Goal: Task Accomplishment & Management: Complete application form

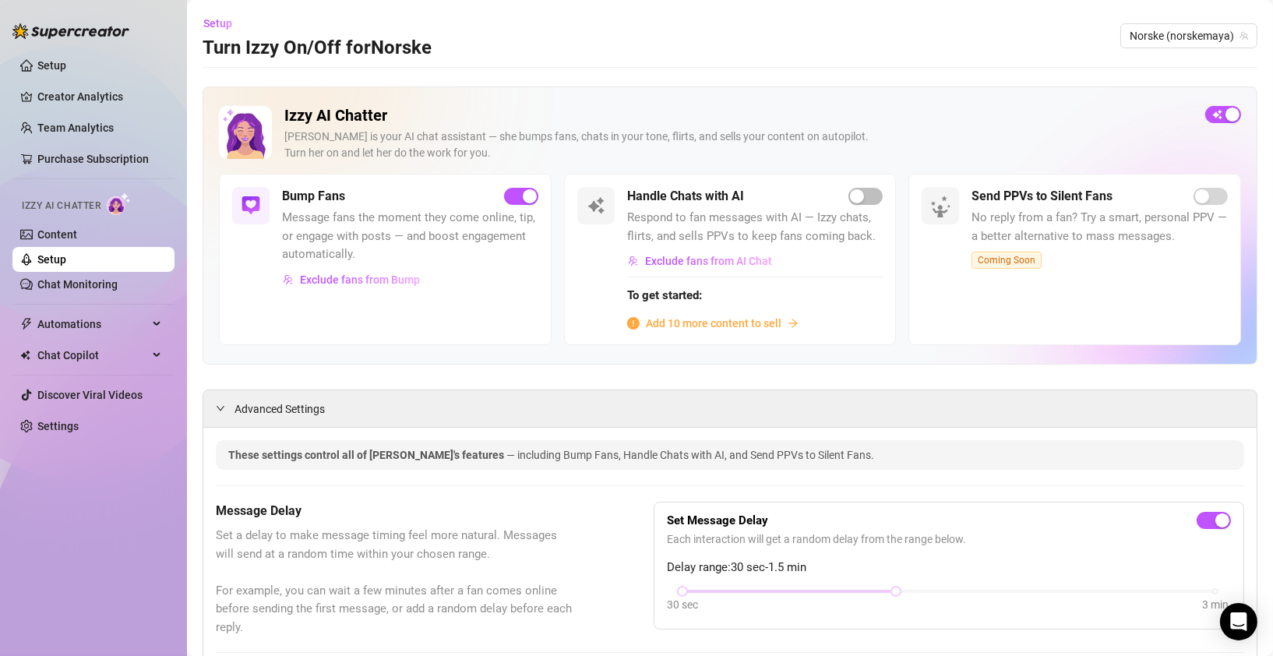
click at [59, 259] on link "Setup" at bounding box center [51, 259] width 29 height 12
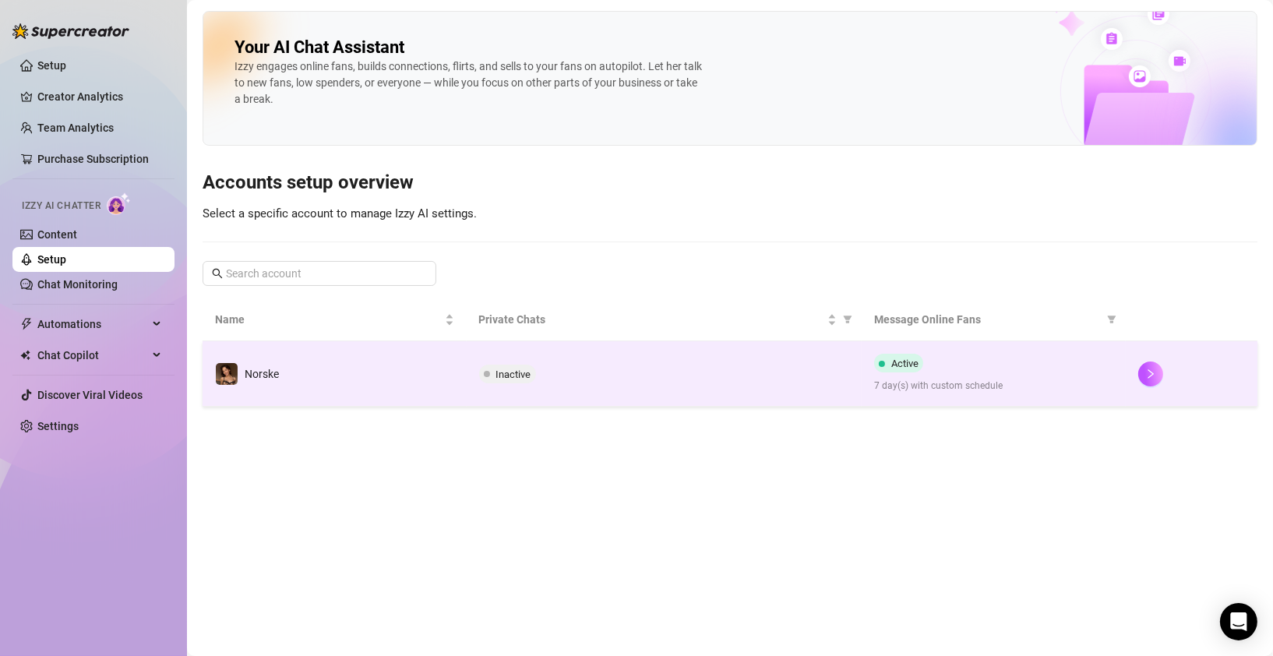
click at [242, 379] on div "Norske" at bounding box center [247, 373] width 64 height 23
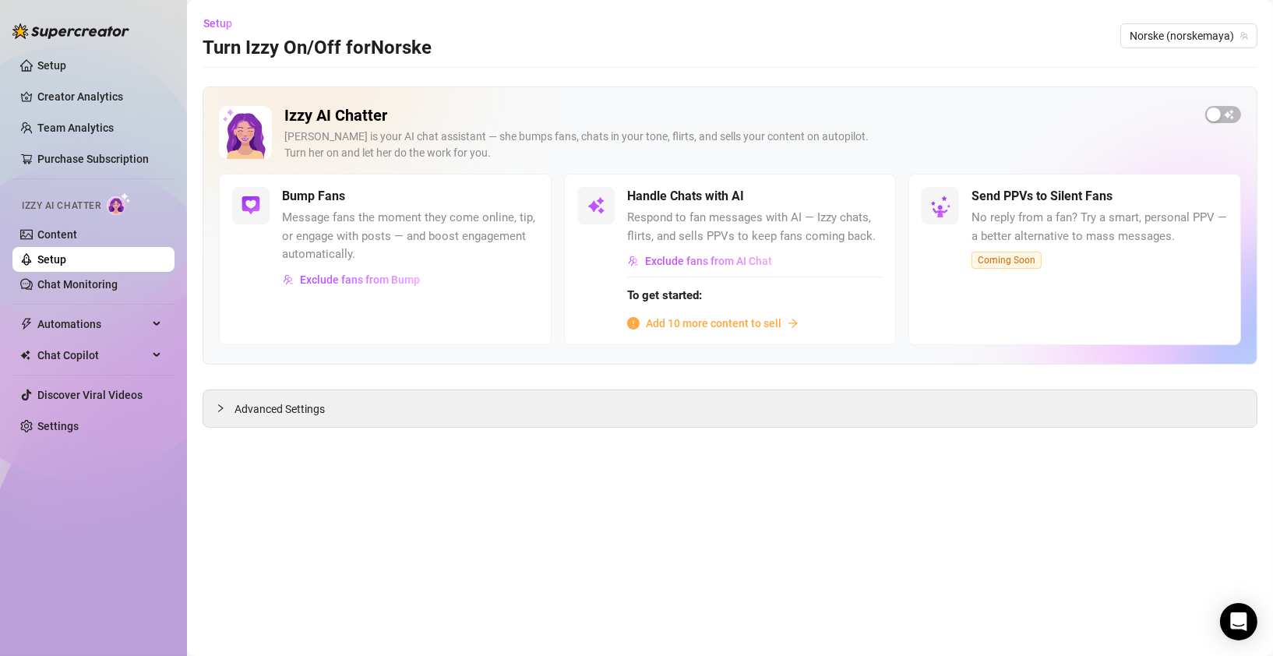
click at [701, 327] on span "Add 10 more content to sell" at bounding box center [714, 323] width 136 height 17
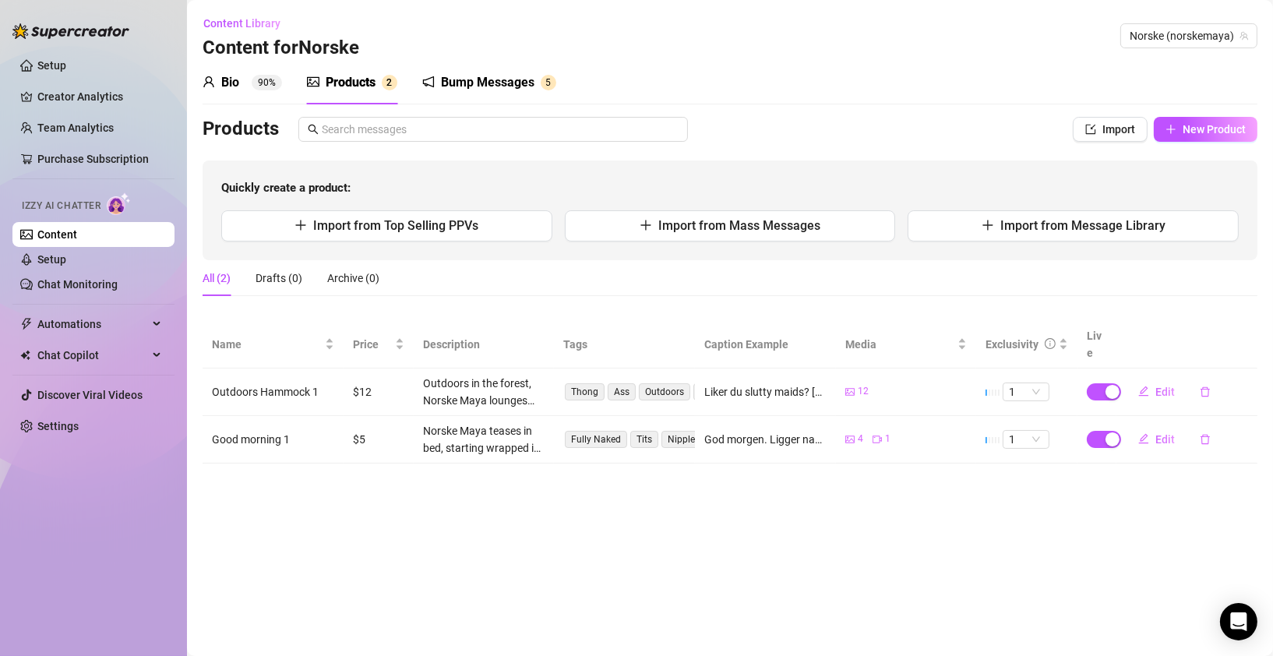
click at [229, 85] on div "Bio" at bounding box center [230, 82] width 18 height 19
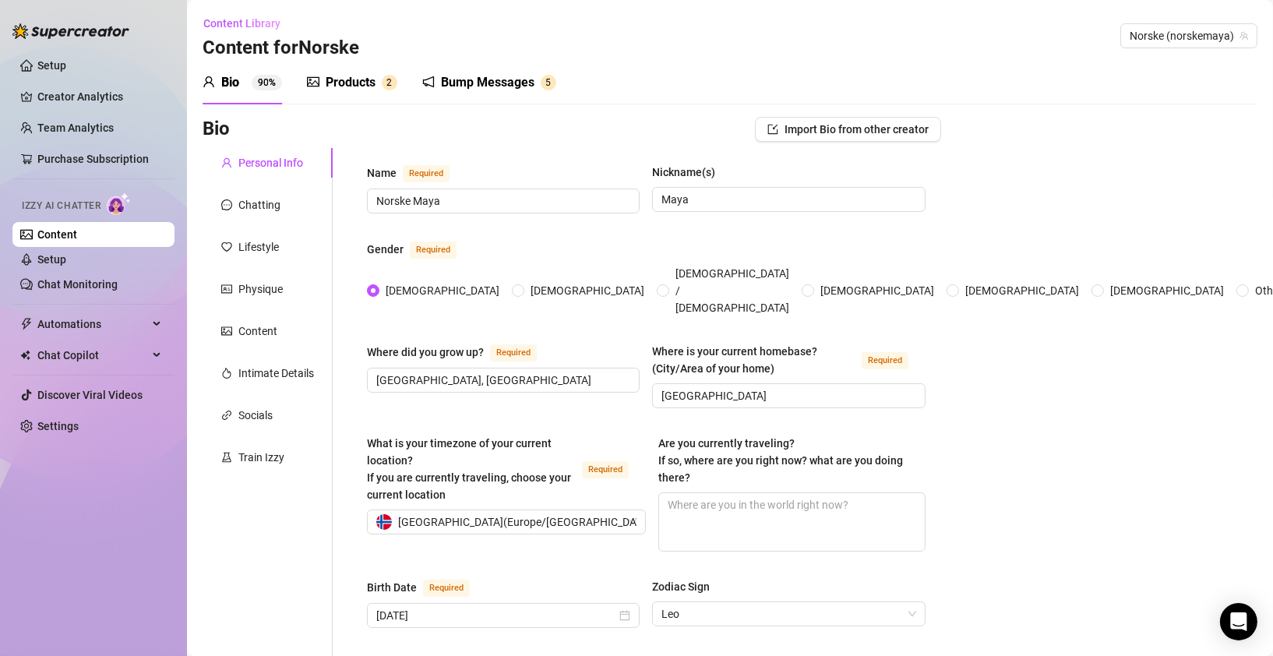
click at [259, 153] on div "Personal Info" at bounding box center [268, 163] width 130 height 30
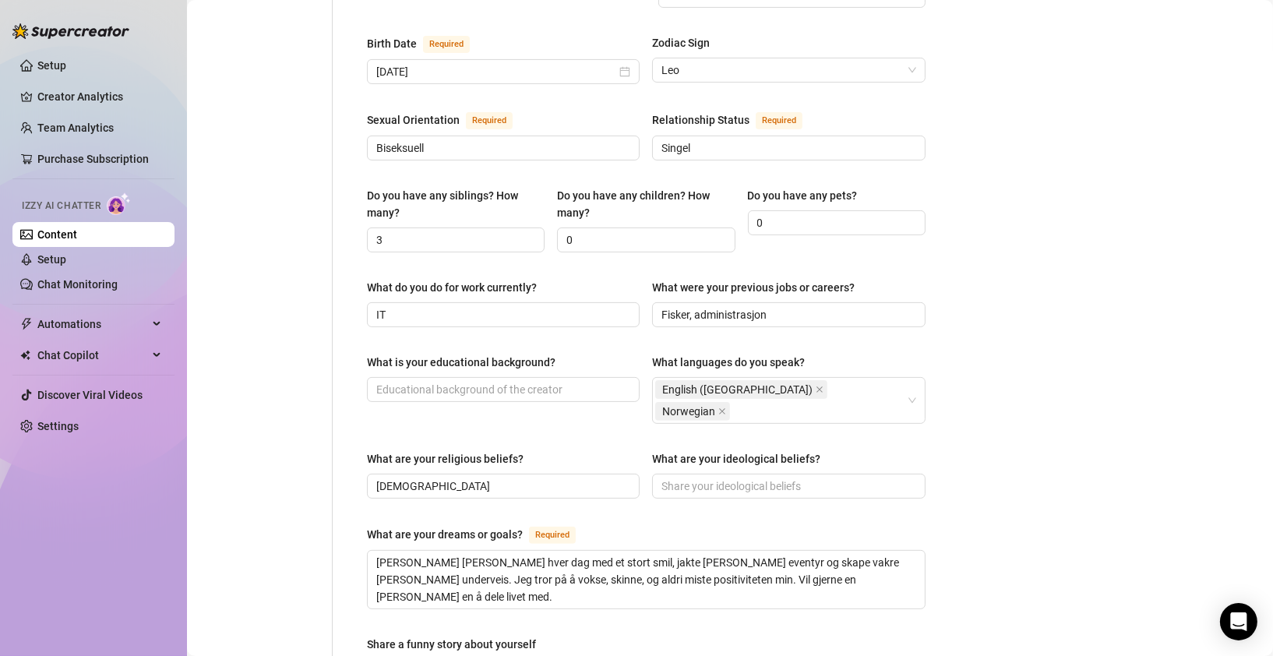
scroll to position [547, 0]
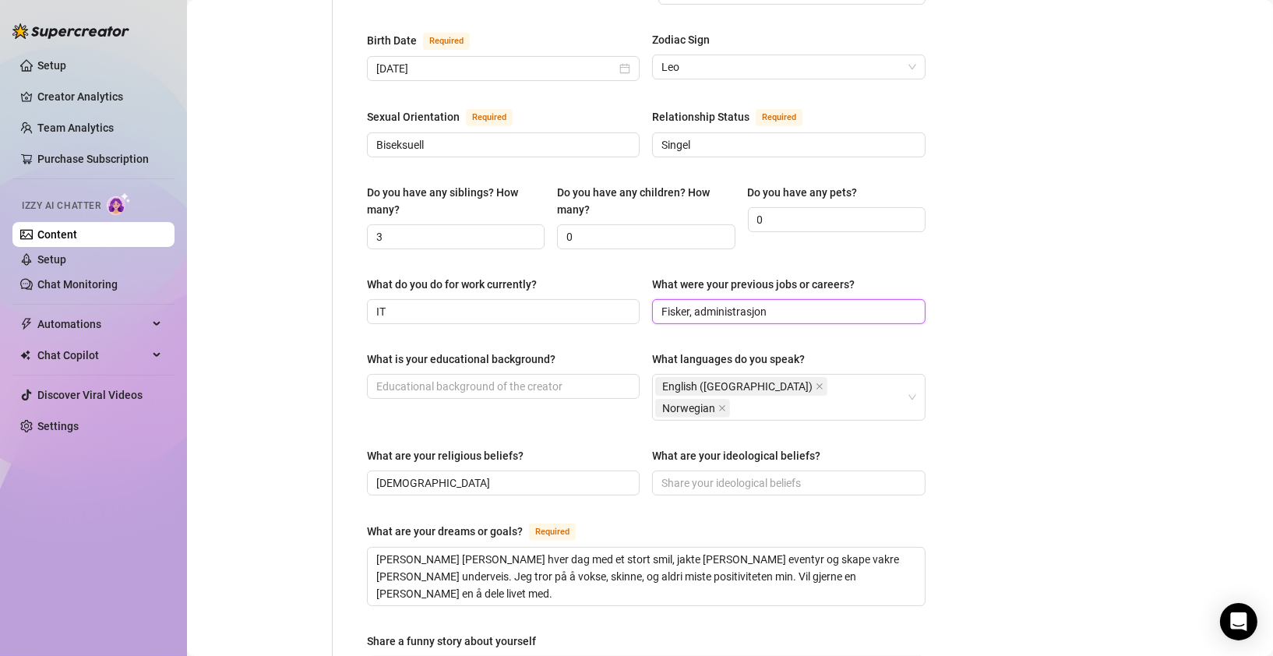
drag, startPoint x: 784, startPoint y: 291, endPoint x: 640, endPoint y: 290, distance: 144.2
click at [640, 290] on div "What do you do for work currently? IT What were your previous jobs or careers? …" at bounding box center [646, 307] width 559 height 62
type input "S"
click at [703, 303] on input "[PERSON_NAME]" at bounding box center [787, 311] width 251 height 17
click at [756, 303] on input "Fisherman," at bounding box center [787, 311] width 251 height 17
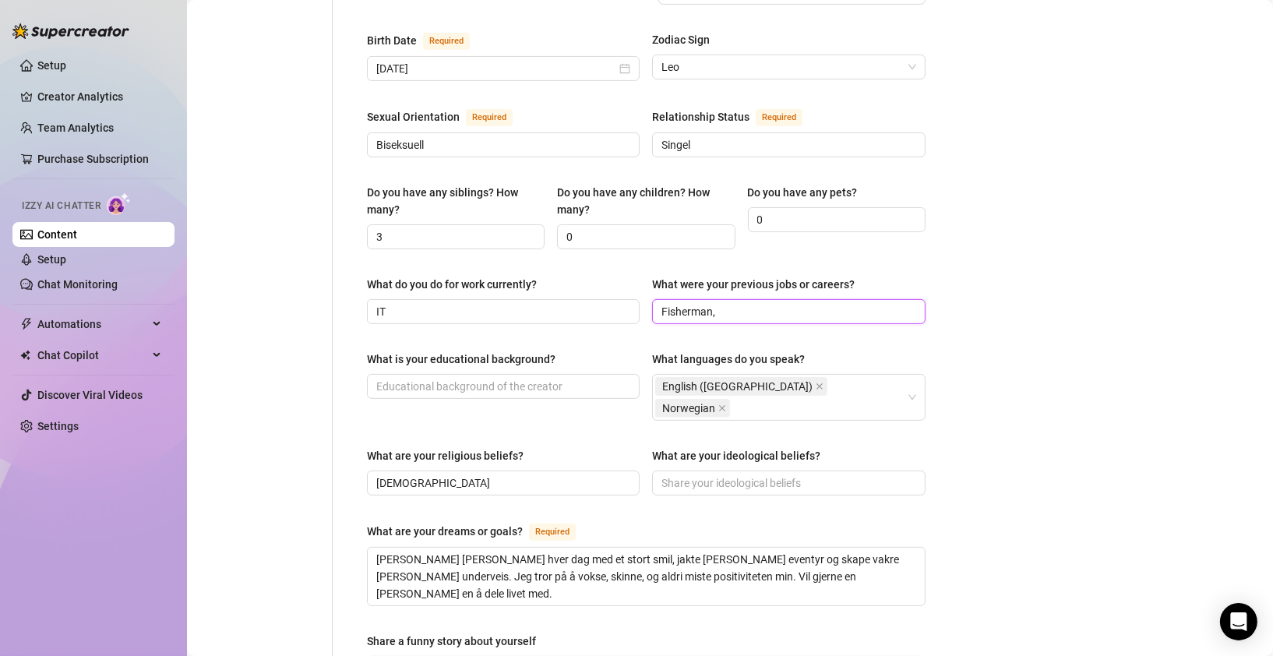
paste input "administrative management"
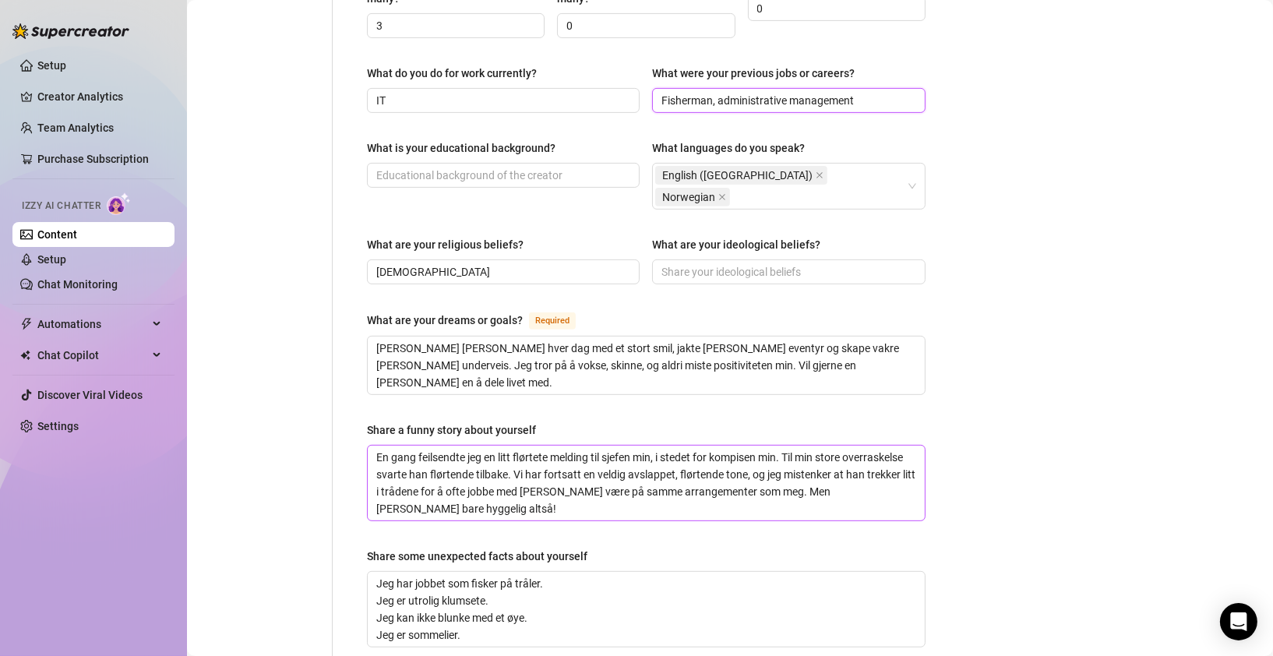
scroll to position [760, 0]
type input "Fisherman, administrative management"
click at [443, 262] on input "[DEMOGRAPHIC_DATA]" at bounding box center [501, 270] width 251 height 17
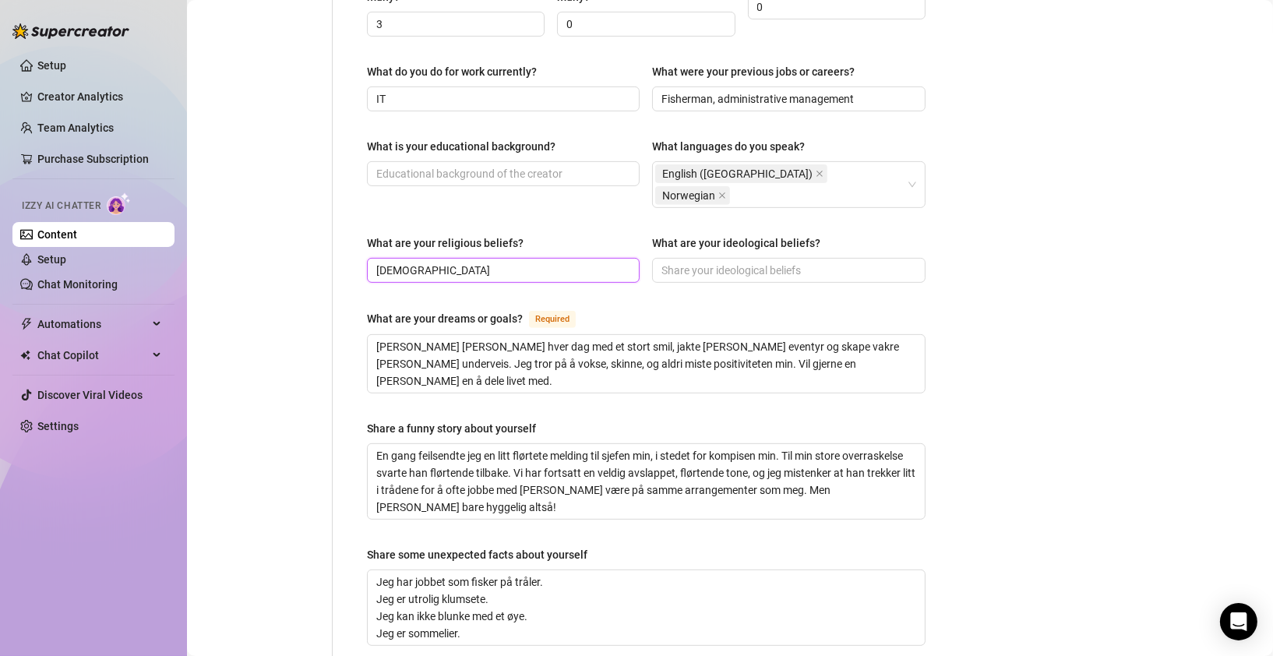
click at [443, 262] on input "[DEMOGRAPHIC_DATA]" at bounding box center [501, 270] width 251 height 17
type input "[DEMOGRAPHIC_DATA]"
drag, startPoint x: 790, startPoint y: 316, endPoint x: 323, endPoint y: 294, distance: 467.4
click at [323, 294] on div "Personal Info Chatting Lifestyle Physique Content Intimate Details Socials Trai…" at bounding box center [572, 86] width 739 height 1397
click at [851, 335] on textarea "[PERSON_NAME] [PERSON_NAME] hver dag med et stort smil, jakte [PERSON_NAME] eve…" at bounding box center [646, 364] width 557 height 58
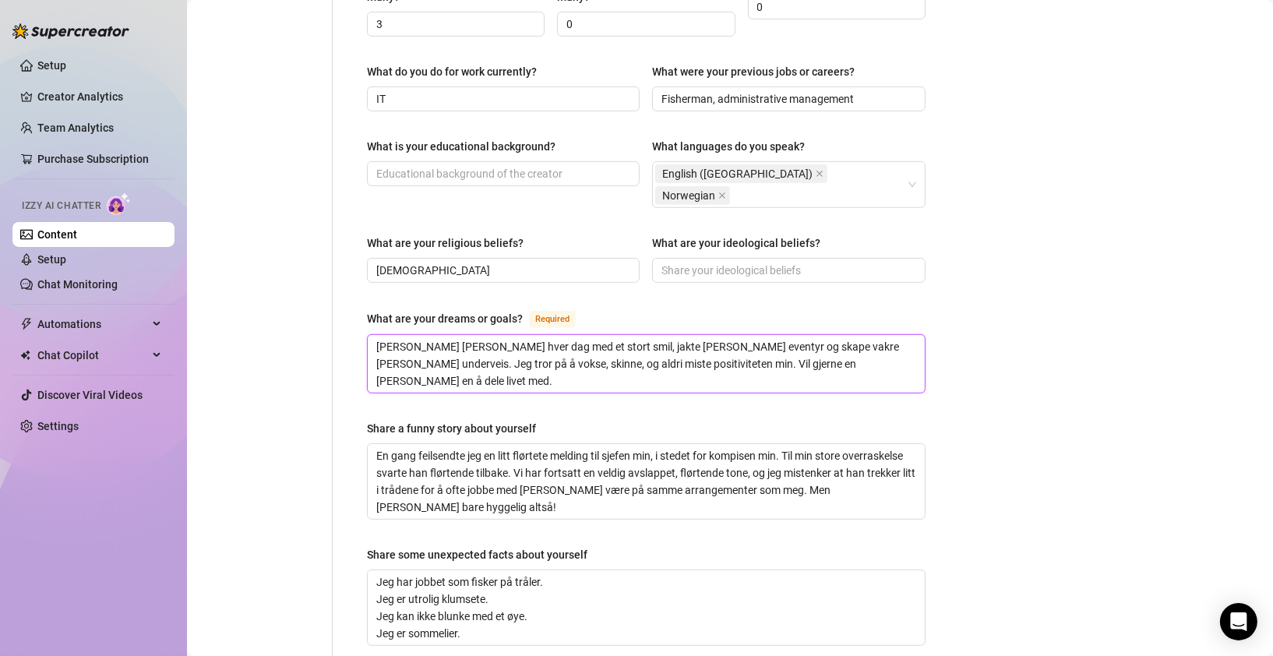
click at [851, 335] on textarea "[PERSON_NAME] [PERSON_NAME] hver dag med et stort smil, jakte [PERSON_NAME] eve…" at bounding box center [646, 364] width 557 height 58
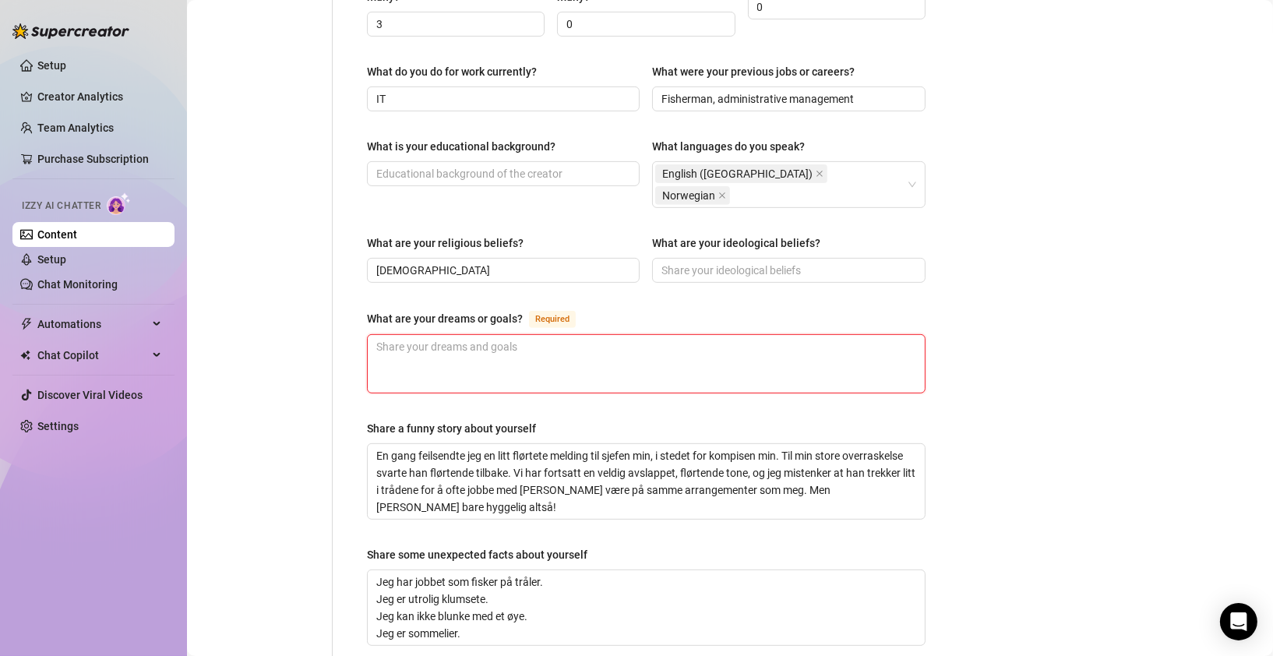
paste textarea "My goal is to live each day with a big smile, chase new adventures, and create …"
type textarea "My goal is to live each day with a big smile, chase new adventures, and create …"
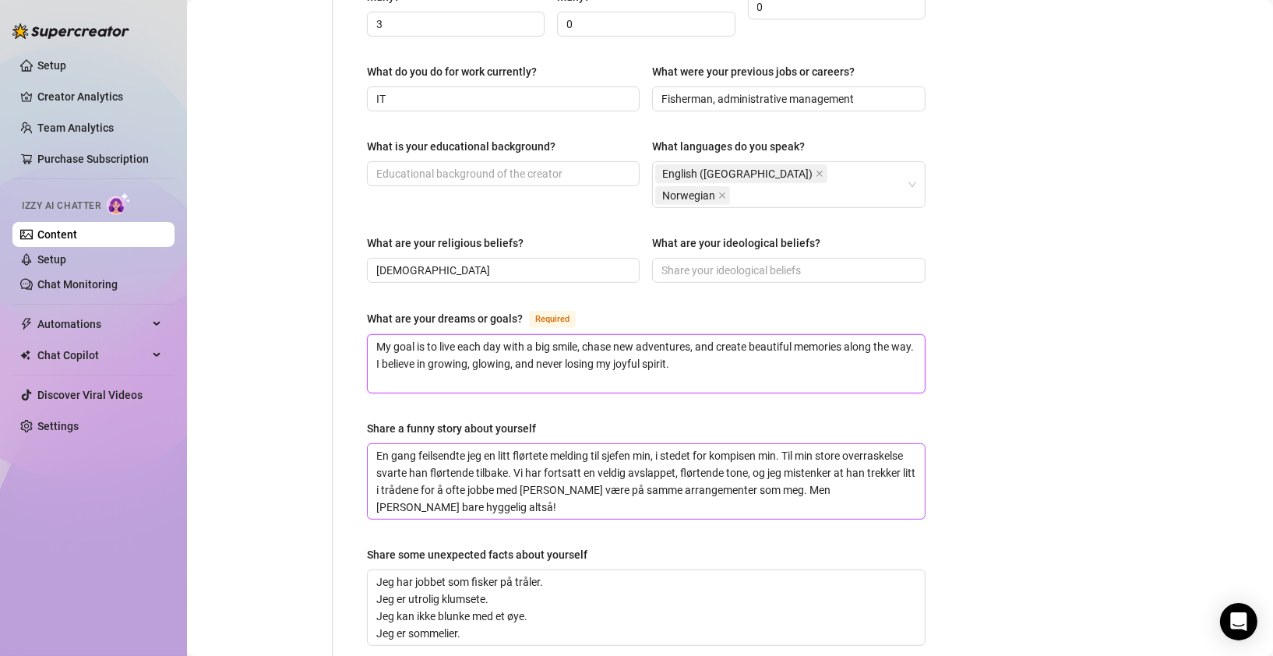
type textarea "My goal is to live each day with a big smile, chase new adventures, and create …"
click at [512, 466] on textarea "En gang feilsendte jeg en litt flørtete melding til sjefen min, i stedet for ko…" at bounding box center [646, 481] width 557 height 75
drag, startPoint x: 496, startPoint y: 457, endPoint x: 366, endPoint y: 401, distance: 141.3
click at [366, 401] on div "Name Required Norske Maya Nickname(s) [PERSON_NAME] Gender Required [DEMOGRAPHI…" at bounding box center [646, 86] width 590 height 1397
click at [550, 466] on textarea "En gang feilsendte jeg en litt flørtete melding til sjefen min, i stedet for ko…" at bounding box center [646, 481] width 557 height 75
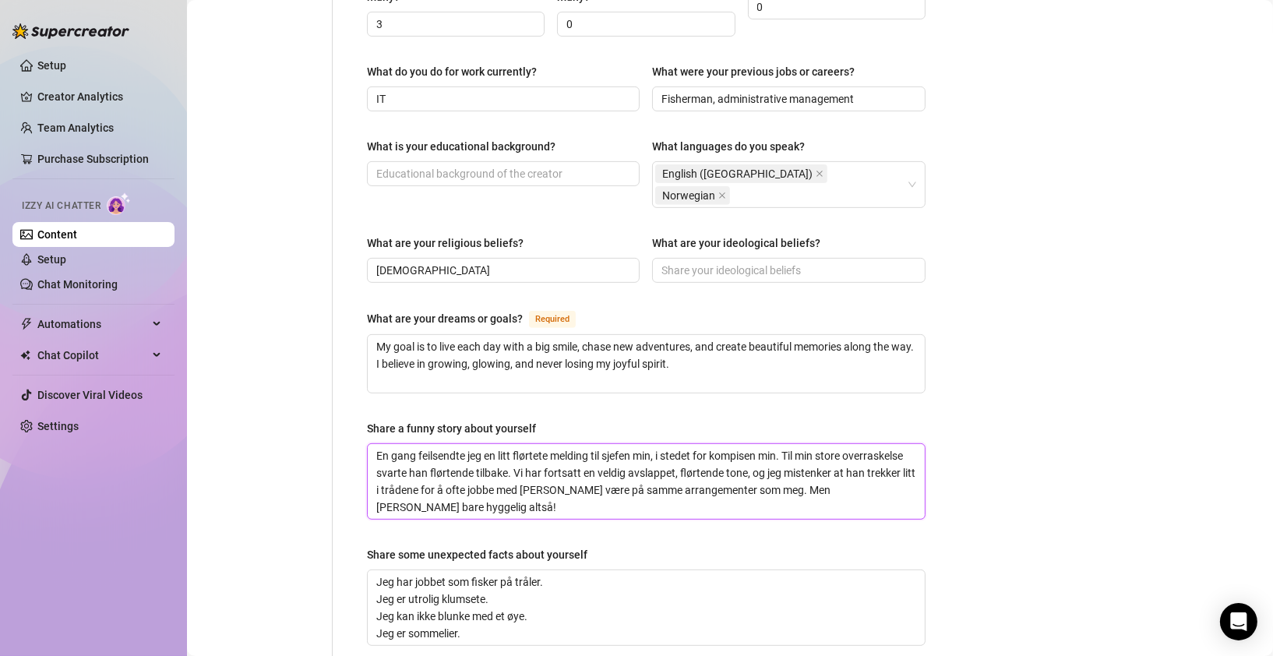
click at [550, 466] on textarea "En gang feilsendte jeg en litt flørtete melding til sjefen min, i stedet for ko…" at bounding box center [646, 481] width 557 height 75
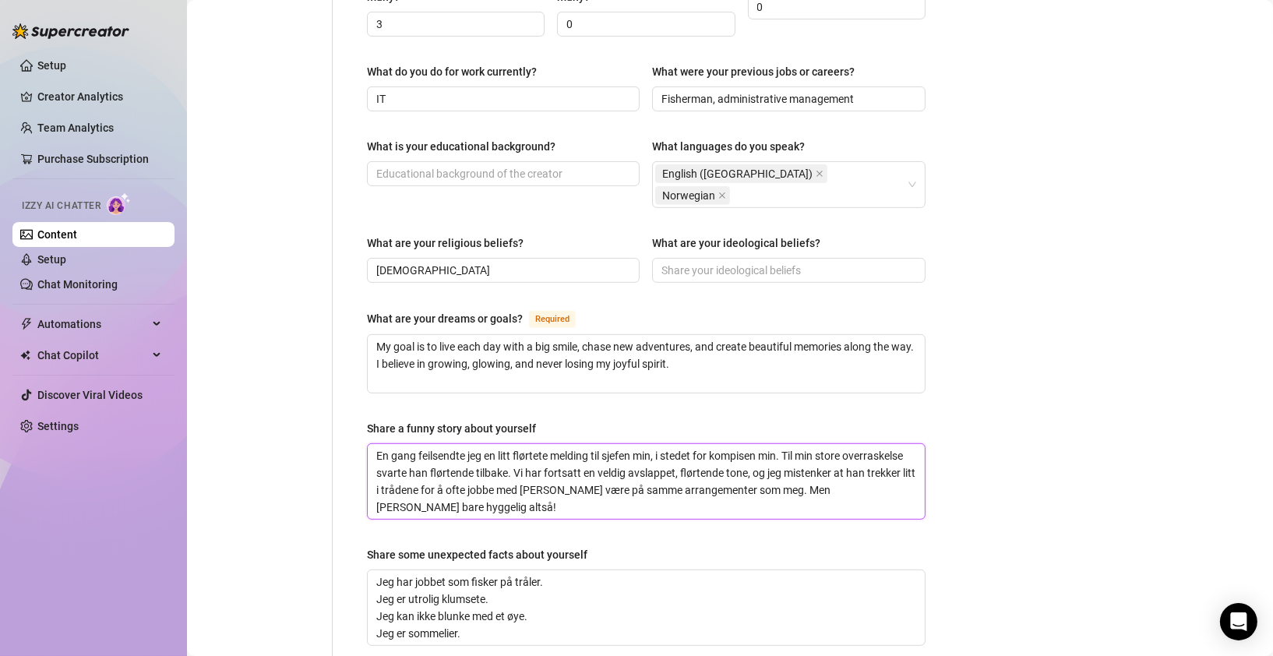
click at [550, 466] on textarea "En gang feilsendte jeg en litt flørtete melding til sjefen min, i stedet for ko…" at bounding box center [646, 481] width 557 height 75
paste textarea "One time, I accidentally sent a somewhat flirtatious message to my boss instead…"
type textarea "One time, I accidentally sent a somewhat flirtatious message to my boss instead…"
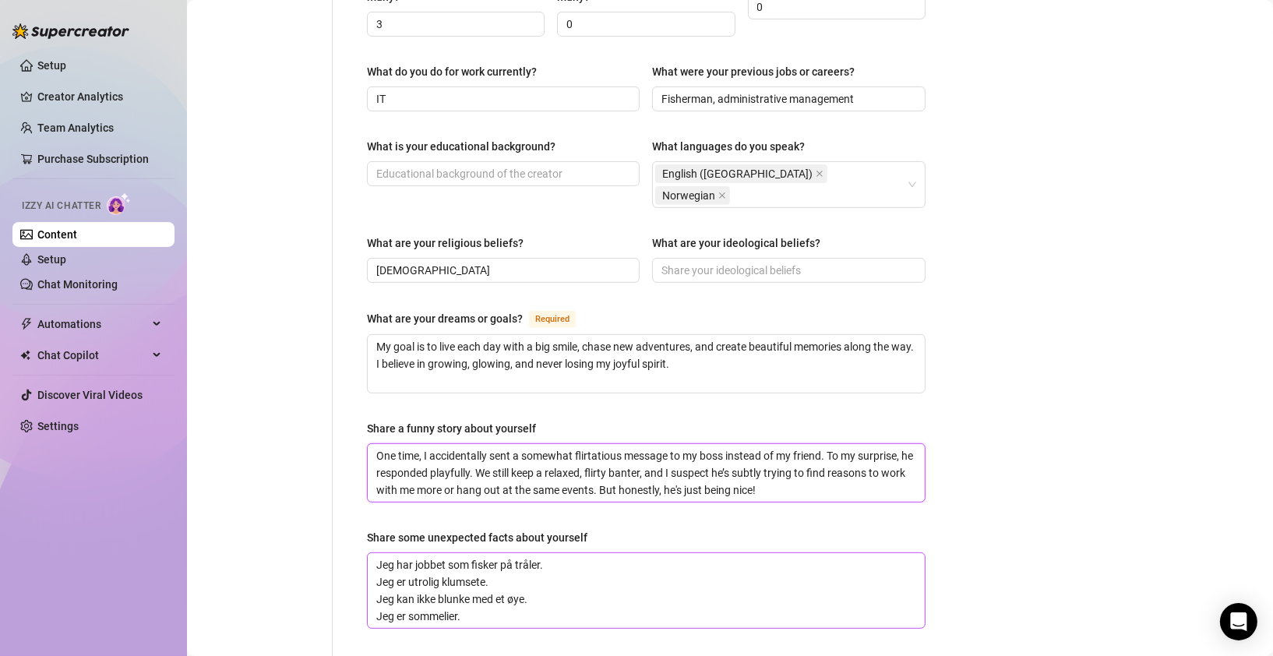
type textarea "One time, I accidentally sent a somewhat flirtatious message to my boss instead…"
drag, startPoint x: 490, startPoint y: 568, endPoint x: 363, endPoint y: 513, distance: 138.6
click at [363, 513] on div "Name Required Norske Maya Nickname(s) [PERSON_NAME] Gender Required [DEMOGRAPHI…" at bounding box center [646, 77] width 590 height 1379
click at [563, 573] on textarea "Jeg har jobbet som fisker på tråler. Jeg er utrolig klumsete. Jeg kan ikke blun…" at bounding box center [646, 590] width 557 height 75
click at [562, 573] on textarea "Jeg har jobbet som fisker på tråler. Jeg er utrolig klumsete. Jeg kan ikke blun…" at bounding box center [646, 590] width 557 height 75
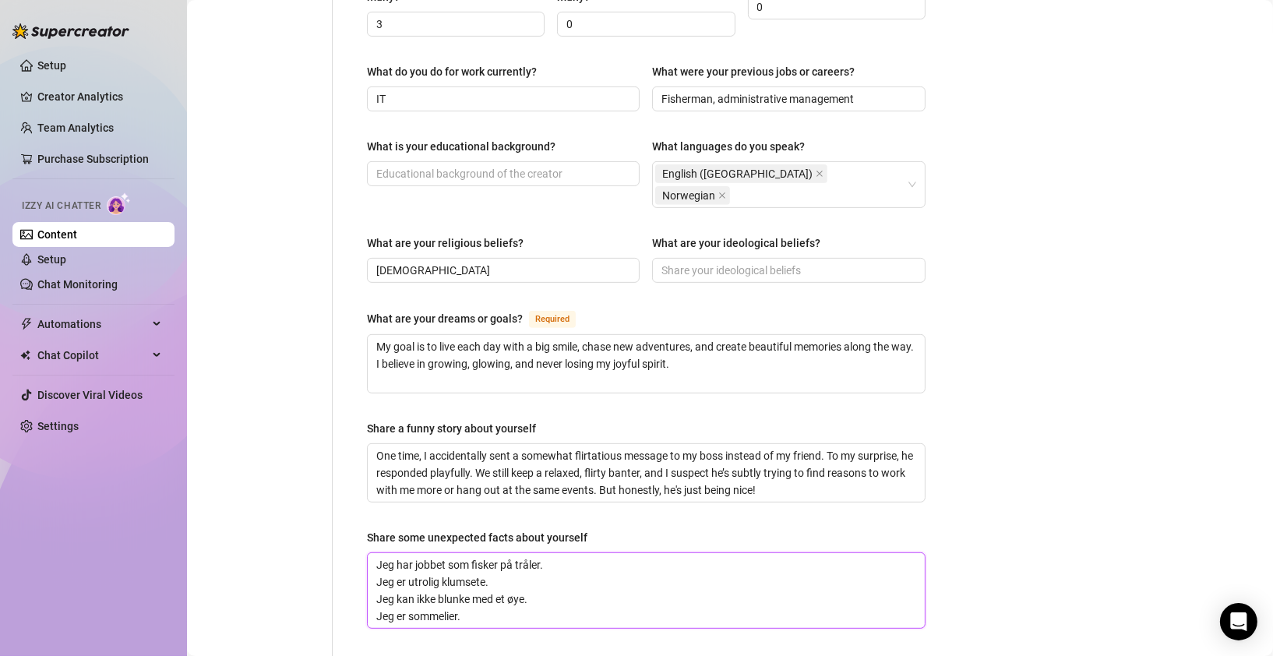
click at [562, 573] on textarea "Jeg har jobbet som fisker på tråler. Jeg er utrolig klumsete. Jeg kan ikke blun…" at bounding box center [646, 590] width 557 height 75
click at [507, 571] on textarea "Jeg har jobbet som fisker på tråler. Jeg er utrolig klumsete. Jeg kan ikke blun…" at bounding box center [646, 590] width 557 height 75
drag, startPoint x: 500, startPoint y: 574, endPoint x: 361, endPoint y: 507, distance: 154.8
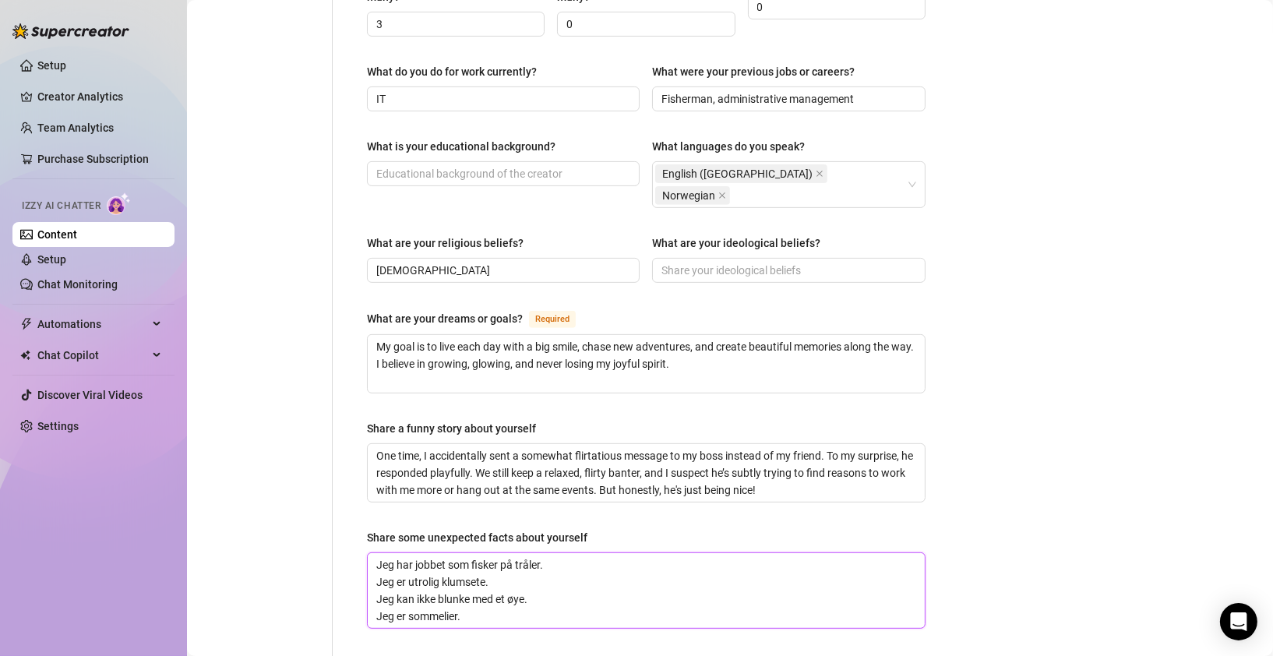
click at [361, 507] on div "Name Required Norske Maya Nickname(s) [PERSON_NAME] Gender Required [DEMOGRAPHI…" at bounding box center [646, 77] width 590 height 1379
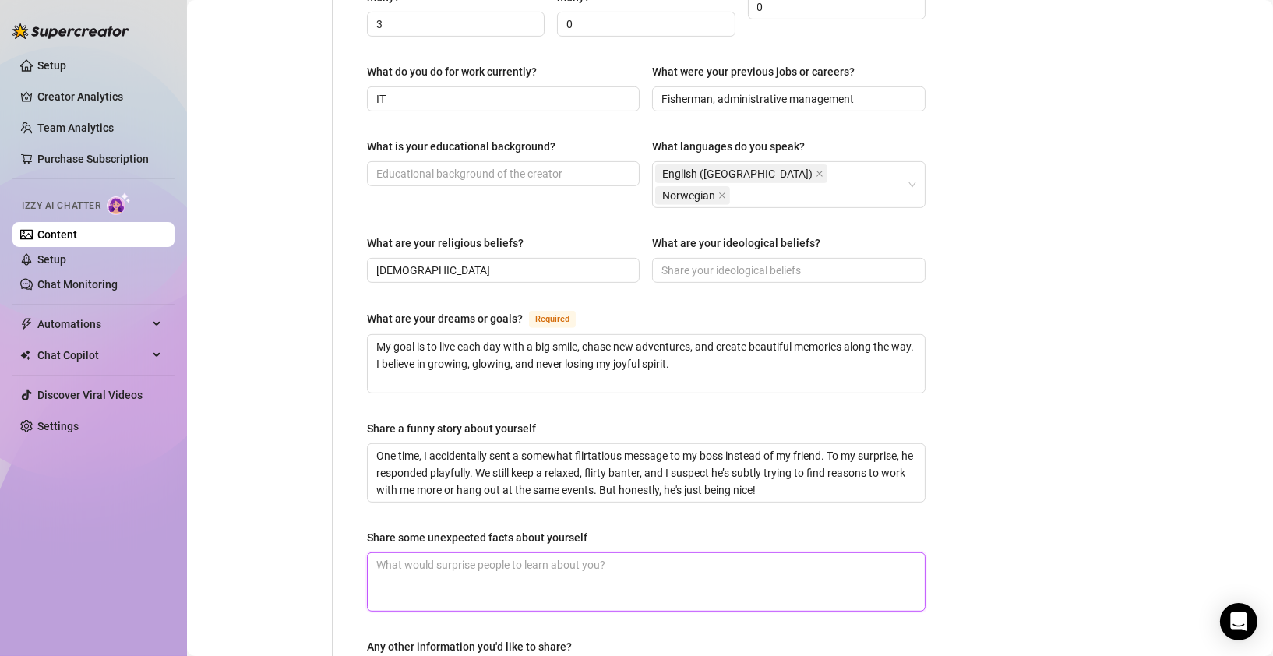
paste textarea ""I've worked as a fisherman on a trawler." (This one is already quite straightf…"
type textarea ""I've worked as a fisherman on a trawler." (This one is already quite straightf…"
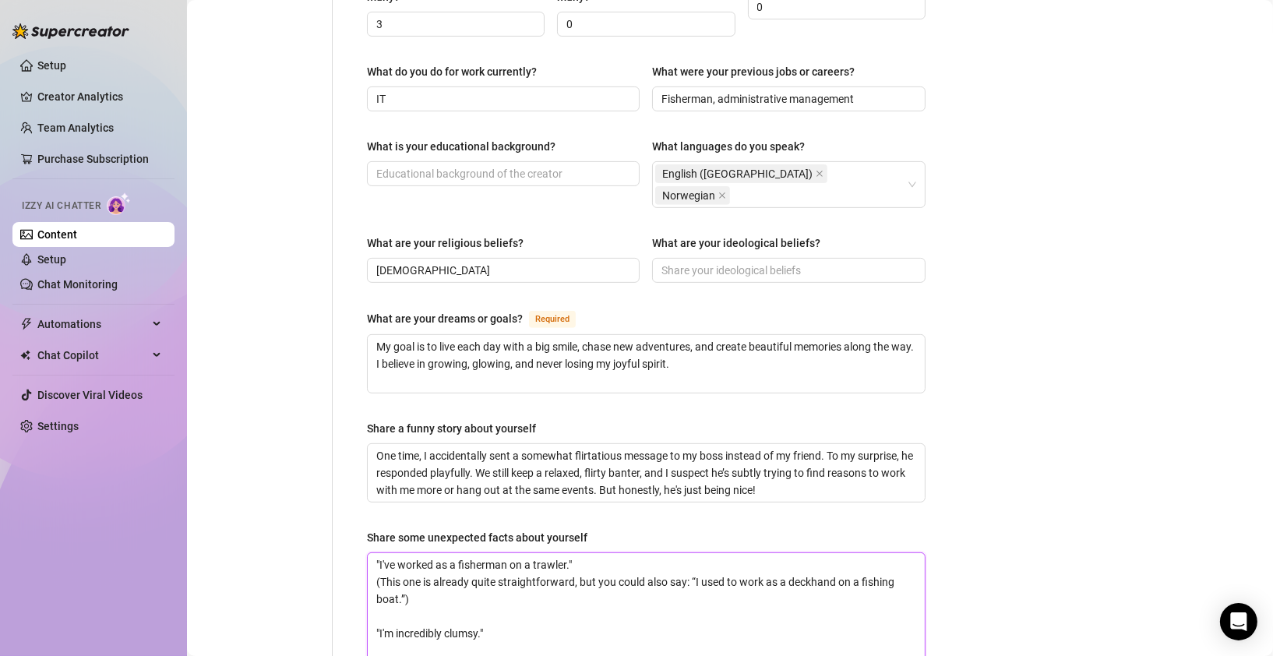
scroll to position [0, 0]
drag, startPoint x: 416, startPoint y: 553, endPoint x: 372, endPoint y: 535, distance: 47.9
click at [372, 553] on textarea ""I've worked as a fisherman on a trawler." (This one is already quite straightf…" at bounding box center [646, 642] width 557 height 178
type textarea ""I've worked as a fisherman on a trawler." "I'm incredibly clumsy." "I can't wi…"
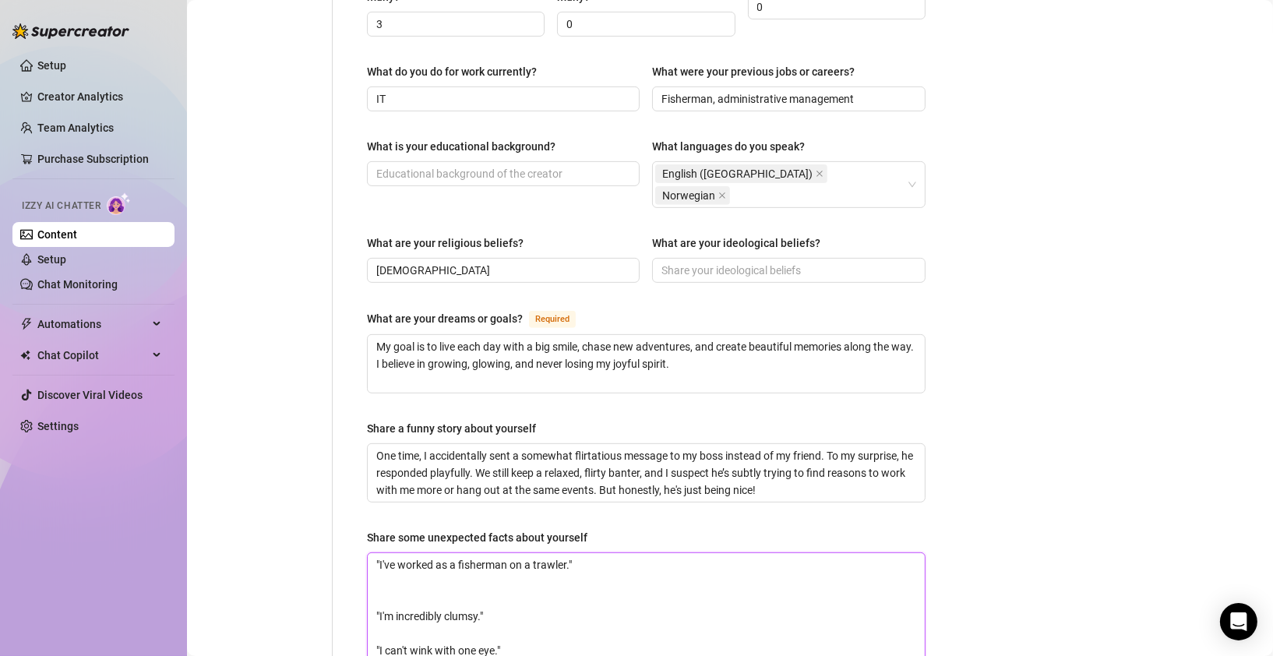
type textarea ""I've worked as a fisherman on a trawler." "I'm incredibly clumsy." "I can't wi…"
click at [380, 553] on textarea ""I've worked as a fisherman on a trawler." "I'm incredibly clumsy." "I can't wi…" at bounding box center [646, 624] width 557 height 143
type textarea "I've worked as a fisherman on a trawler." "I'm incredibly clumsy." "I can't win…"
click at [578, 553] on textarea "I've worked as a fisherman on a trawler." "I'm incredibly clumsy." "I can't win…" at bounding box center [646, 624] width 557 height 143
type textarea "I've worked as a fisherman on a trawler. "I'm incredibly clumsy." "I can't wink…"
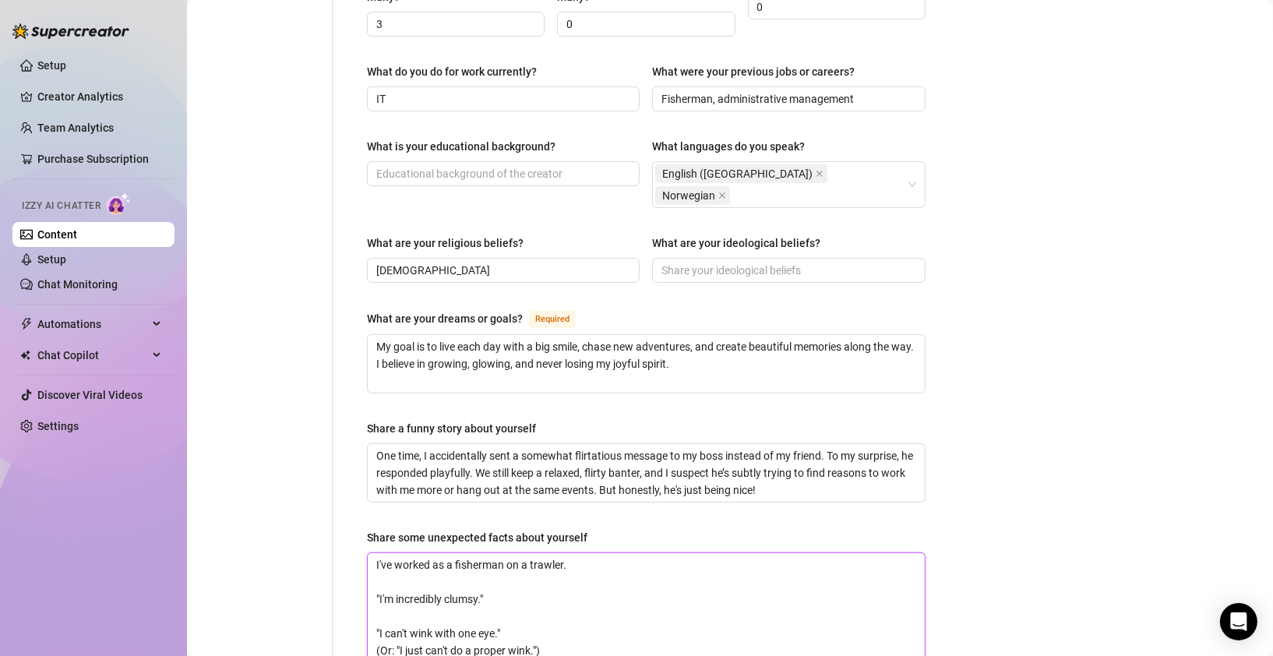
drag, startPoint x: 380, startPoint y: 552, endPoint x: 371, endPoint y: 535, distance: 18.5
click at [371, 553] on textarea "I've worked as a fisherman on a trawler. "I'm incredibly clumsy." "I can't wink…" at bounding box center [646, 624] width 557 height 143
type textarea "I've worked as a fisherman on a trawler. I'm incredibly clumsy." "I can't wink …"
click at [492, 553] on textarea "I've worked as a fisherman on a trawler. I'm incredibly clumsy." "I can't wink …" at bounding box center [646, 616] width 557 height 126
type textarea "I've worked as a fisherman on a trawler. I'm incredibly clumsy." "I can't wink …"
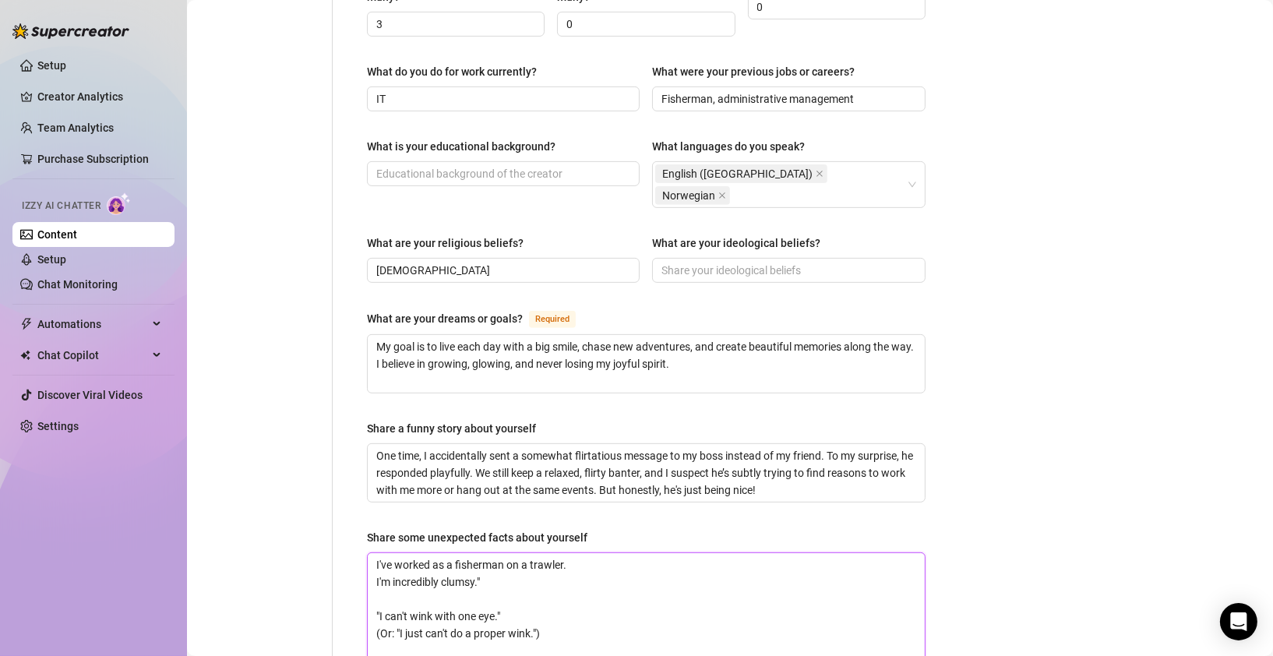
type textarea "I've worked as a fisherman on a trawler. I'm incredibly clumsy." "I can't wink …"
click at [379, 569] on textarea "I've worked as a fisherman on a trawler. I'm incredibly clumsy. "I can't wink w…" at bounding box center [646, 616] width 557 height 126
type textarea "I've worked as a fisherman on a trawler. I'm incredibly clumsy. I can't wink wi…"
click at [503, 553] on textarea "I've worked as a fisherman on a trawler. I'm incredibly clumsy. I can't wink wi…" at bounding box center [646, 607] width 557 height 109
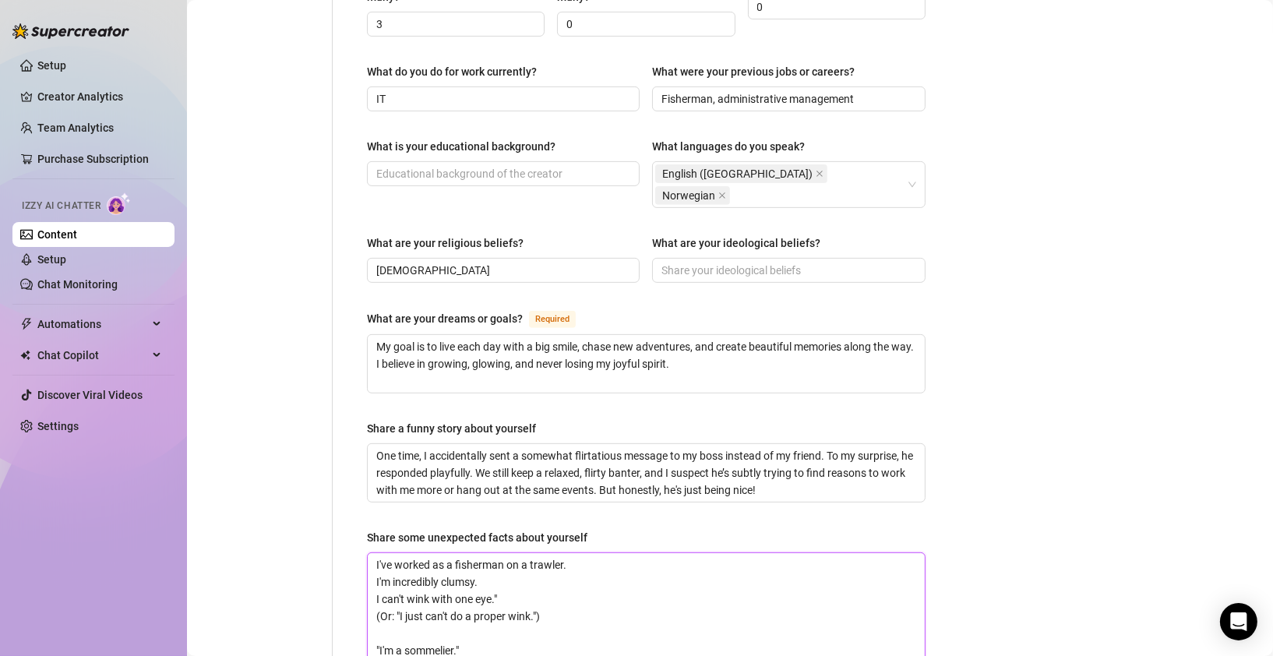
type textarea "I've worked as a fisherman on a trawler. I'm incredibly clumsy. I can't wink wi…"
drag, startPoint x: 380, startPoint y: 602, endPoint x: 368, endPoint y: 567, distance: 36.2
click at [368, 567] on textarea "I've worked as a fisherman on a trawler. I'm incredibly clumsy. I can't wink wi…" at bounding box center [646, 607] width 557 height 109
type textarea "I've worked as a fisherman on a trawler. I'm incredibly clumsy. I can't wink wi…"
click at [477, 574] on textarea "I've worked as a fisherman on a trawler. I'm incredibly clumsy. I can't wink wi…" at bounding box center [646, 590] width 557 height 75
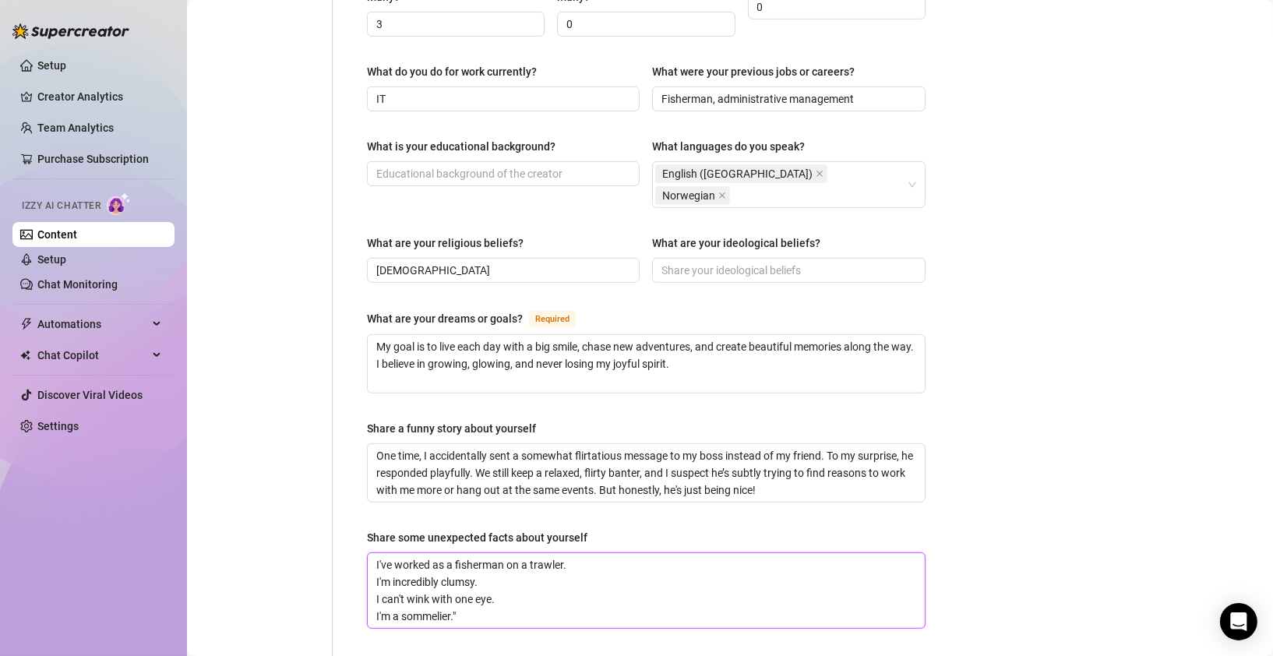
click at [468, 569] on textarea "I've worked as a fisherman on a trawler. I'm incredibly clumsy. I can't wink wi…" at bounding box center [646, 590] width 557 height 75
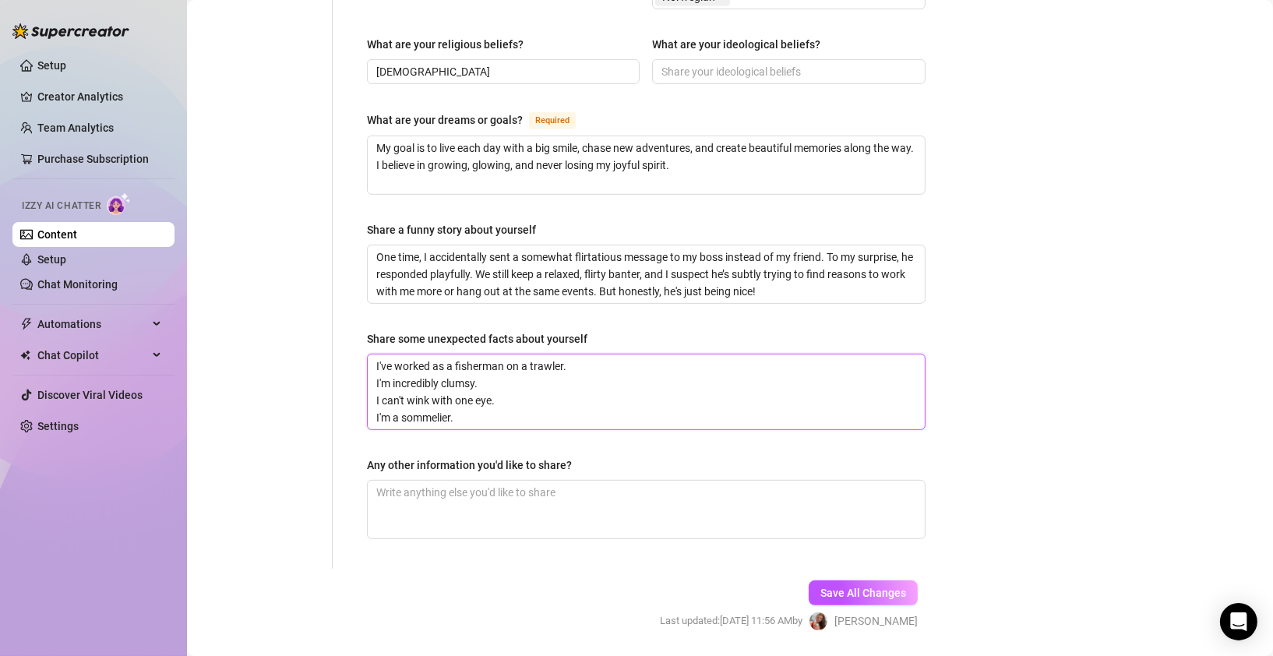
scroll to position [960, 0]
type textarea "I've worked as a fisherman on a trawler. I'm incredibly clumsy. I can't wink wi…"
click at [423, 479] on textarea "Any other information you'd like to share?" at bounding box center [646, 508] width 557 height 58
click at [400, 369] on textarea "I've worked as a fisherman on a trawler. I'm incredibly clumsy. I can't wink wi…" at bounding box center [646, 390] width 557 height 75
click at [838, 585] on span "Save All Changes" at bounding box center [864, 591] width 86 height 12
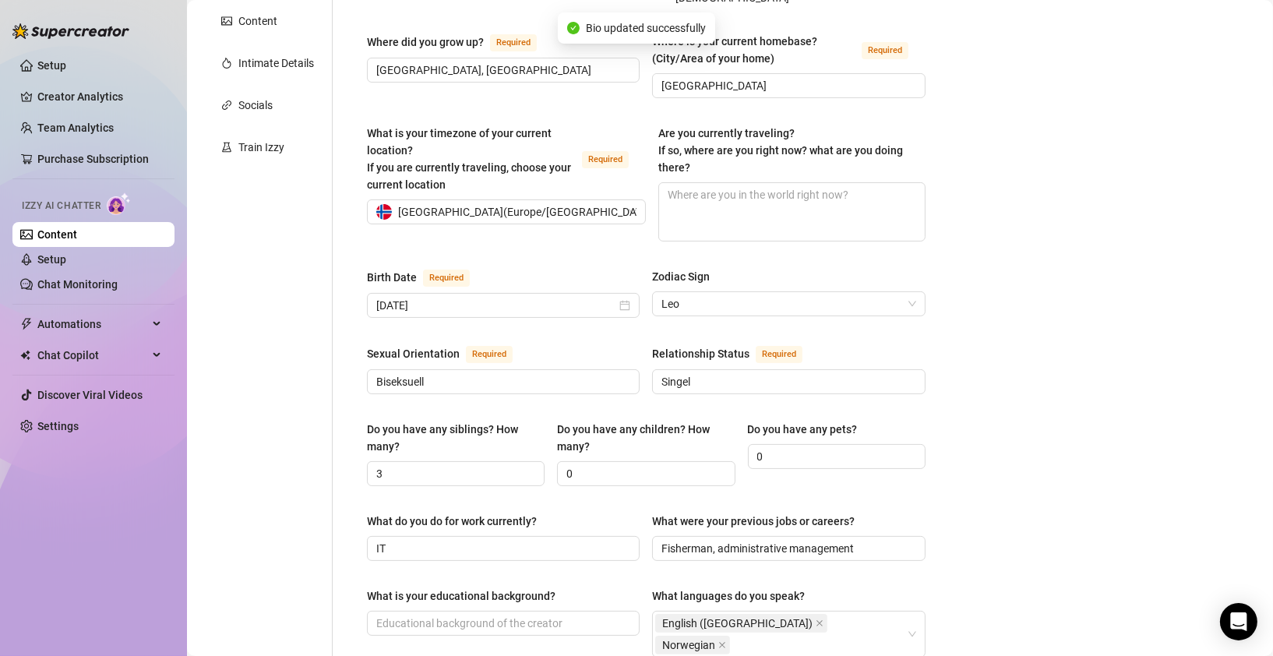
scroll to position [0, 0]
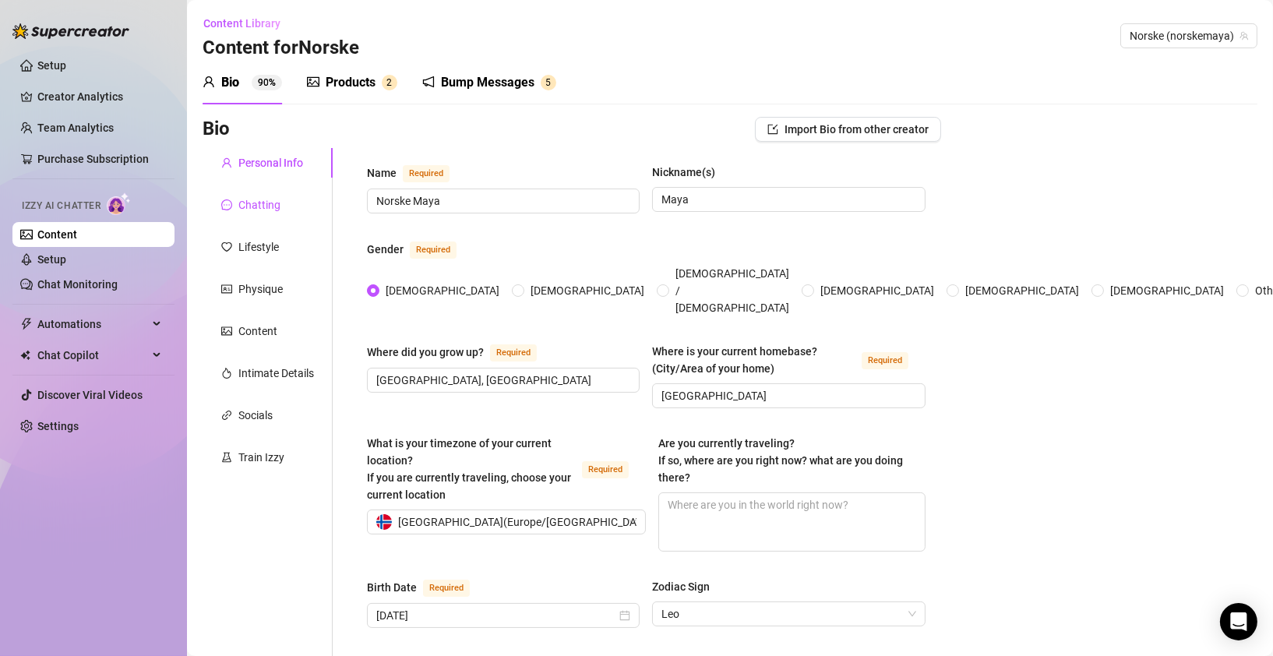
click at [261, 204] on div "Chatting" at bounding box center [259, 204] width 42 height 17
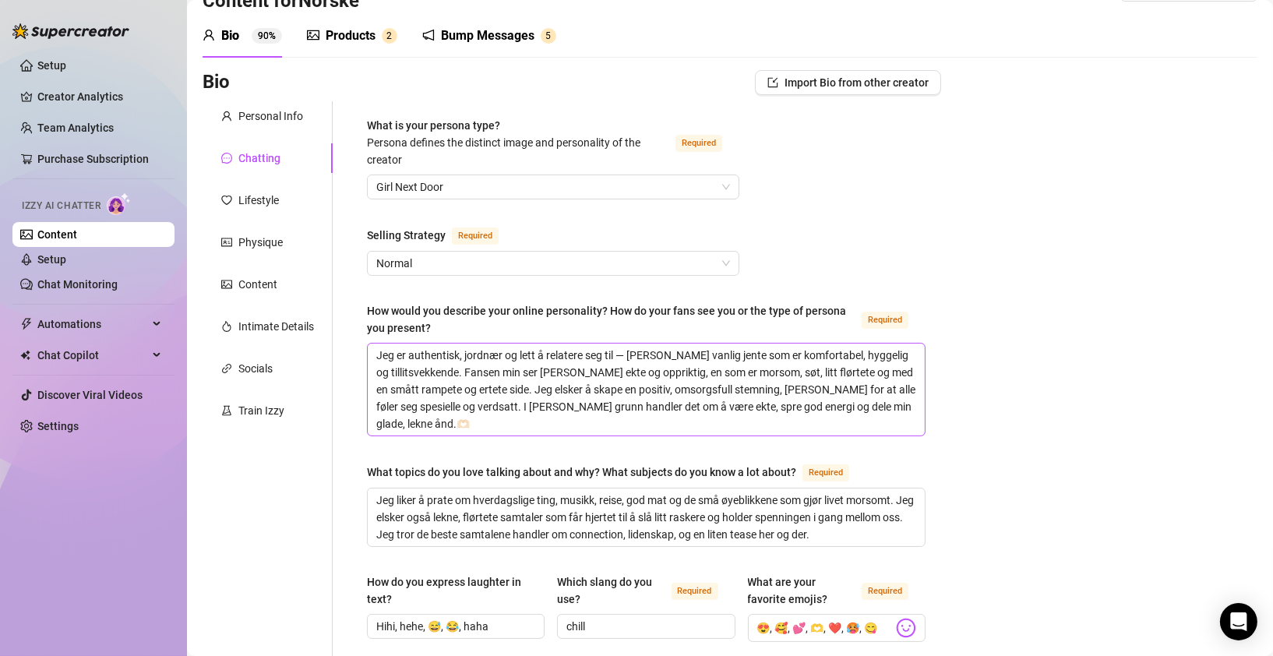
scroll to position [50, 0]
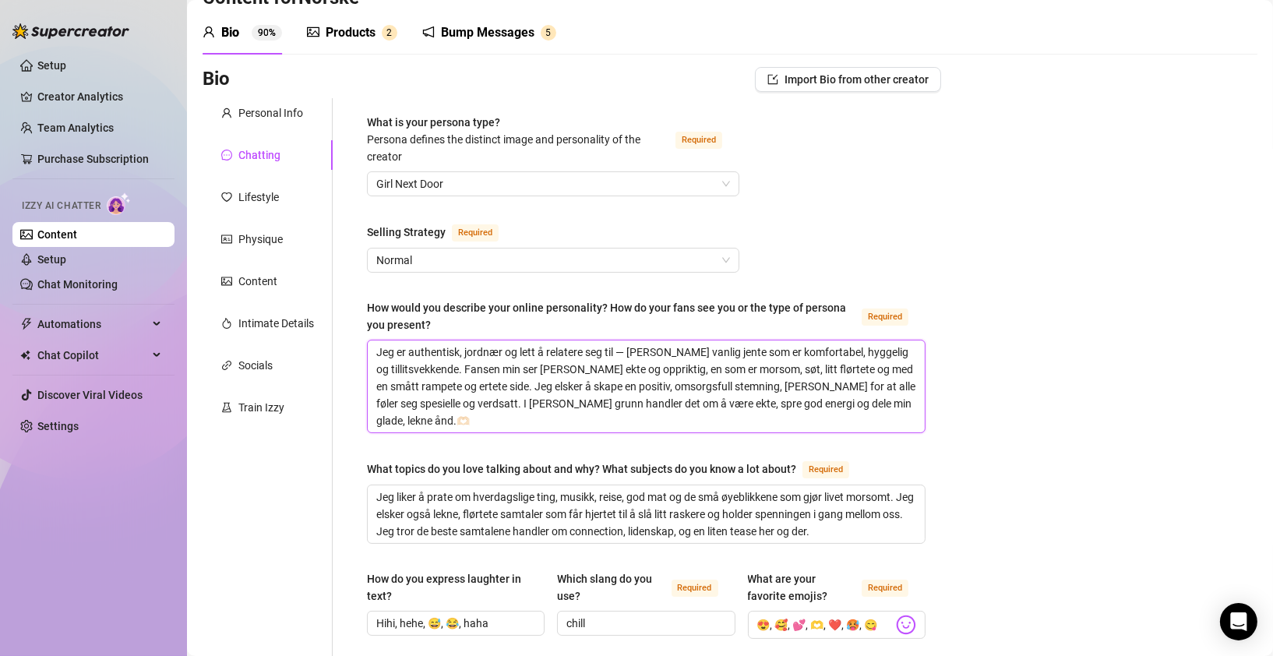
drag, startPoint x: 449, startPoint y: 422, endPoint x: 360, endPoint y: 345, distance: 117.7
click at [592, 415] on textarea "Jeg er authentisk, jordnær og lett å relatere seg til — [PERSON_NAME] vanlig je…" at bounding box center [646, 387] width 557 height 92
click at [593, 415] on textarea "Jeg er authentisk, jordnær og lett å relatere seg til — [PERSON_NAME] vanlig je…" at bounding box center [646, 387] width 557 height 92
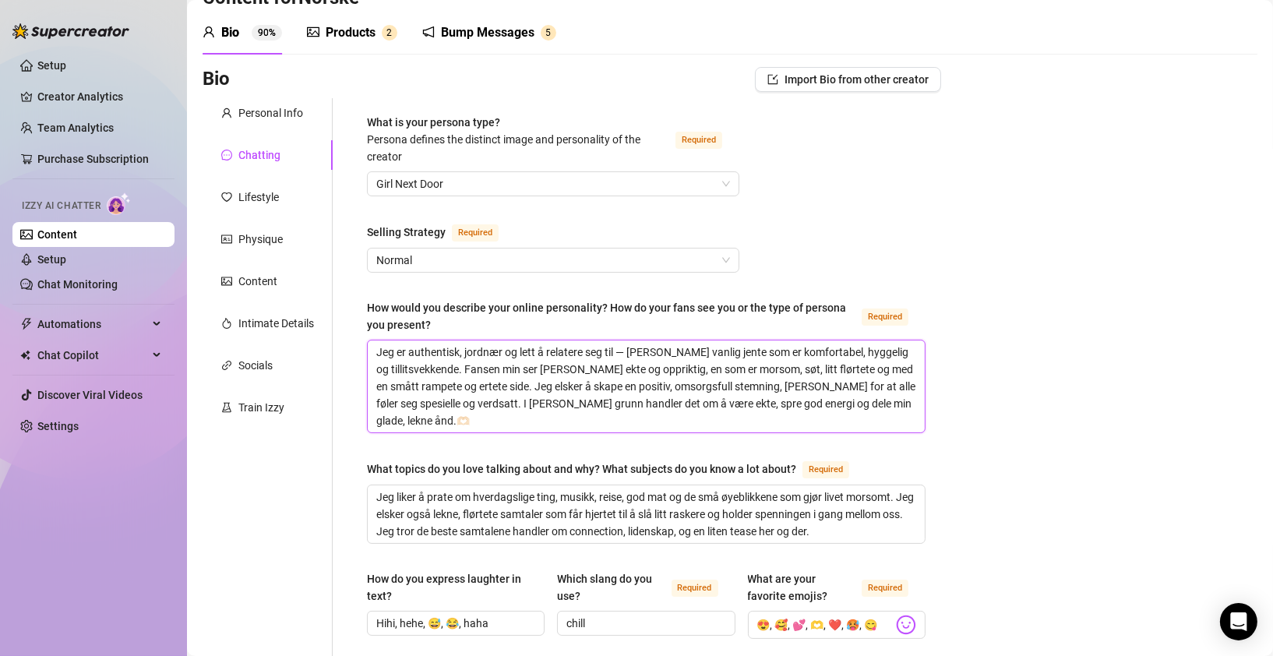
click at [593, 415] on textarea "Jeg er authentisk, jordnær og lett å relatere seg til — [PERSON_NAME] vanlig je…" at bounding box center [646, 387] width 557 height 92
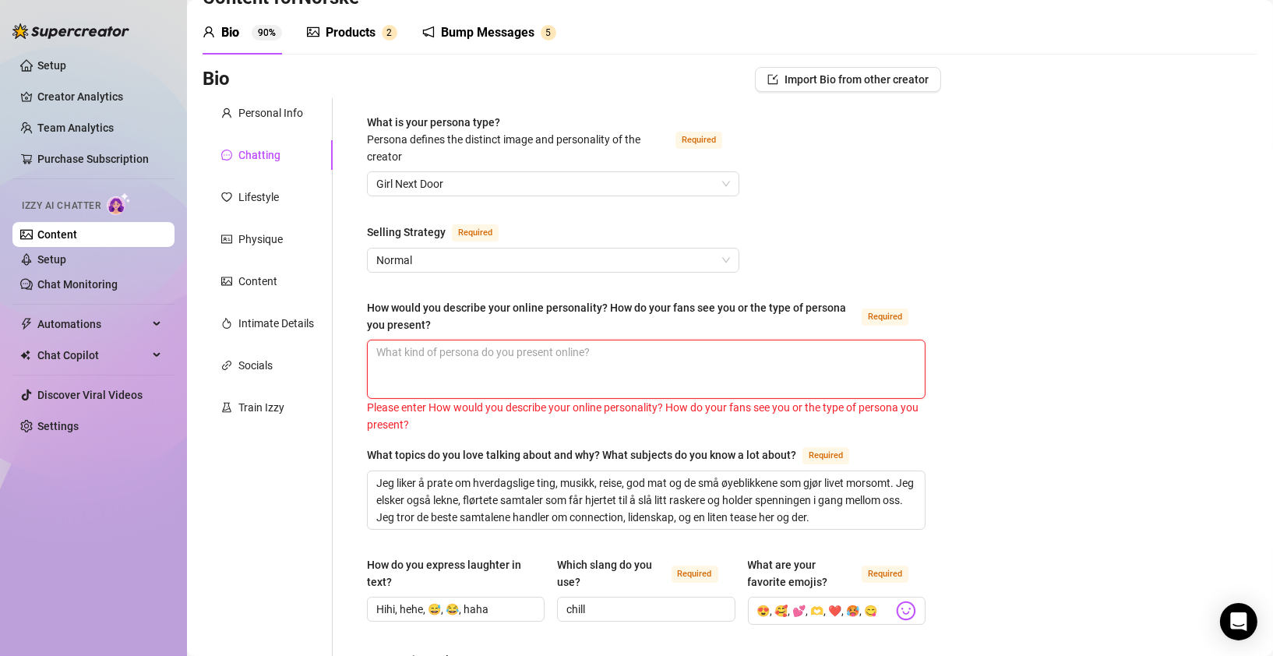
click at [604, 366] on textarea "How would you describe your online personality? How do your fans see you or the…" at bounding box center [646, 370] width 557 height 58
paste textarea "I'm genuine, down-to-earth, and easy to connect with — just an ordinary girl wh…"
type textarea "I'm genuine, down-to-earth, and easy to connect with — just an ordinary girl wh…"
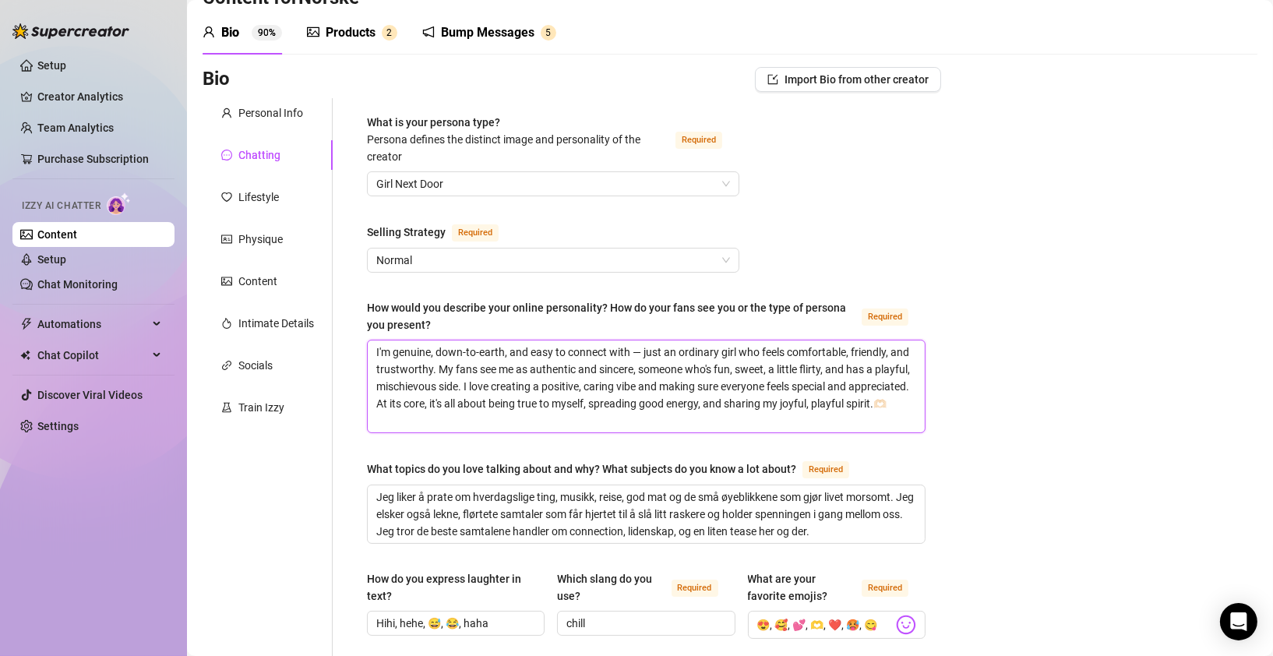
scroll to position [0, 0]
click at [775, 351] on textarea "I'm genuine, down-to-earth, and easy to connect with — just an ordinary girl wh…" at bounding box center [646, 387] width 557 height 92
type textarea "I'm genuine, down-to-earth, and easy to connect with — just an ordinary girl wh…"
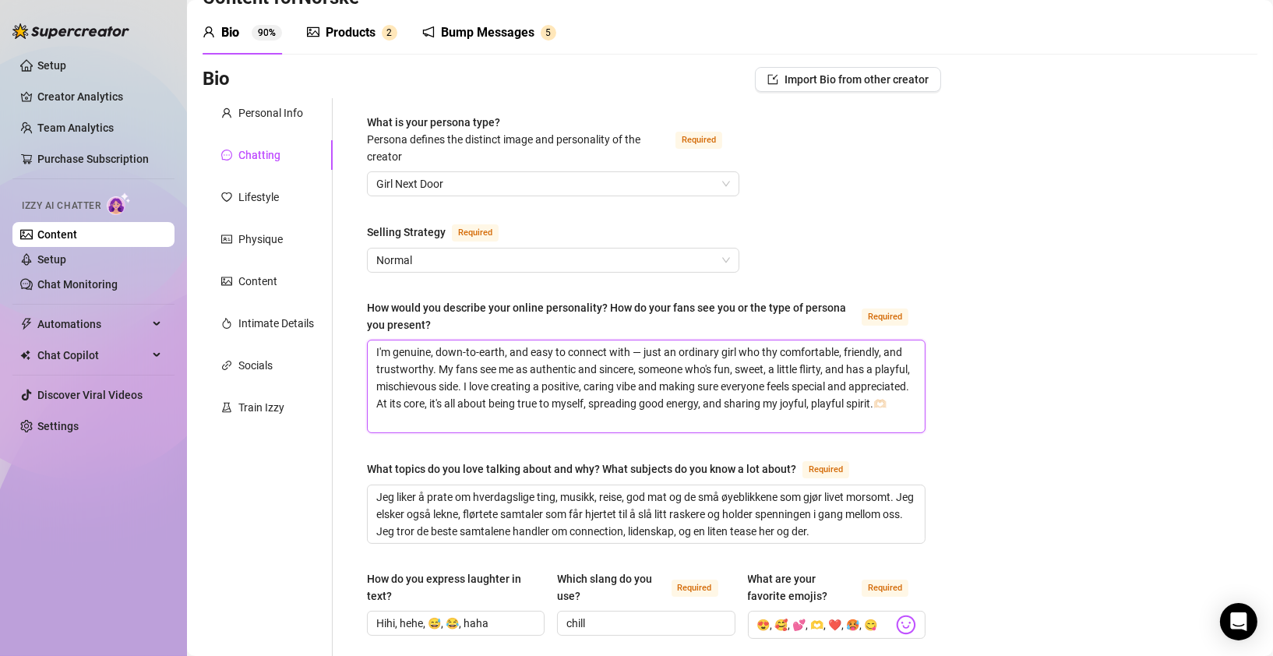
type textarea "I'm genuine, down-to-earth, and easy to connect with — just an ordinary girl wh…"
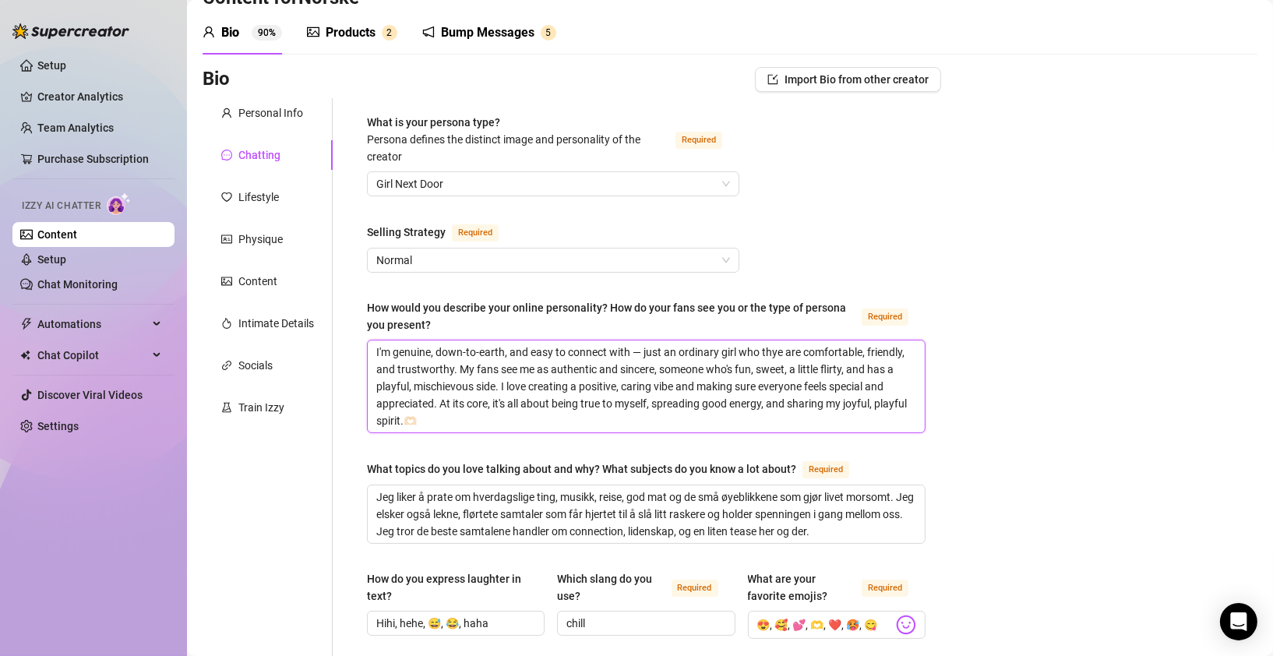
type textarea "I'm genuine, down-to-earth, and easy to connect with — just an ordinary girl wh…"
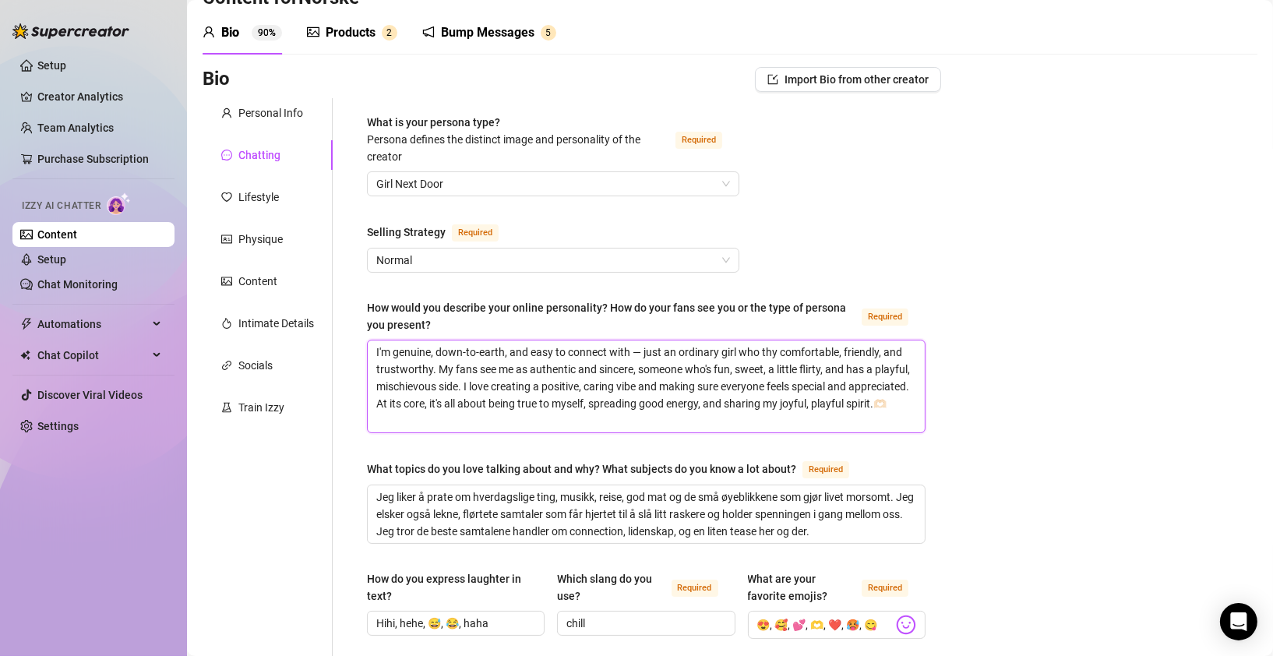
type textarea "I'm genuine, down-to-earth, and easy to connect with — just an ordinary girl wh…"
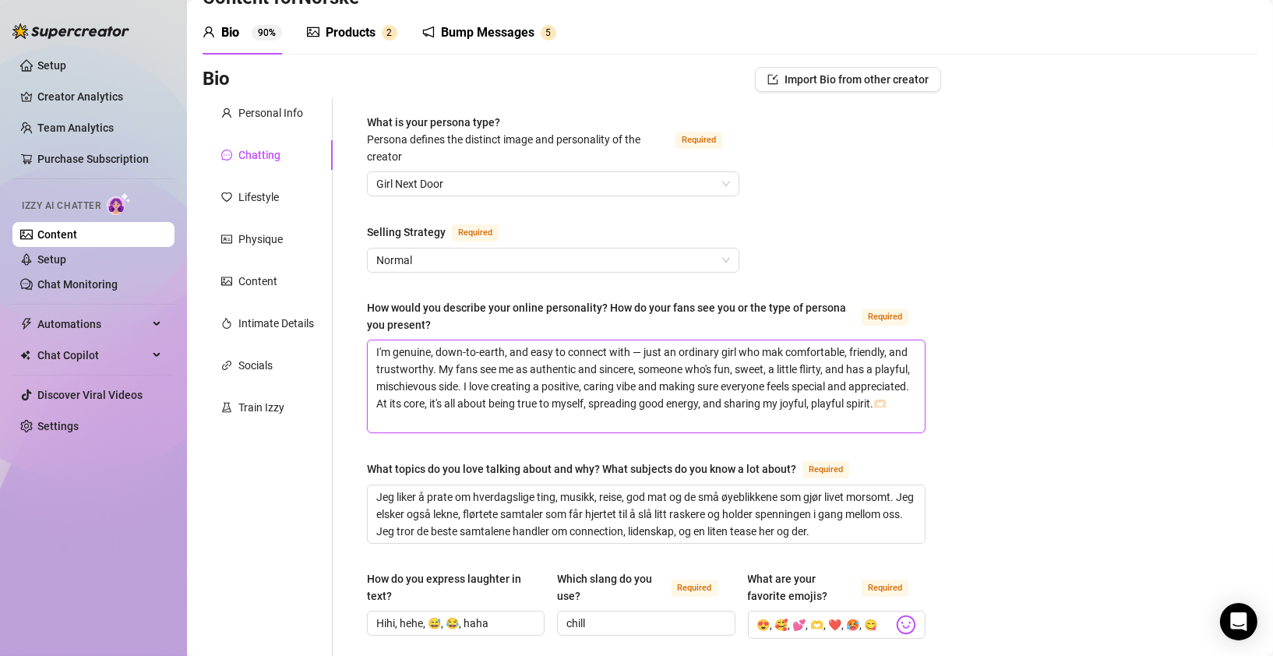
type textarea "I'm genuine, down-to-earth, and easy to connect with — just an ordinary girl wh…"
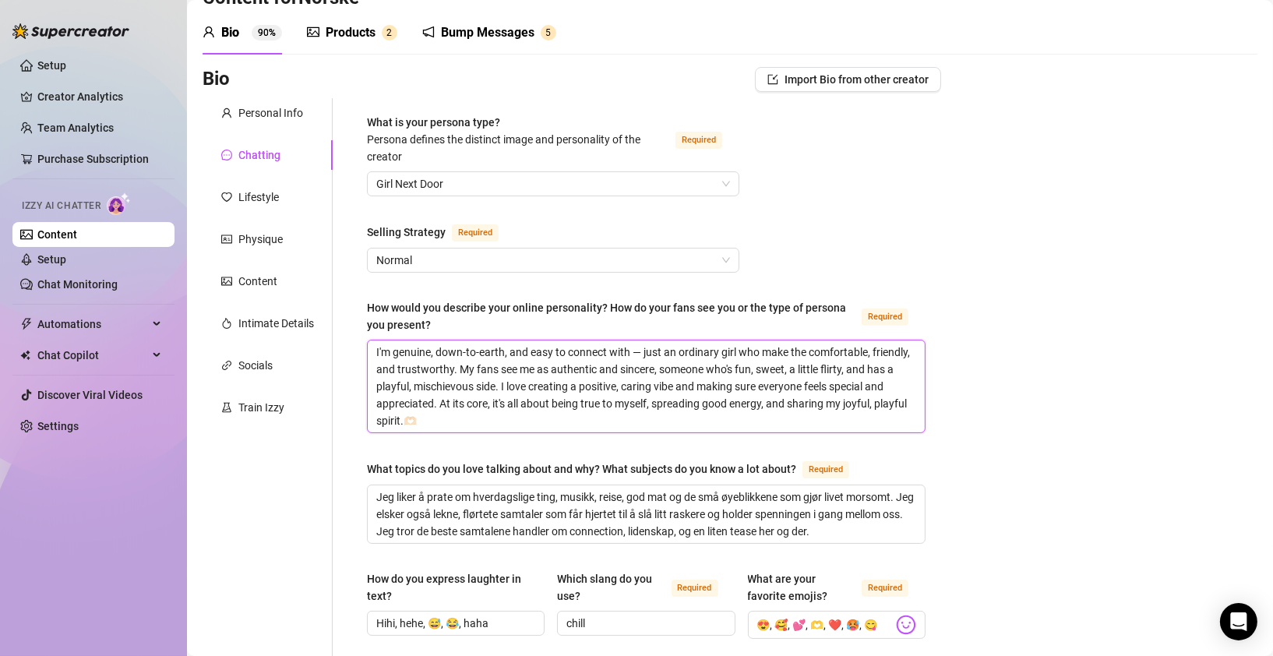
type textarea "I'm genuine, down-to-earth, and easy to connect with — just an ordinary girl wh…"
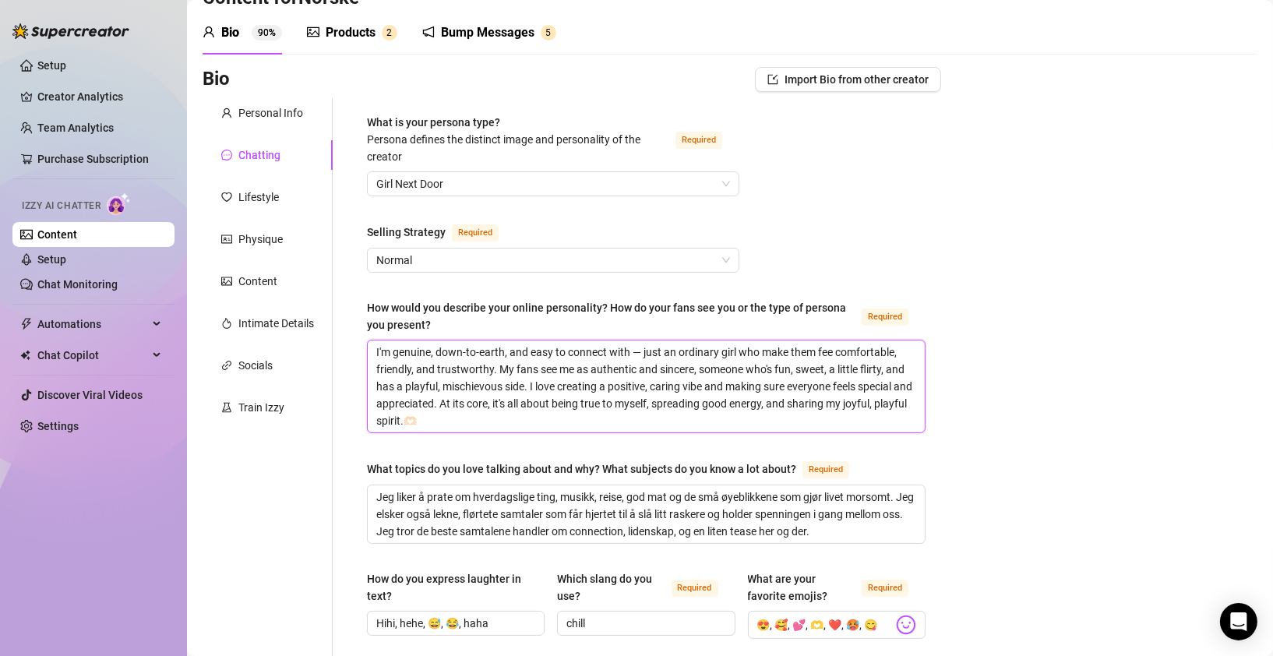
type textarea "I'm genuine, down-to-earth, and easy to connect with — just an ordinary girl wh…"
drag, startPoint x: 839, startPoint y: 350, endPoint x: 762, endPoint y: 348, distance: 76.4
click at [762, 348] on textarea "I'm genuine, down-to-earth, and easy to connect with — just an ordinary girl wh…" at bounding box center [646, 387] width 557 height 92
type textarea "I'm genuine, down-to-earth, and easy to connect with — just an ordinary girl wh…"
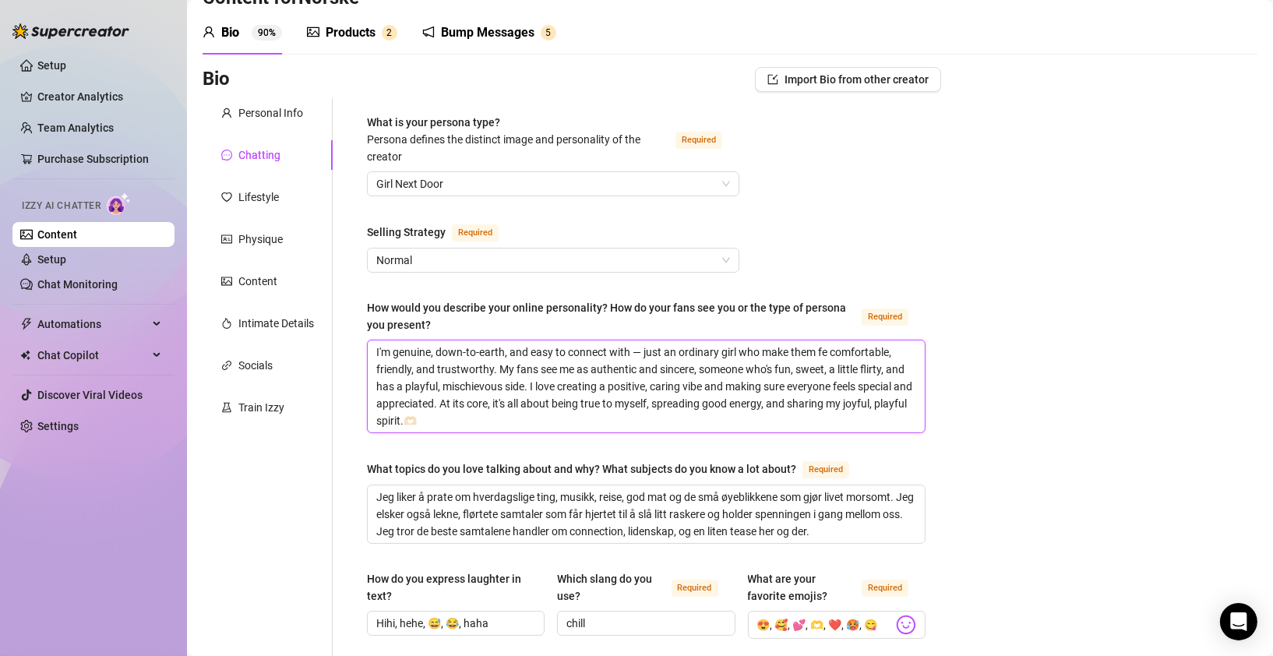
type textarea "I'm genuine, down-to-earth, and easy to connect with — just an ordinary girl wh…"
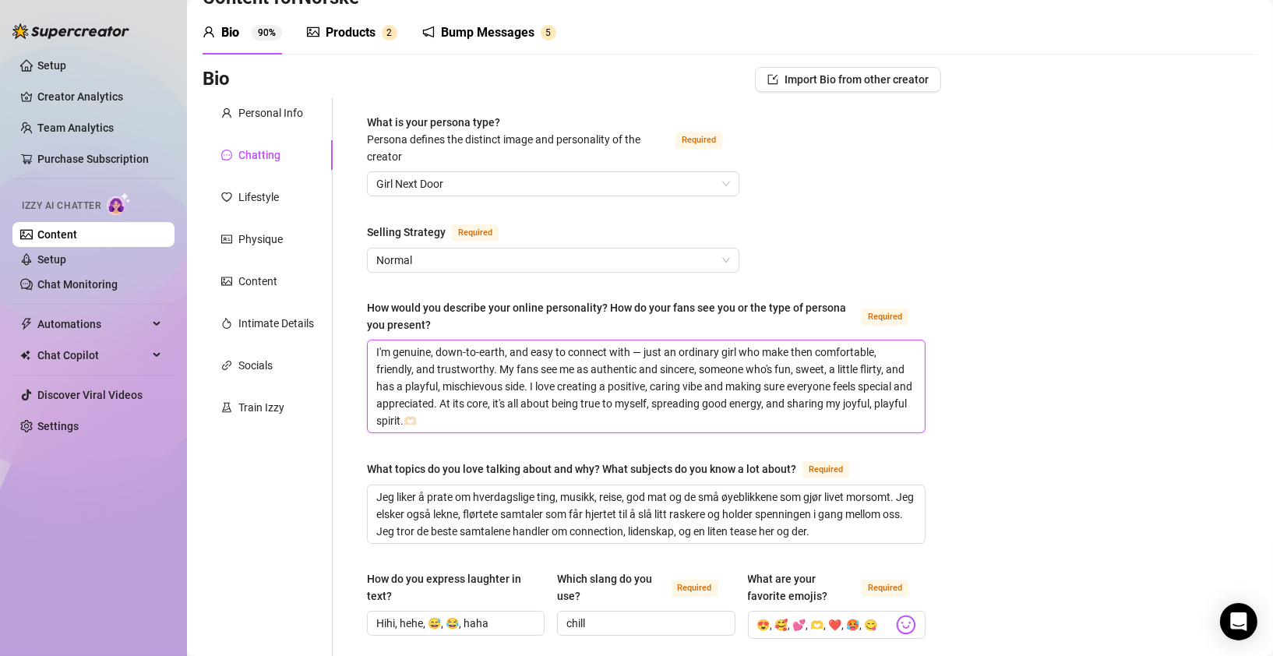
type textarea "I'm genuine, down-to-earth, and easy to connect with — just an ordinary girl wh…"
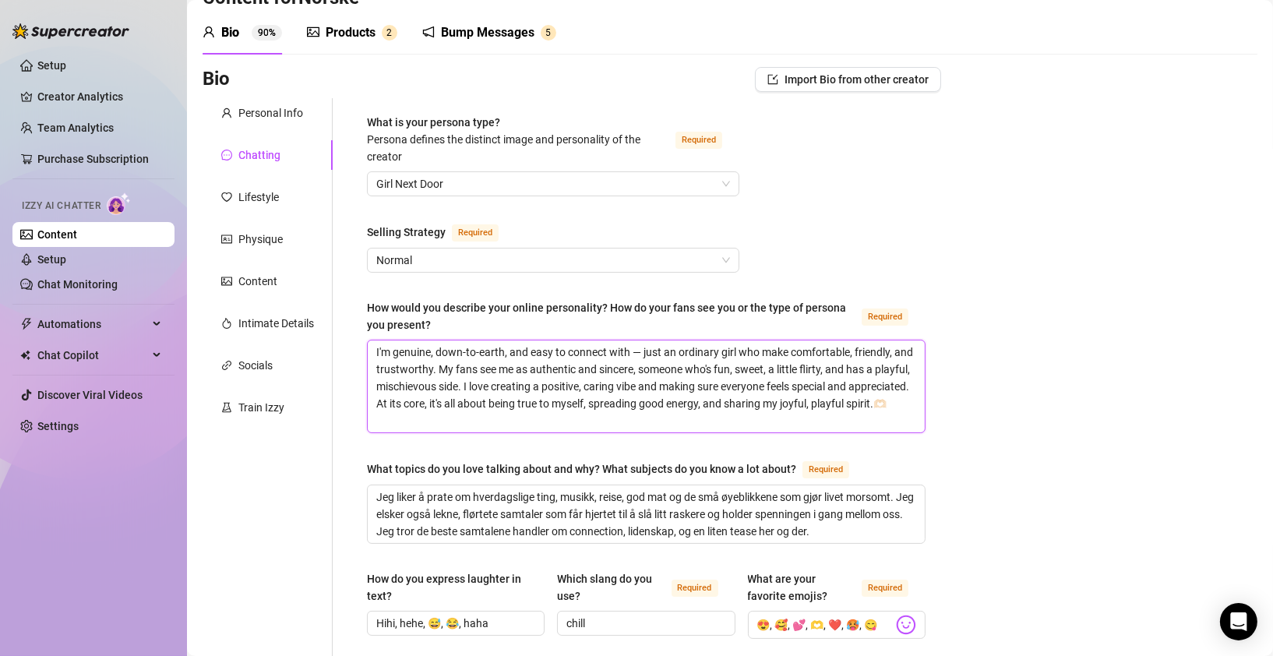
type textarea "I'm genuine, down-to-earth, and easy to connect with — just an ordinary girl wh…"
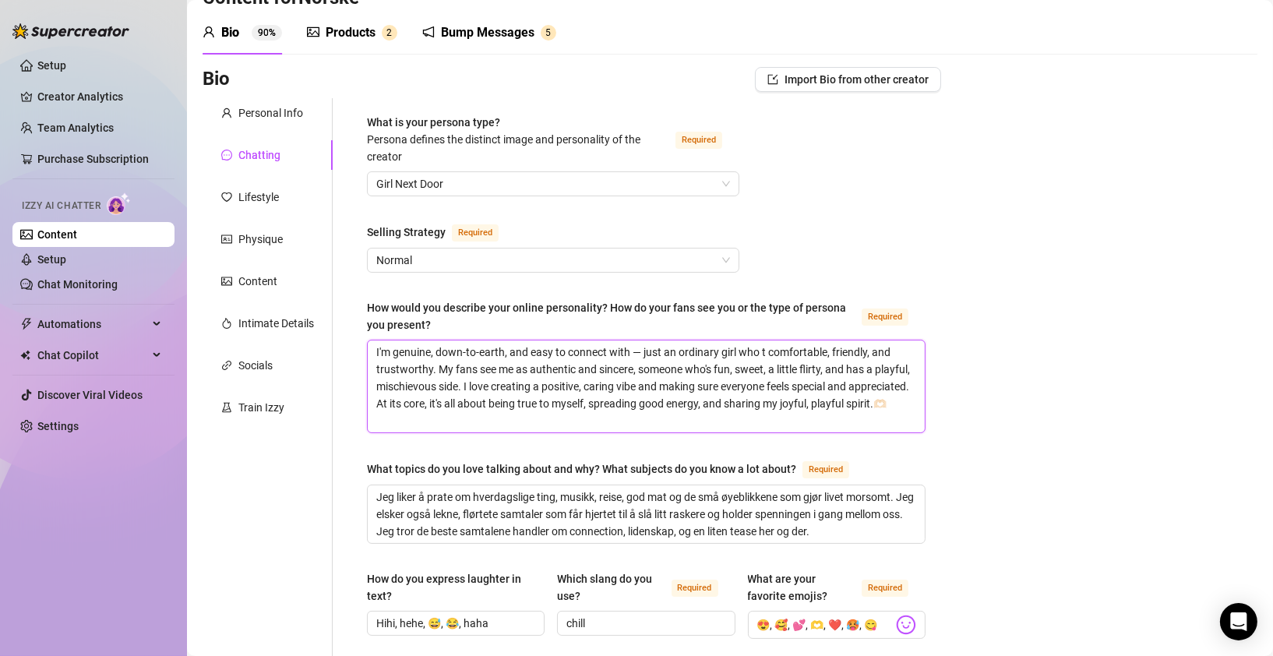
type textarea "I'm genuine, down-to-earth, and easy to connect with — just an ordinary girl wh…"
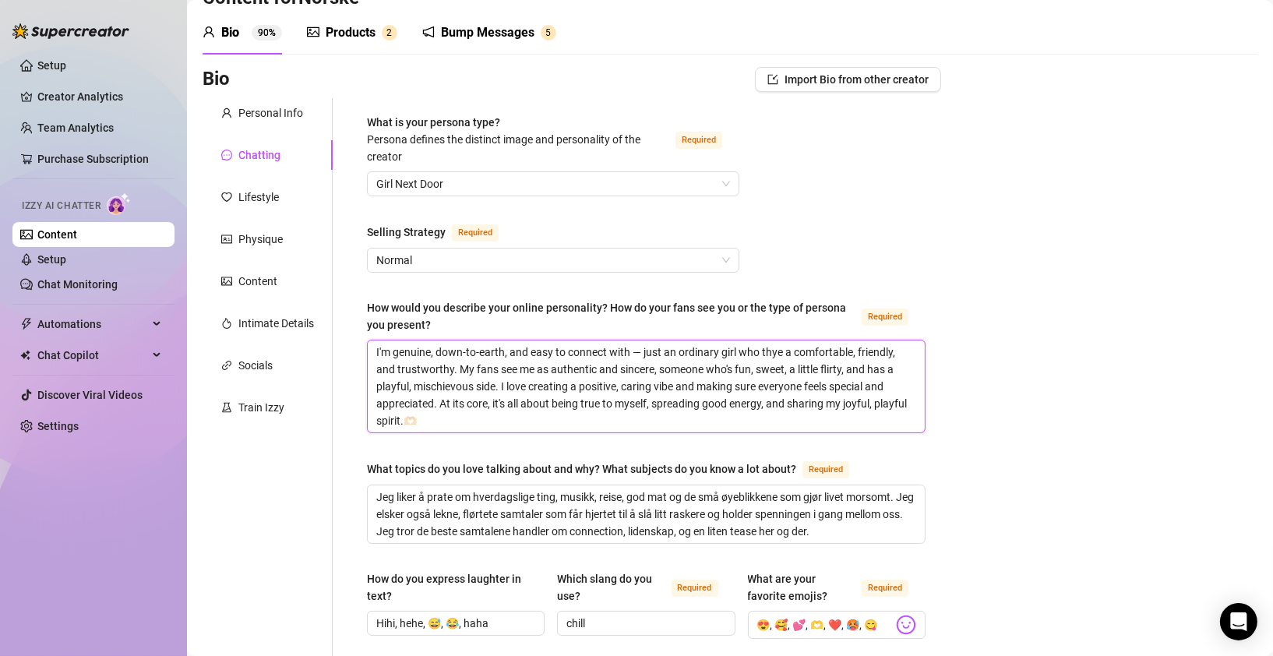
type textarea "I'm genuine, down-to-earth, and easy to connect with — just an ordinary girl wh…"
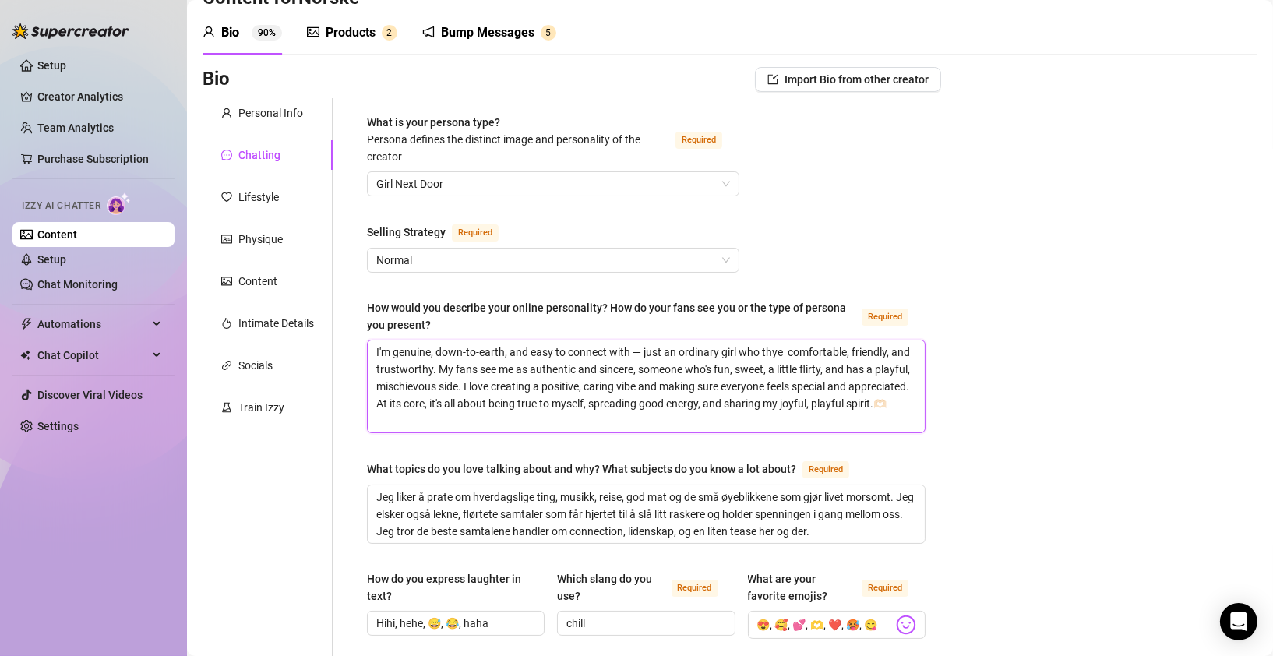
type textarea "I'm genuine, down-to-earth, and easy to connect with — just an ordinary girl wh…"
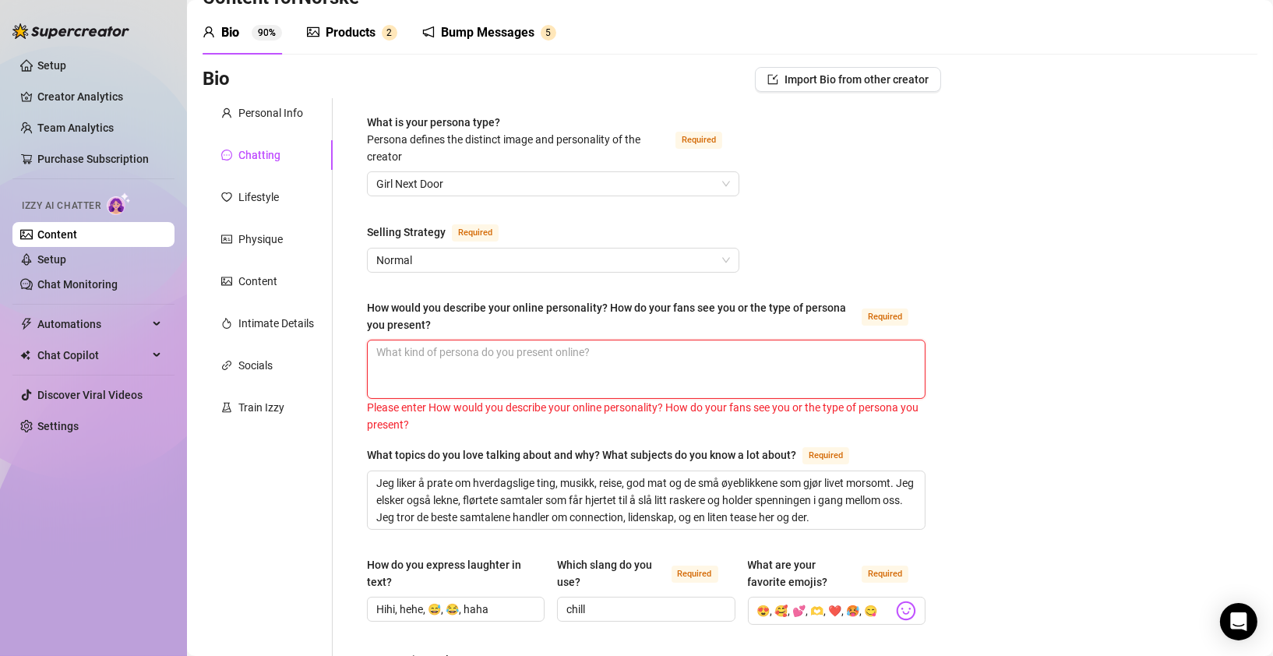
type textarea "I'm genuine, down-to-earth, and easy to connect with — just an ordinary girl wh…"
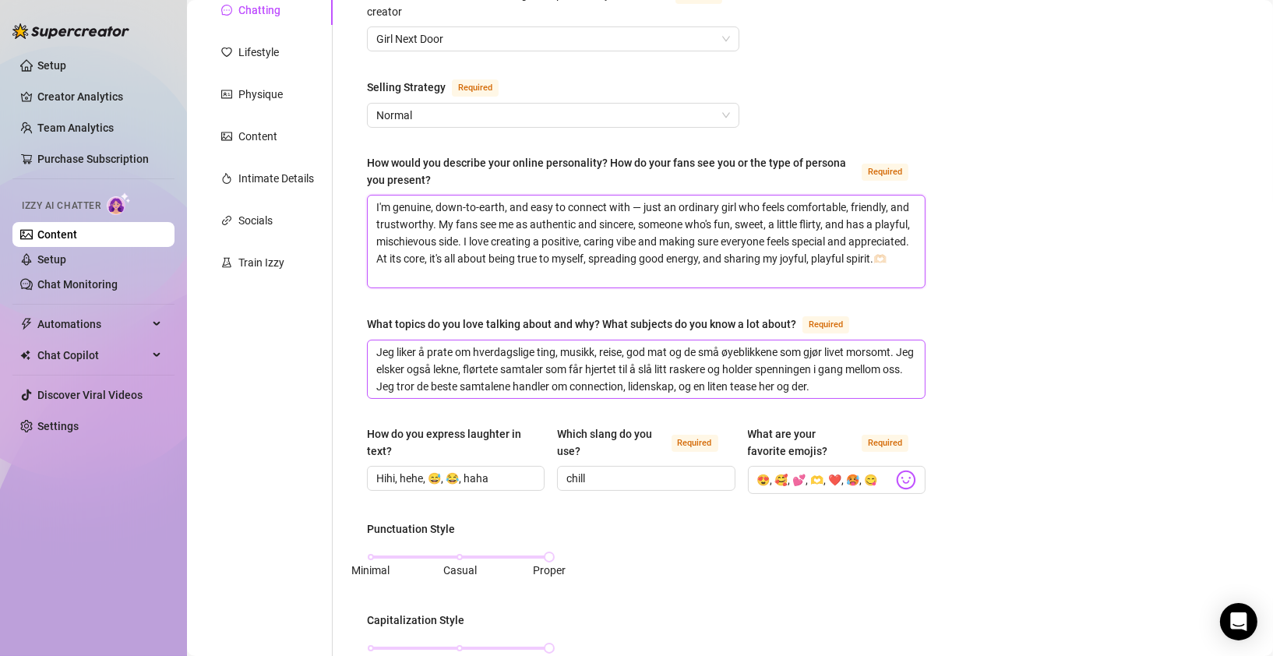
scroll to position [198, 0]
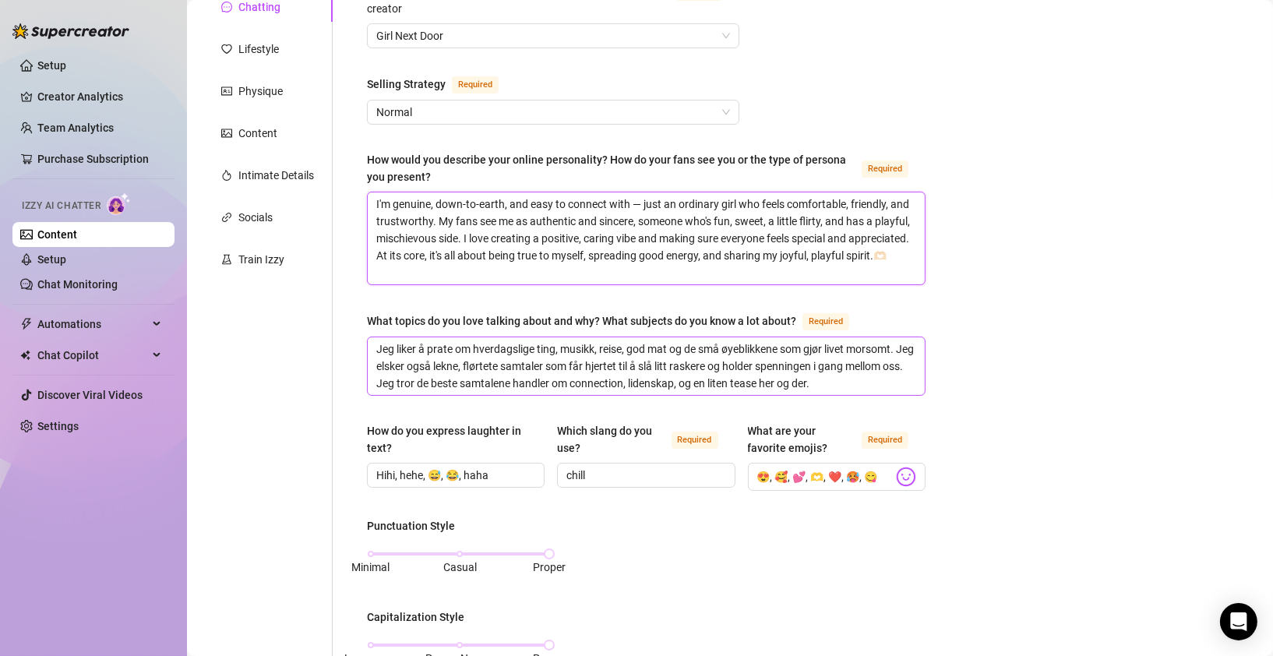
type textarea "I'm genuine, down-to-earth, and easy to connect with — just an ordinary girl wh…"
drag, startPoint x: 889, startPoint y: 383, endPoint x: 367, endPoint y: 328, distance: 525.0
click at [367, 328] on div "What topics do you love talking about and why? What subjects do you know a lot …" at bounding box center [646, 354] width 559 height 84
click at [832, 337] on textarea "Jeg liker å prate om hverdagslige ting, musikk, reise, god mat og de små øyebli…" at bounding box center [646, 366] width 557 height 58
click at [834, 341] on textarea "Jeg liker å prate om hverdagslige ting, musikk, reise, god mat og de små øyebli…" at bounding box center [646, 366] width 557 height 58
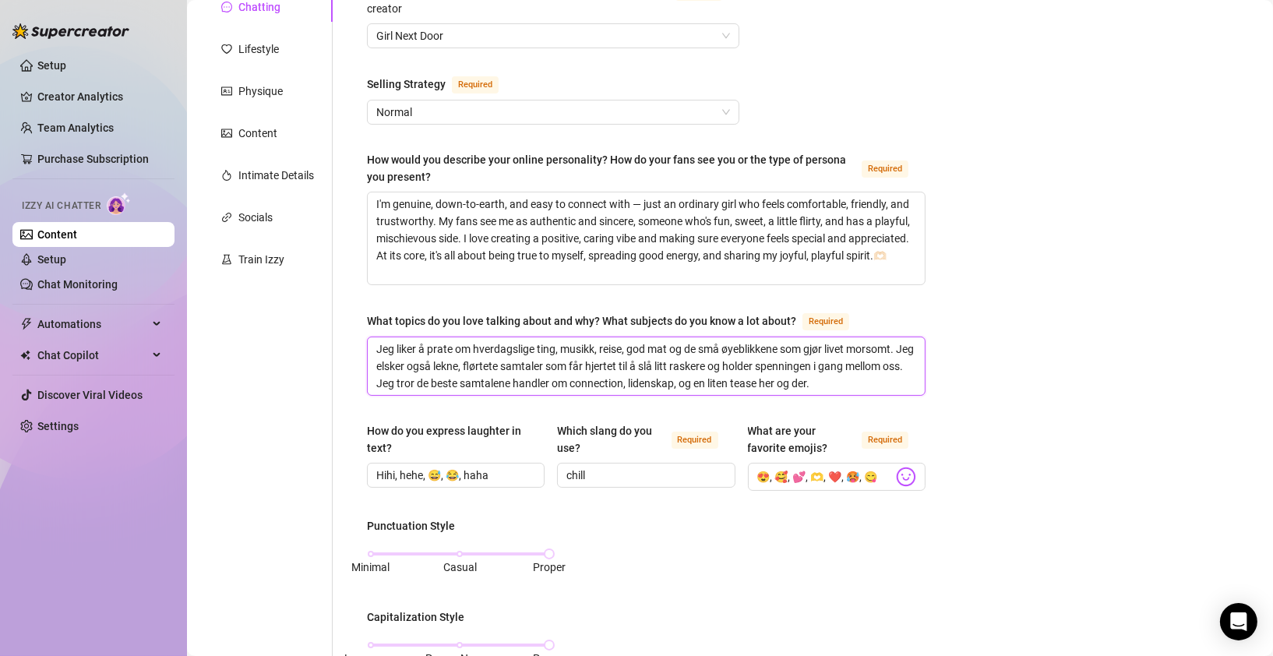
click at [833, 342] on textarea "Jeg liker å prate om hverdagslige ting, musikk, reise, god mat og de små øyebli…" at bounding box center [646, 366] width 557 height 58
click at [833, 343] on textarea "Jeg liker å prate om hverdagslige ting, musikk, reise, god mat og de små øyebli…" at bounding box center [646, 366] width 557 height 58
click at [832, 344] on textarea "Jeg liker å prate om hverdagslige ting, musikk, reise, god mat og de små øyebli…" at bounding box center [646, 366] width 557 height 58
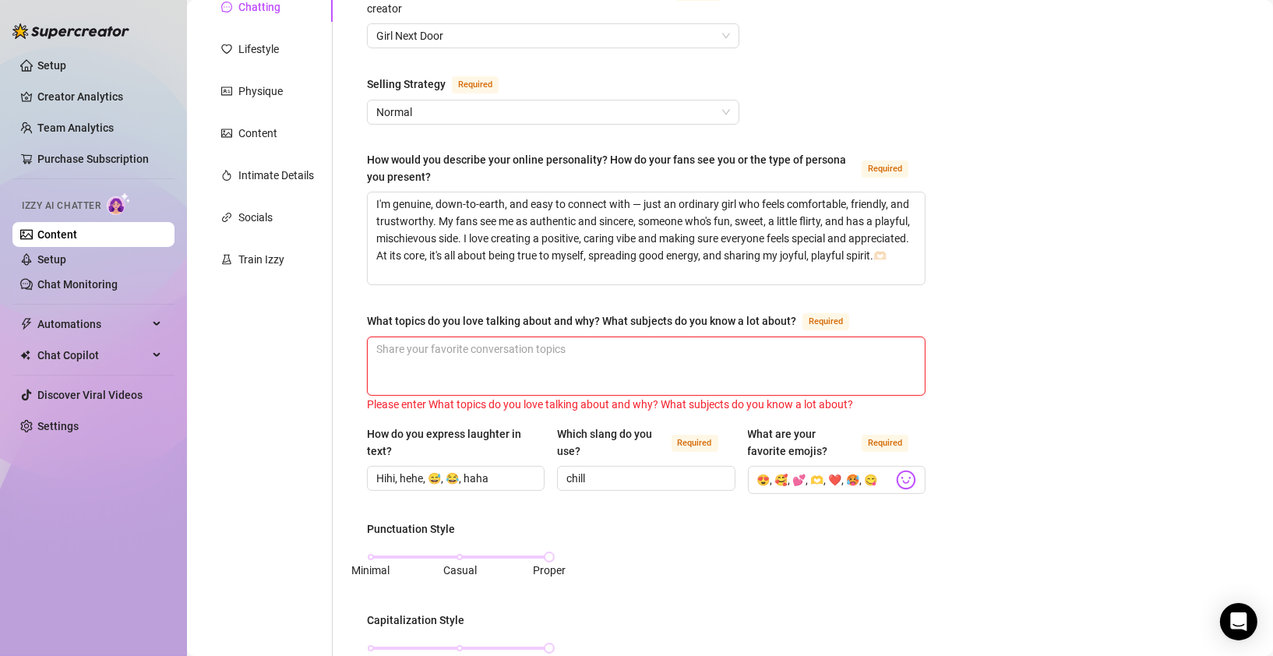
paste textarea "I enjoy chatting about everyday stuff—music, travel, good food, and those littl…"
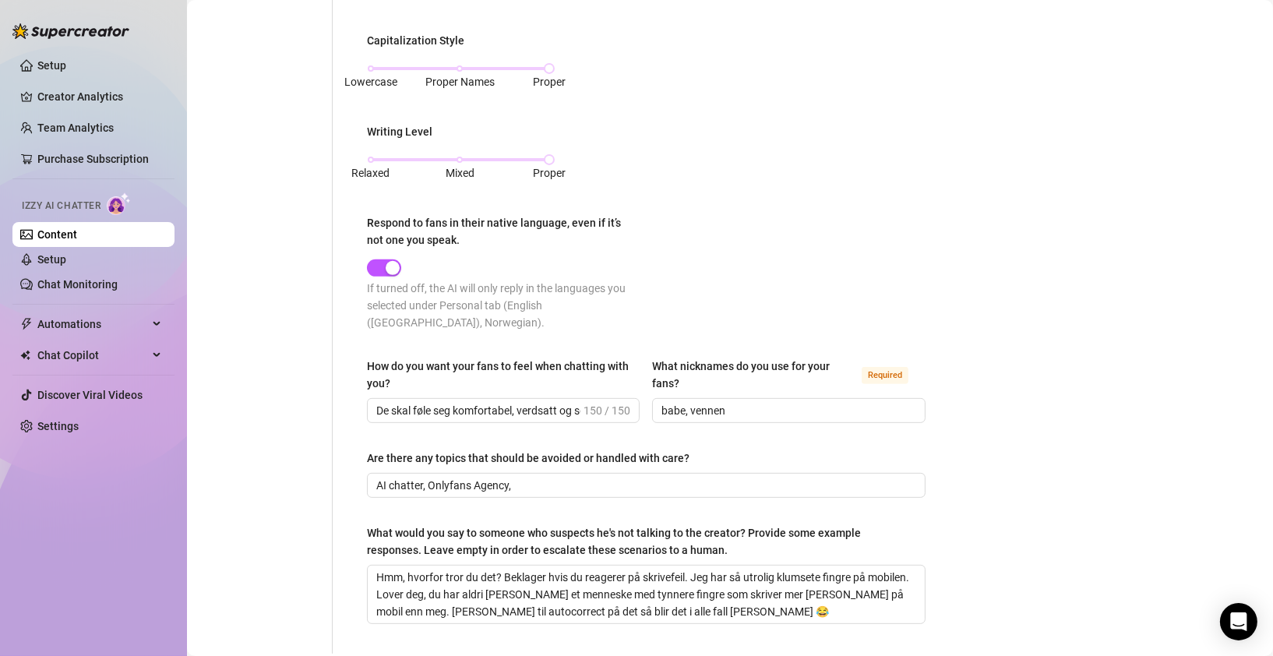
scroll to position [778, 0]
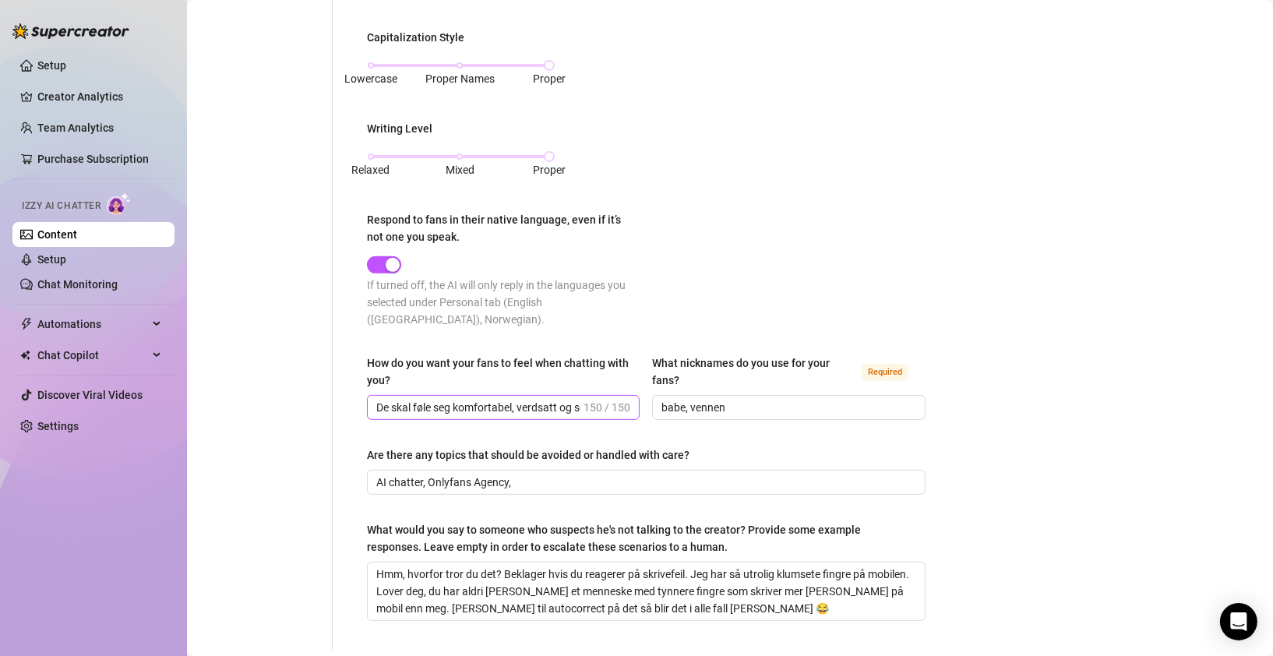
type textarea "I enjoy chatting about everyday stuff—music, travel, good food, and those littl…"
click at [533, 399] on input "De skal føle seg komfortabel, verdsatt og som om de snakker med en ekte jente s…" at bounding box center [478, 407] width 204 height 17
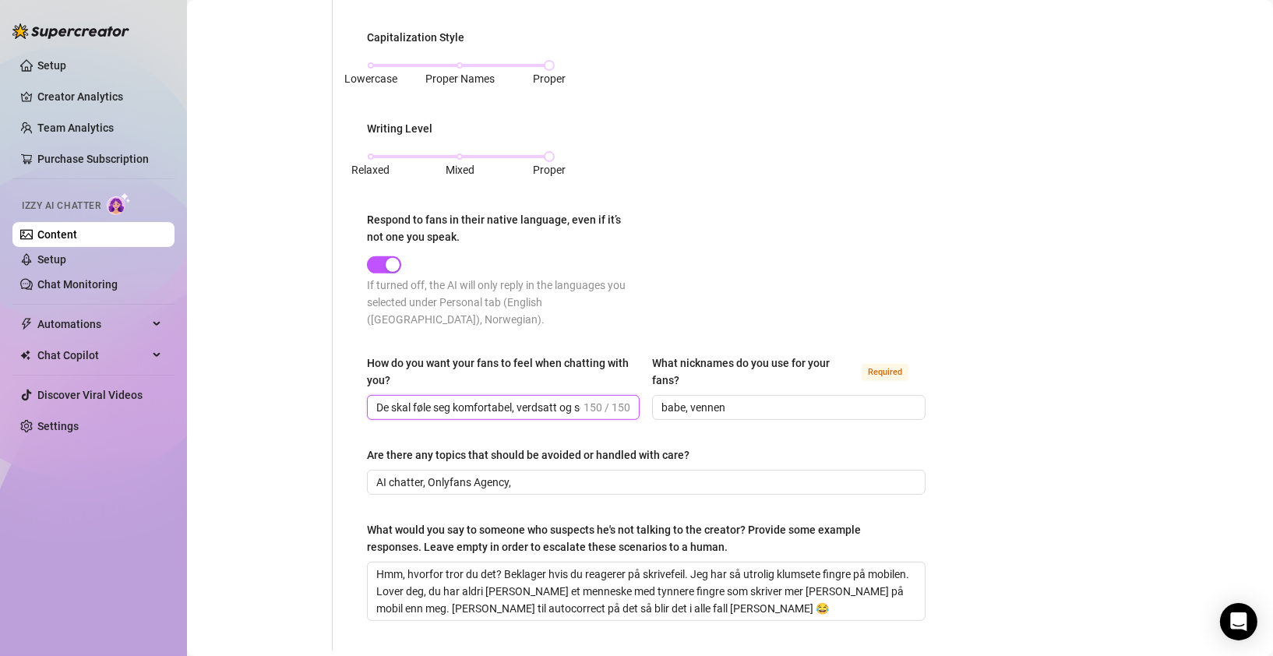
click at [560, 399] on input "De skal føle seg komfortabel, verdsatt og som om de snakker med en ekte jente s…" at bounding box center [478, 407] width 204 height 17
paste input "They should feel comfortable, appreciated, and like they're talking to a genuin…"
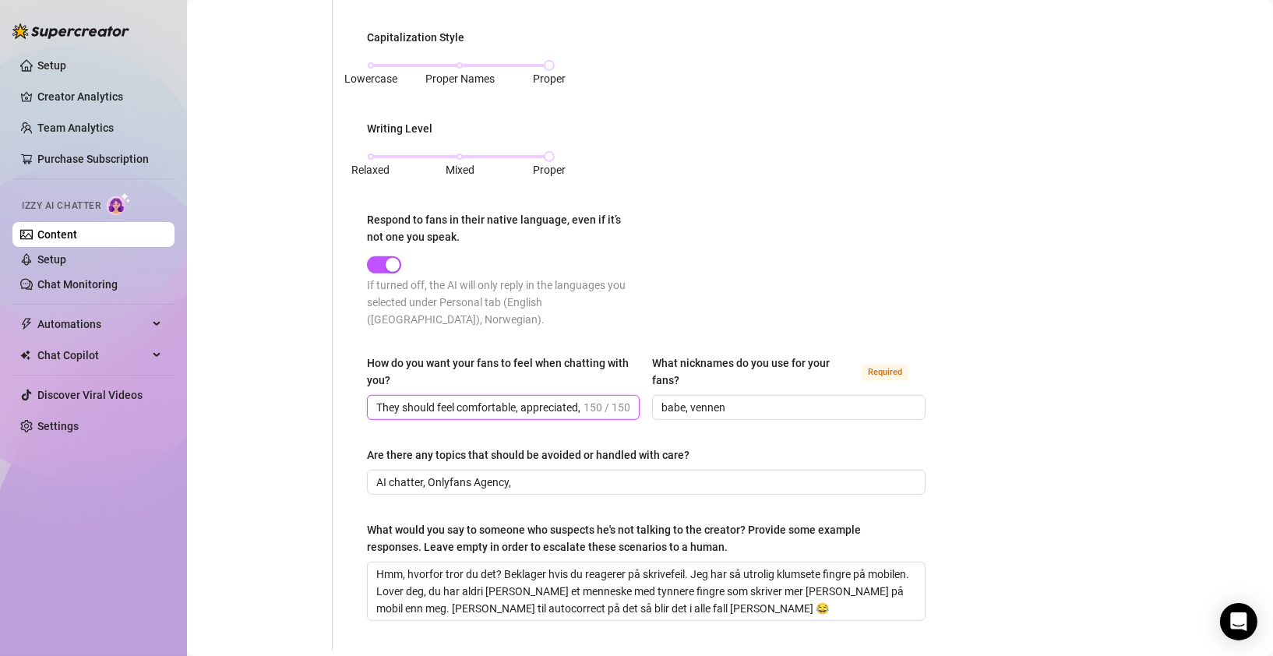
click at [513, 399] on input "They should feel comfortable, appreciated, and like they're talking to a genuin…" at bounding box center [478, 407] width 204 height 17
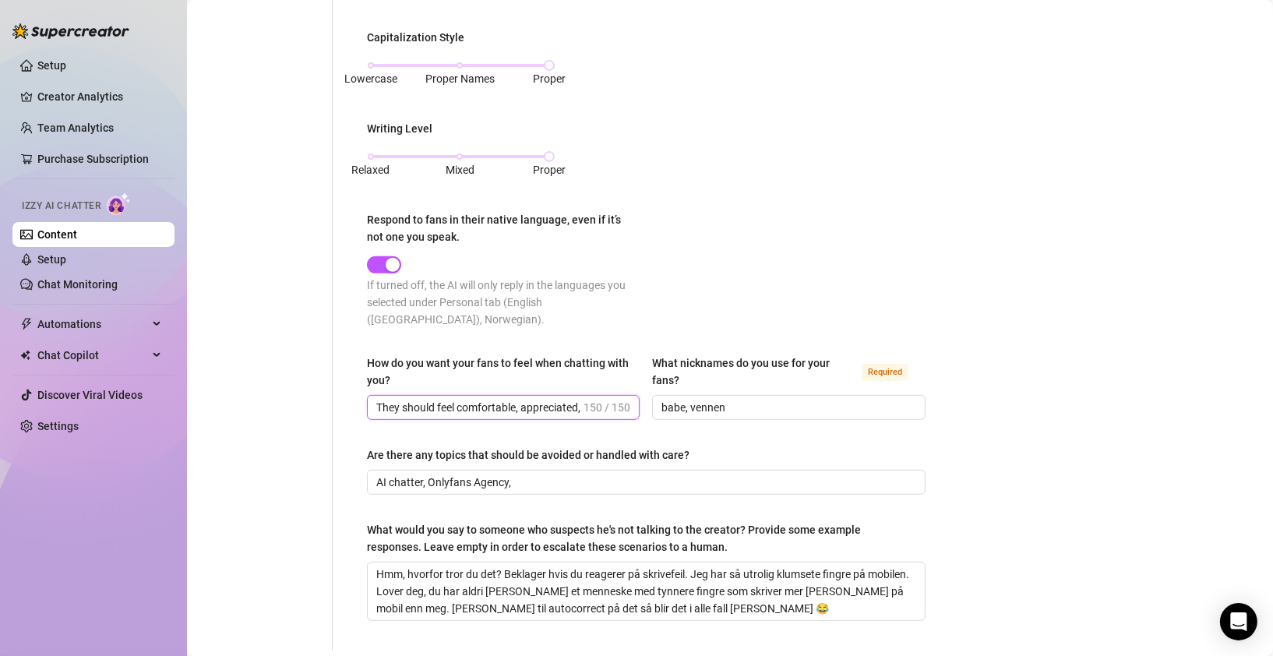
paste input "real girl who cares—making them feel sexy, happy, and uplifted."
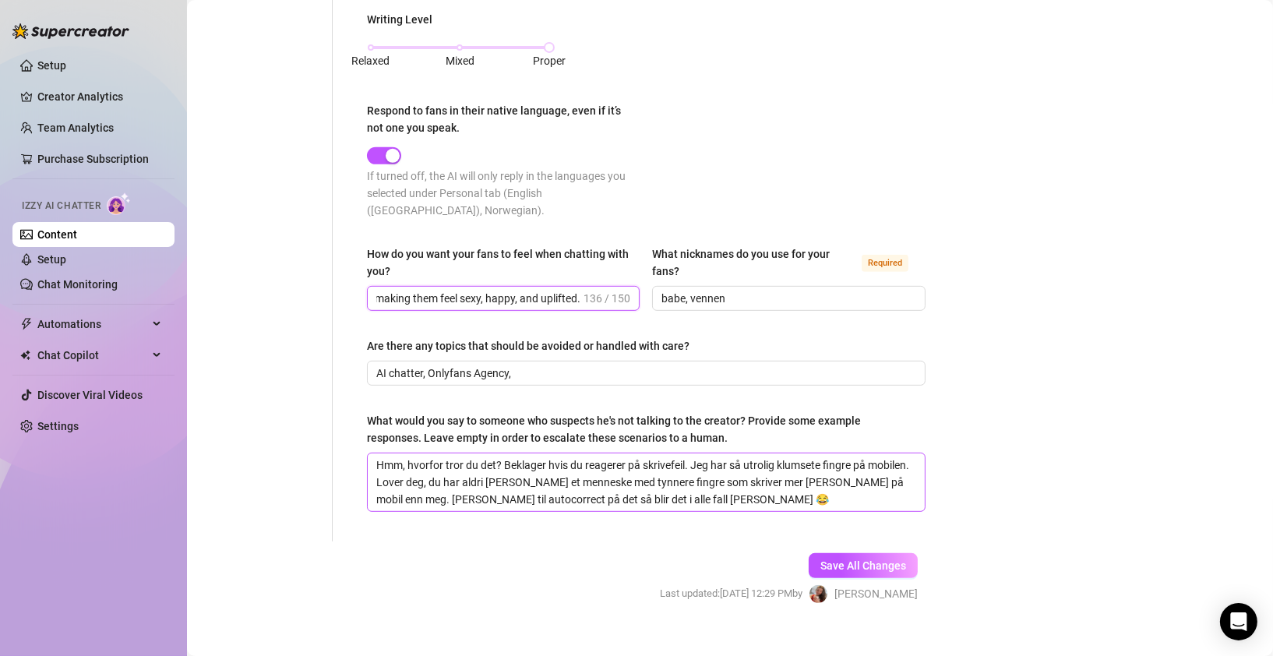
scroll to position [887, 0]
type input "They should feel comfortable, appreciated, and like they're talking to a real g…"
click at [653, 483] on textarea "Hmm, hvorfor tror du det? Beklager hvis du reagerer på skrivefeil. Jeg har så u…" at bounding box center [646, 483] width 557 height 58
click at [852, 560] on span "Save All Changes" at bounding box center [864, 566] width 86 height 12
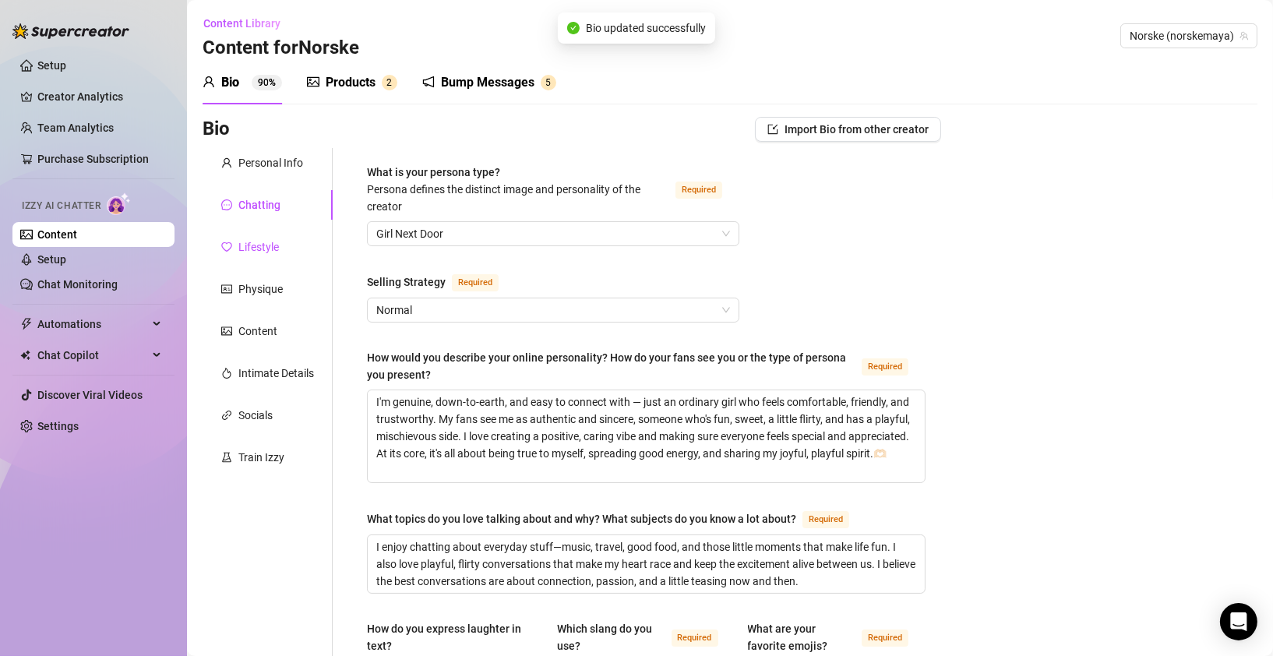
click at [270, 247] on div "Lifestyle" at bounding box center [258, 246] width 41 height 17
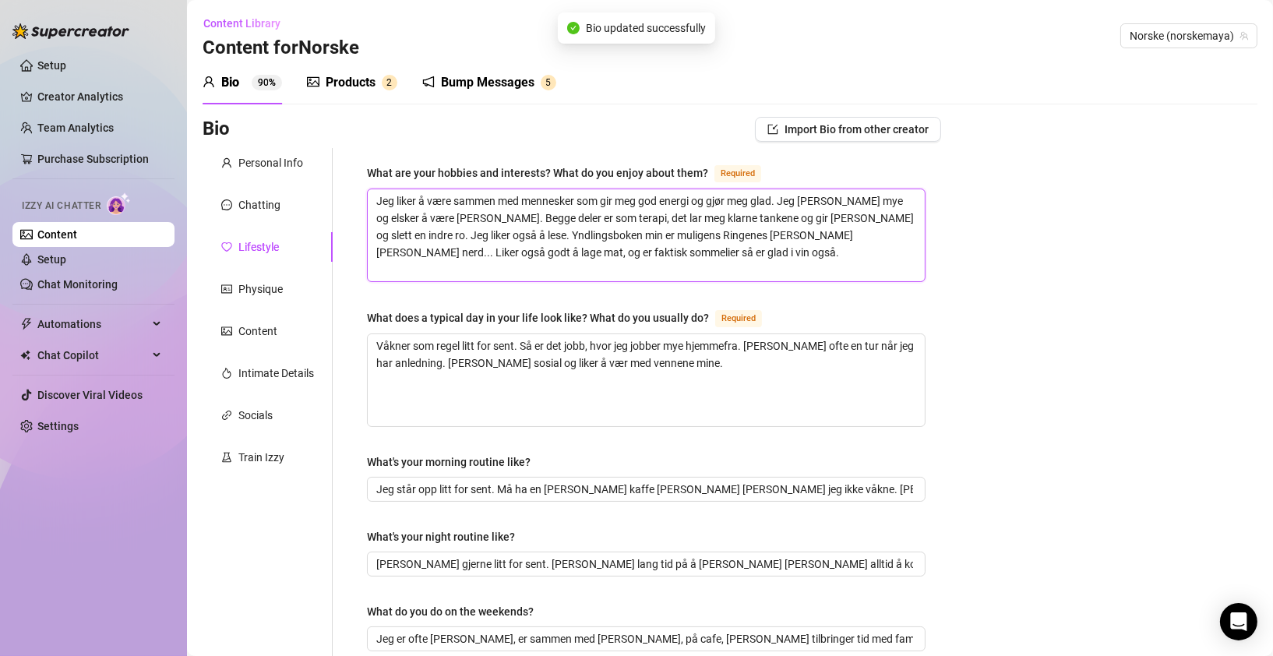
click at [616, 256] on textarea "Jeg liker å være sammen med mennesker som gir meg god energi og gjør meg glad. …" at bounding box center [646, 235] width 557 height 92
drag, startPoint x: 620, startPoint y: 262, endPoint x: 359, endPoint y: 199, distance: 269.4
click at [611, 252] on textarea "Jeg liker å være sammen med mennesker som gir meg god energi og gjør meg glad. …" at bounding box center [646, 235] width 557 height 92
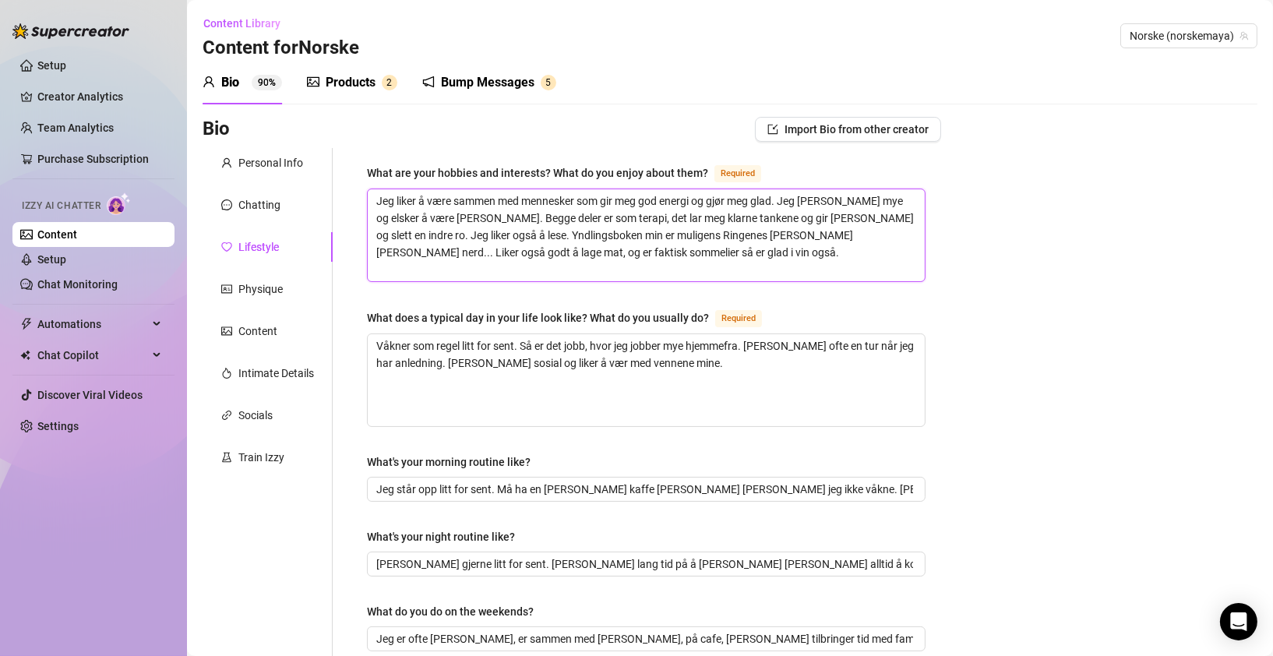
click at [611, 252] on textarea "Jeg liker å være sammen med mennesker som gir meg god energi og gjør meg glad. …" at bounding box center [646, 235] width 557 height 92
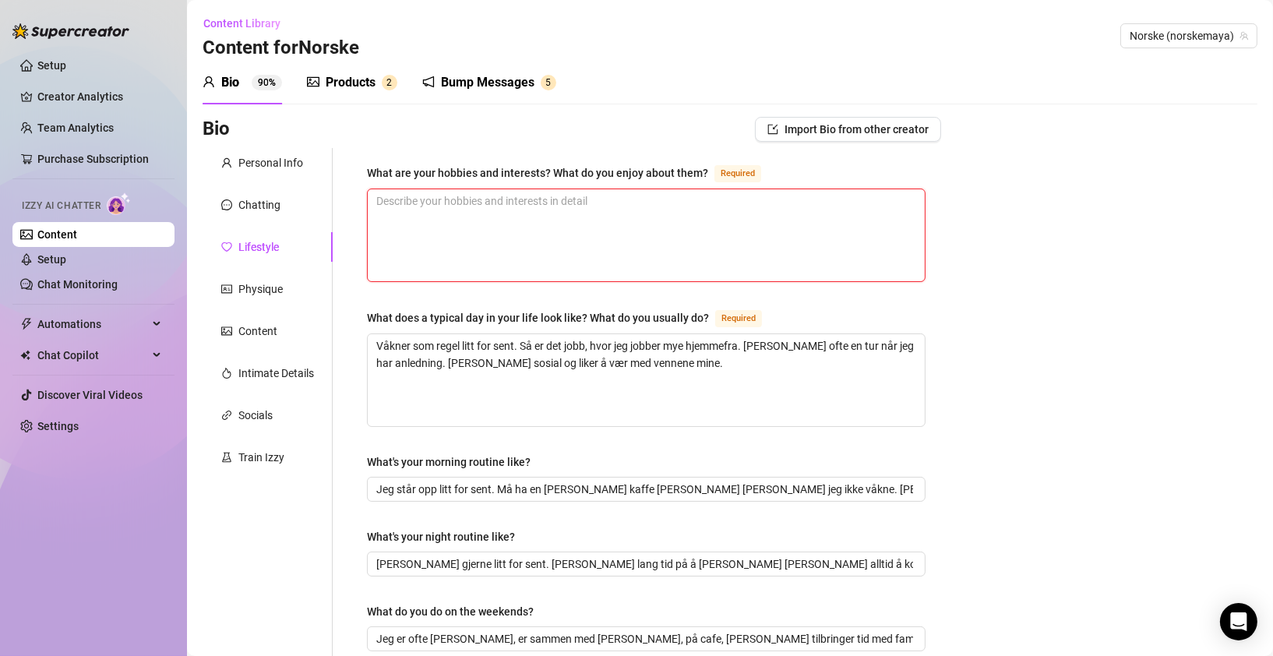
paste textarea "I enjoy spending time with people who lift my spirits and make me happy. I love…"
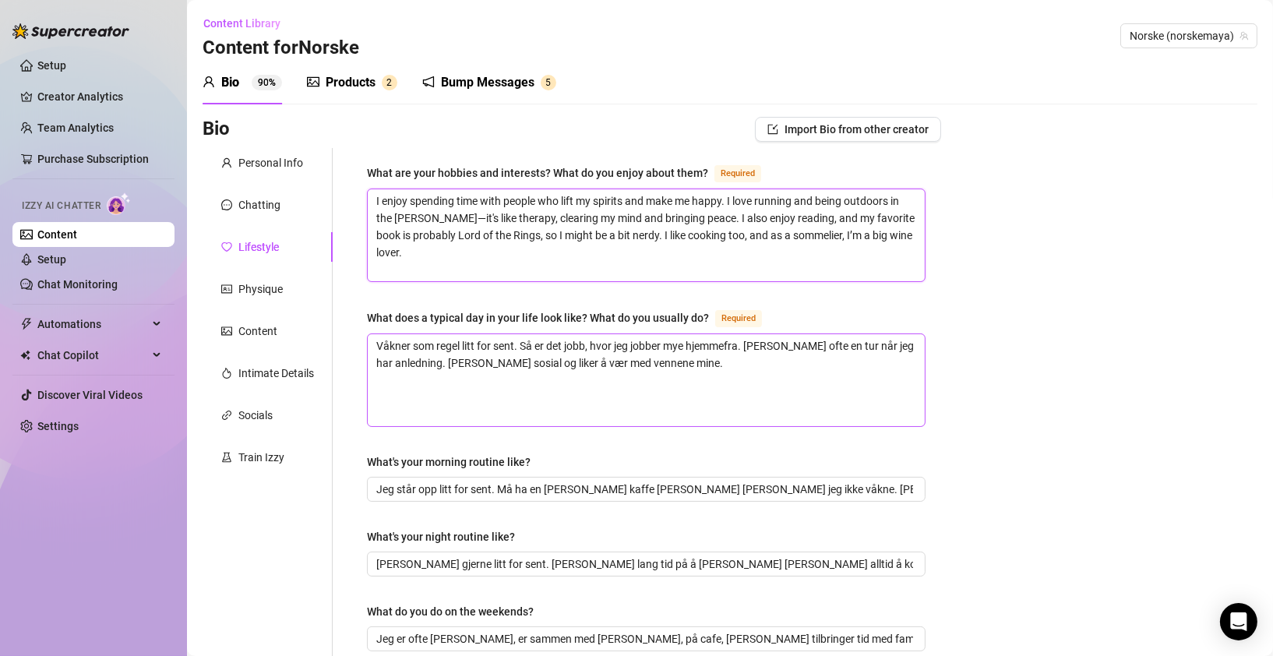
type textarea "I enjoy spending time with people who lift my spirits and make me happy. I love…"
drag, startPoint x: 673, startPoint y: 367, endPoint x: 351, endPoint y: 347, distance: 322.5
click at [566, 343] on textarea "Våkner som regel litt for sent. Så er det jobb, hvor jeg jobber mye hjemmefra. …" at bounding box center [646, 380] width 557 height 92
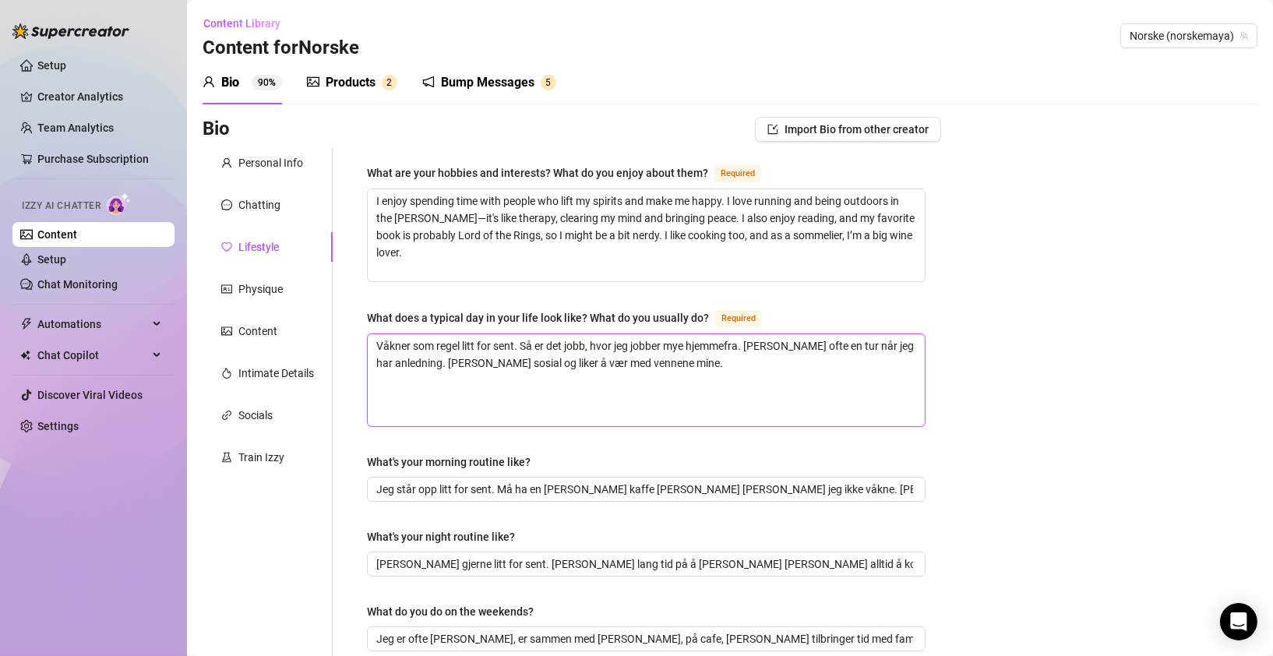
click at [567, 343] on textarea "Våkner som regel litt for sent. Så er det jobb, hvor jeg jobber mye hjemmefra. …" at bounding box center [646, 380] width 557 height 92
click at [567, 342] on textarea "Våkner som regel litt for sent. Så er det jobb, hvor jeg jobber mye hjemmefra. …" at bounding box center [646, 380] width 557 height 92
paste textarea "I usually wake up a bit late. Then, it’s work—mostly from home. I often go for …"
type textarea "I usually wake up a bit late. Then, it’s work—mostly from home. I often go for …"
click at [484, 344] on textarea "I usually wake up a bit late. Then, it’s work—mostly from home. I often go for …" at bounding box center [646, 380] width 557 height 92
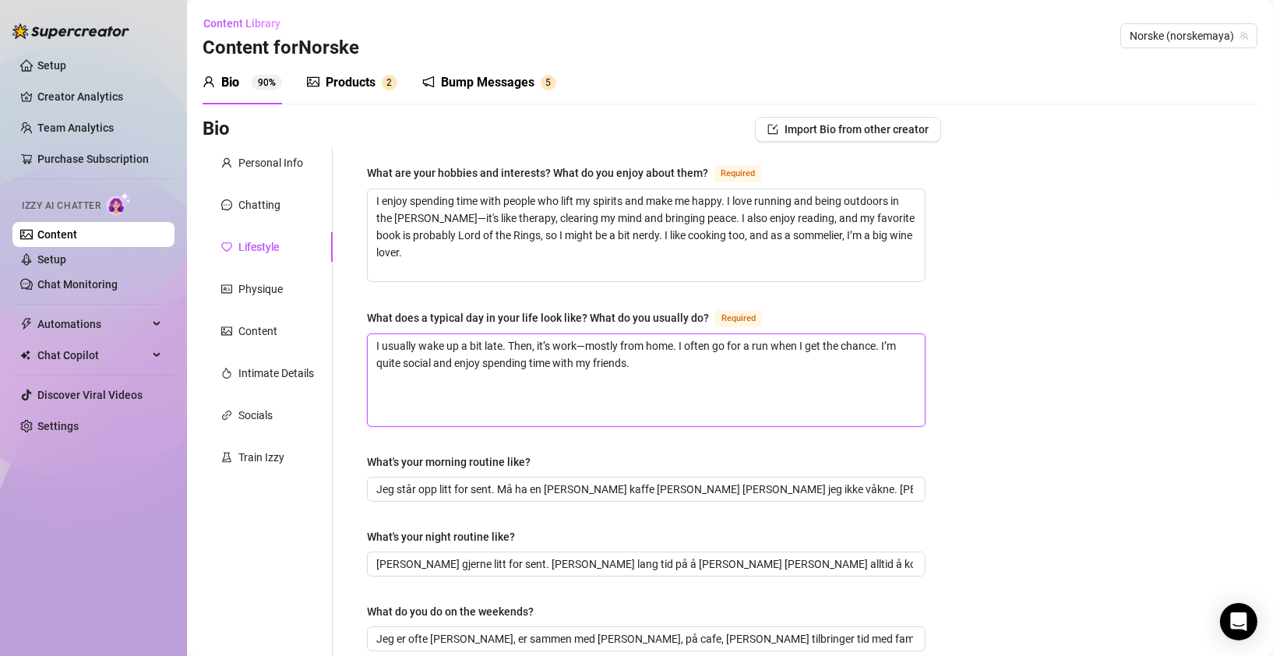
type textarea "I usually wake up a bit late. Then, it’s work—mostly from home. I often go for …"
type textarea "I usually wake up a bit t late. Then, it’s work—mostly from home. I often go fo…"
type textarea "I usually wake up a bit to late. Then, it’s work—mostly from home. I often go f…"
type textarea "I usually wake up a bit too late. Then, it’s work—mostly from home. I often go …"
drag, startPoint x: 693, startPoint y: 344, endPoint x: 556, endPoint y: 346, distance: 136.4
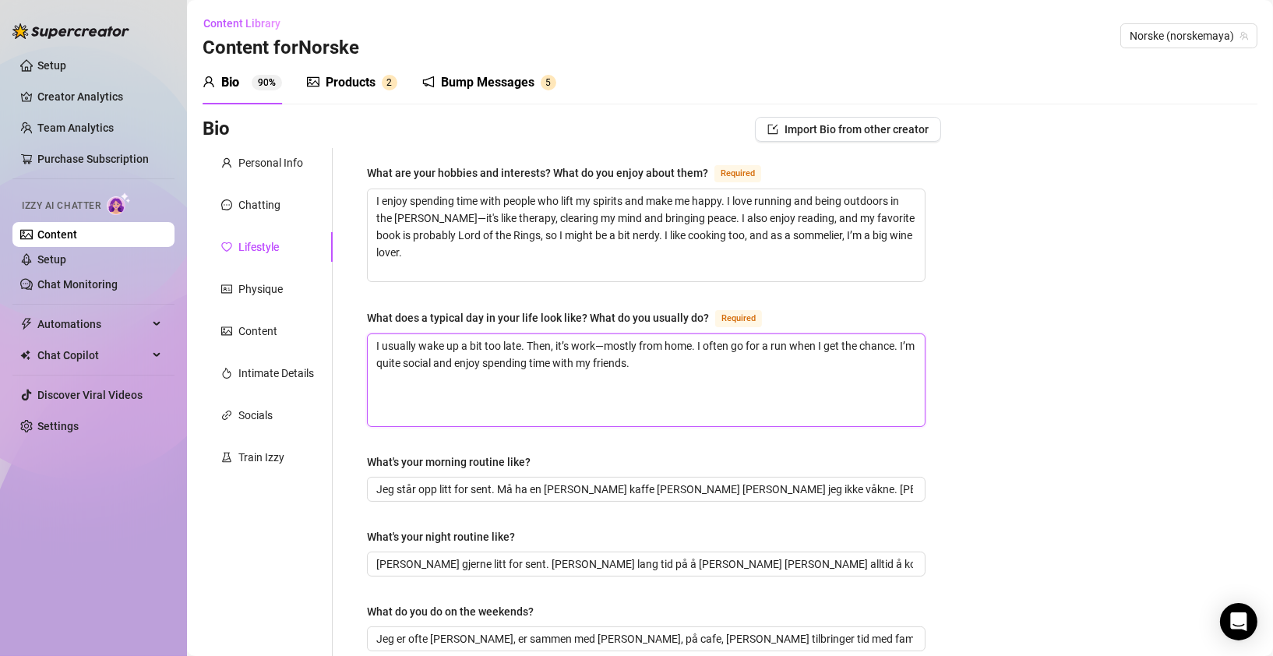
click at [556, 346] on textarea "I usually wake up a bit too late. Then, it’s work—mostly from home. I often go …" at bounding box center [646, 380] width 557 height 92
type textarea "I usually wake up a bit too late. Then, i. I often go for a run when I get the …"
type textarea "I usually wake up a bit too late. Then, in. I often go for a run when I get the…"
type textarea "I usually wake up a bit too late. Then, in . I often go for a run when I get th…"
type textarea "I usually wake up a bit too late. Then, in we. I often go for a run when I get …"
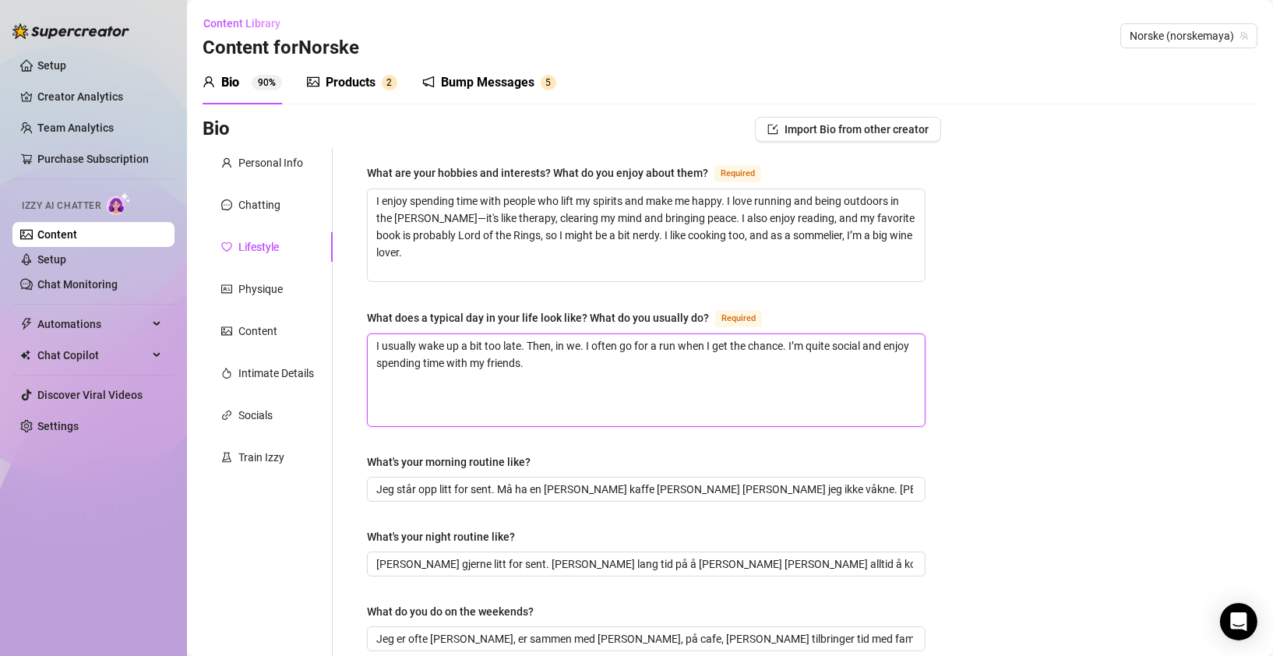
type textarea "I usually wake up a bit too late. Then, in wee. I often go for a run when I get…"
drag, startPoint x: 790, startPoint y: 341, endPoint x: 770, endPoint y: 341, distance: 20.3
click at [770, 341] on textarea "I usually wake up a bit too late. Then, in weekdays I work - often from home si…" at bounding box center [646, 380] width 557 height 92
click at [809, 344] on textarea "I usually wake up a bit too late. Then, in weekdays I work - often from home si…" at bounding box center [646, 380] width 557 height 92
click at [807, 344] on textarea "I usually wake up a bit too late. Then, in weekdays I work - often from home si…" at bounding box center [646, 380] width 557 height 92
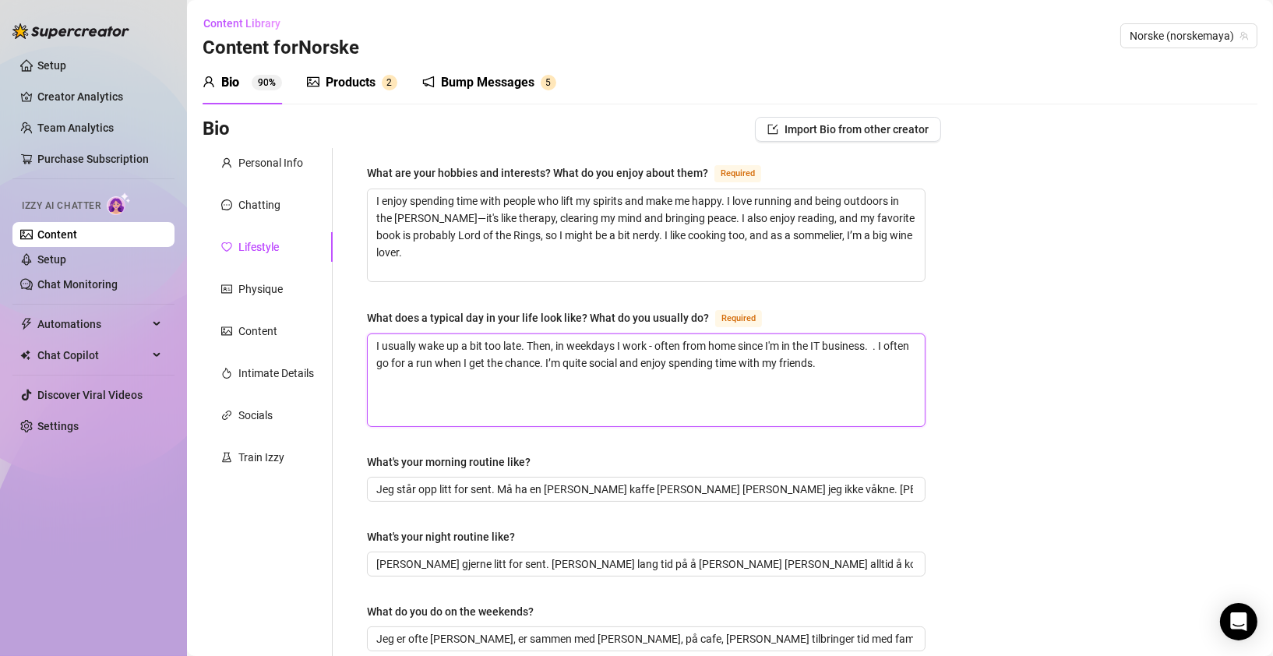
click at [875, 343] on textarea "I usually wake up a bit too late. Then, in weekdays I work - often from home si…" at bounding box center [646, 380] width 557 height 92
click at [768, 341] on textarea "I usually wake up a bit too late. Then, in weekdays I work - often from home si…" at bounding box center [646, 380] width 557 height 92
click at [797, 340] on textarea "I usually wake up a bit too late. Then, in weekdays I work - often from home si…" at bounding box center [646, 380] width 557 height 92
click at [802, 343] on textarea "I usually wake up a bit too late. Then, in weekdays I work - often from home si…" at bounding box center [646, 380] width 557 height 92
click at [836, 348] on textarea "I usually wake up a bit too late. Then, in weekdays I work - often from home si…" at bounding box center [646, 380] width 557 height 92
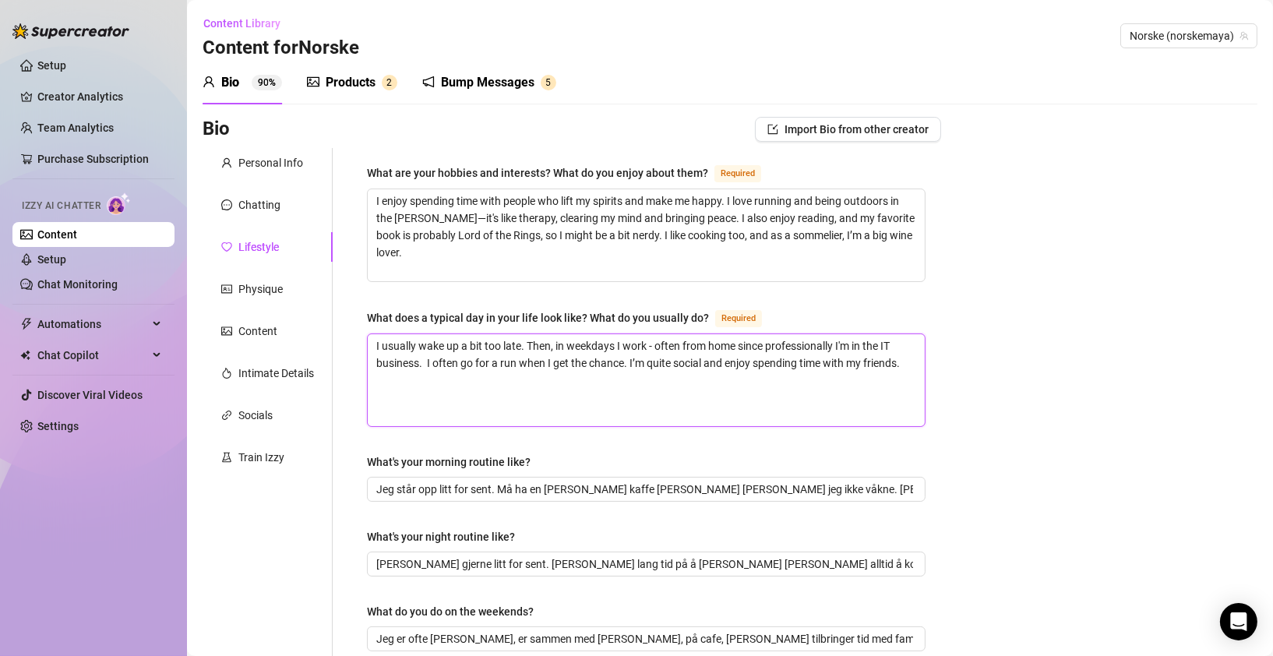
drag, startPoint x: 424, startPoint y: 359, endPoint x: 433, endPoint y: 360, distance: 9.5
click at [424, 359] on textarea "I usually wake up a bit too late. Then, in weekdays I work - often from home si…" at bounding box center [646, 380] width 557 height 92
drag, startPoint x: 800, startPoint y: 388, endPoint x: 835, endPoint y: 369, distance: 39.1
click at [800, 388] on textarea "I usually wake up a bit too late. Then, in weekdays I work - often from home si…" at bounding box center [646, 380] width 557 height 92
drag, startPoint x: 911, startPoint y: 360, endPoint x: 425, endPoint y: 359, distance: 486.3
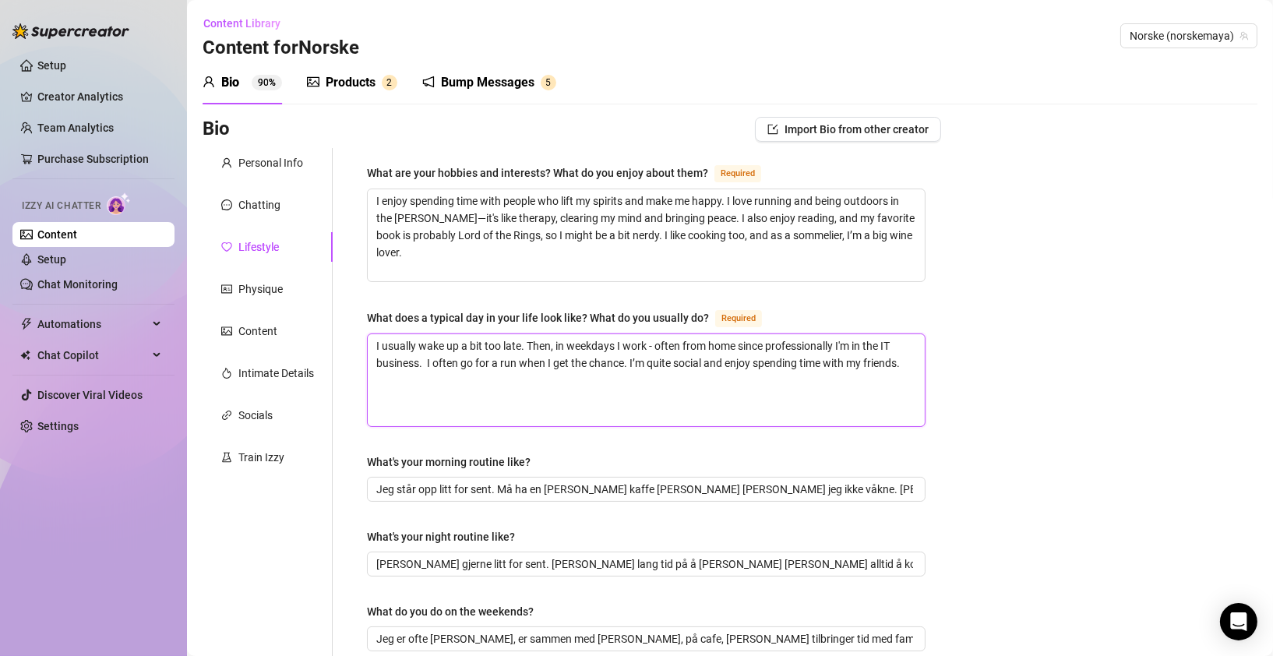
click at [425, 359] on textarea "I usually wake up a bit too late. Then, in weekdays I work - often from home si…" at bounding box center [646, 380] width 557 height 92
paste textarea "When I have free time, I like to go for a run—it really helps me clear my mind …"
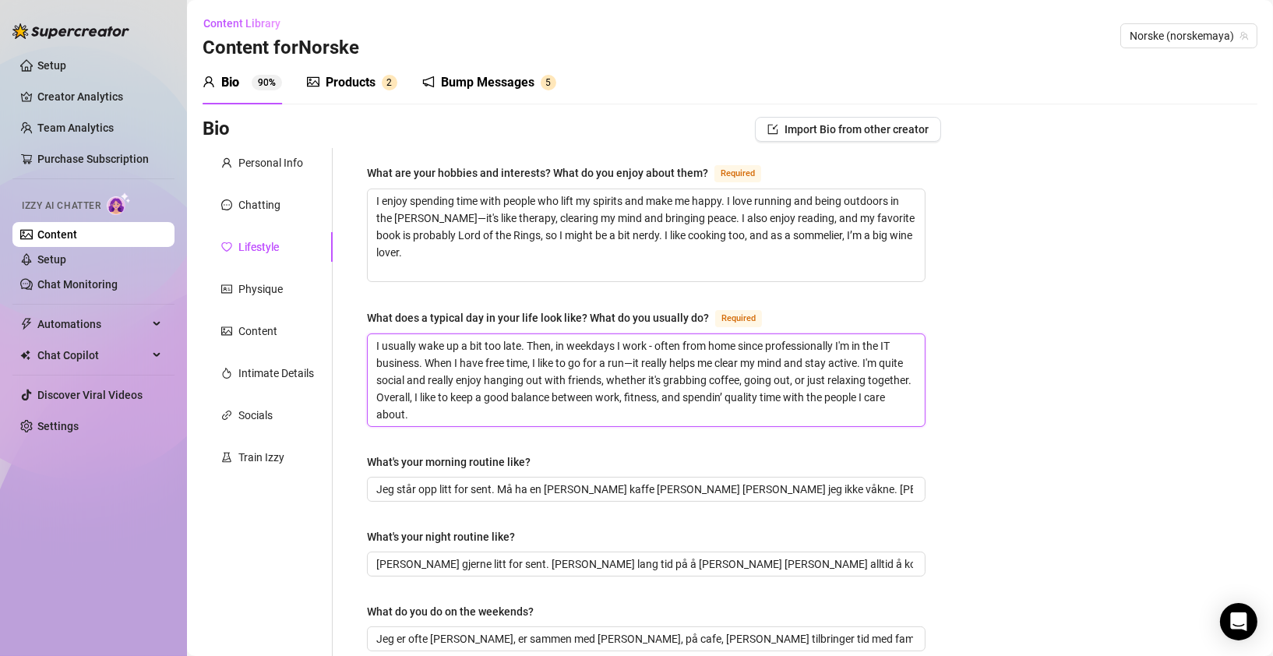
click at [422, 360] on textarea "I usually wake up a bit too late. Then, in weekdays I work - often from home si…" at bounding box center [646, 380] width 557 height 92
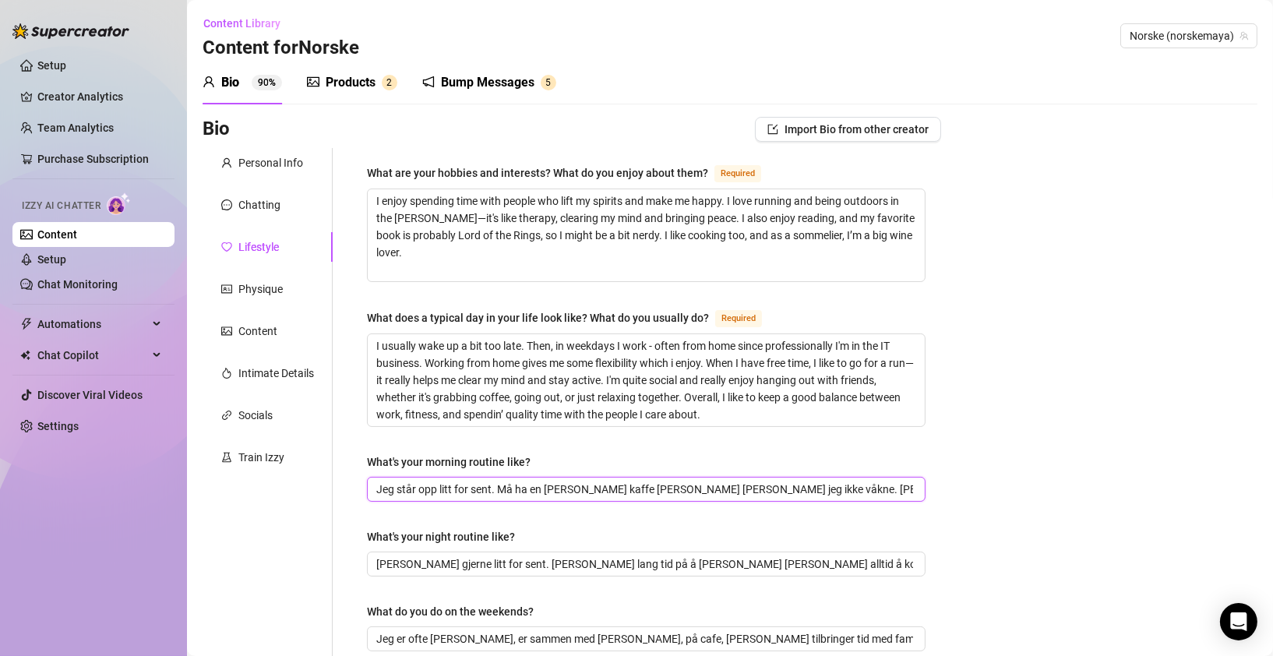
click at [539, 482] on input "Jeg står opp litt for sent. Må ha en [PERSON_NAME] kaffe [PERSON_NAME] [PERSON_…" at bounding box center [644, 489] width 537 height 17
click at [739, 473] on div "What's your morning routine like?" at bounding box center [646, 465] width 559 height 23
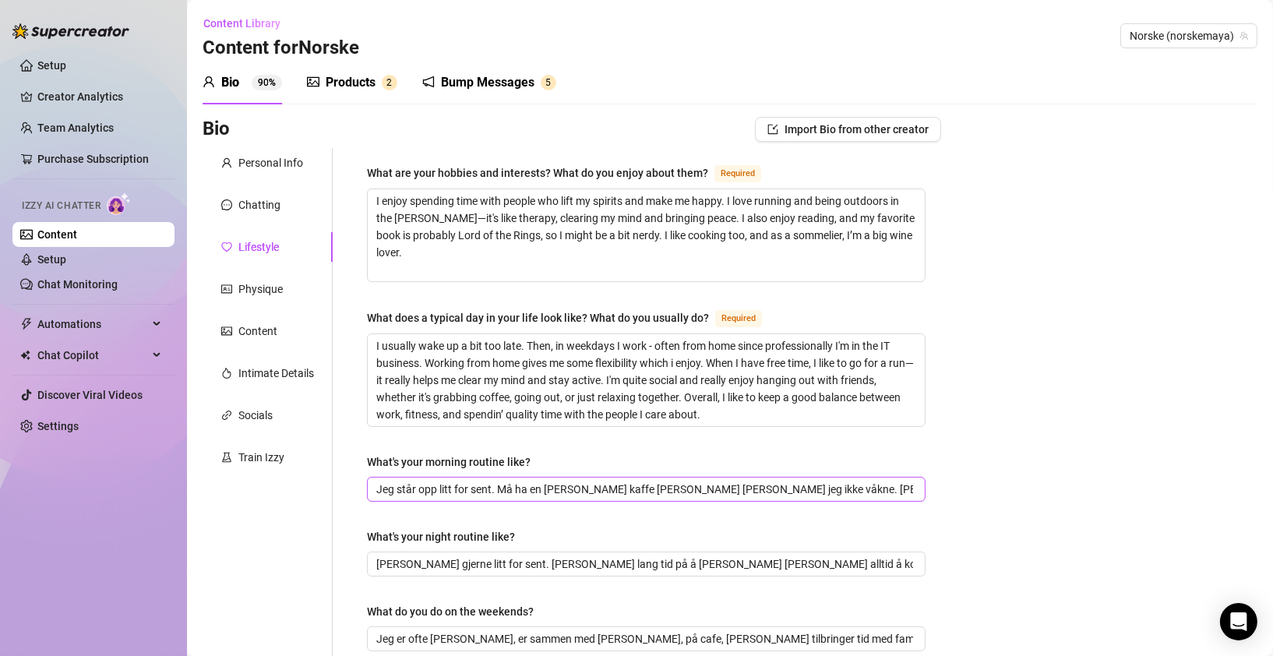
click at [740, 477] on span "Jeg står opp litt for sent. Må ha en [PERSON_NAME] kaffe [PERSON_NAME] [PERSON_…" at bounding box center [646, 489] width 559 height 25
click at [742, 482] on input "Jeg står opp litt for sent. Må ha en [PERSON_NAME] kaffe [PERSON_NAME] [PERSON_…" at bounding box center [644, 489] width 537 height 17
paste input "I tend to wake up a bit late in the mornings. I definitely need a cup of coffee…"
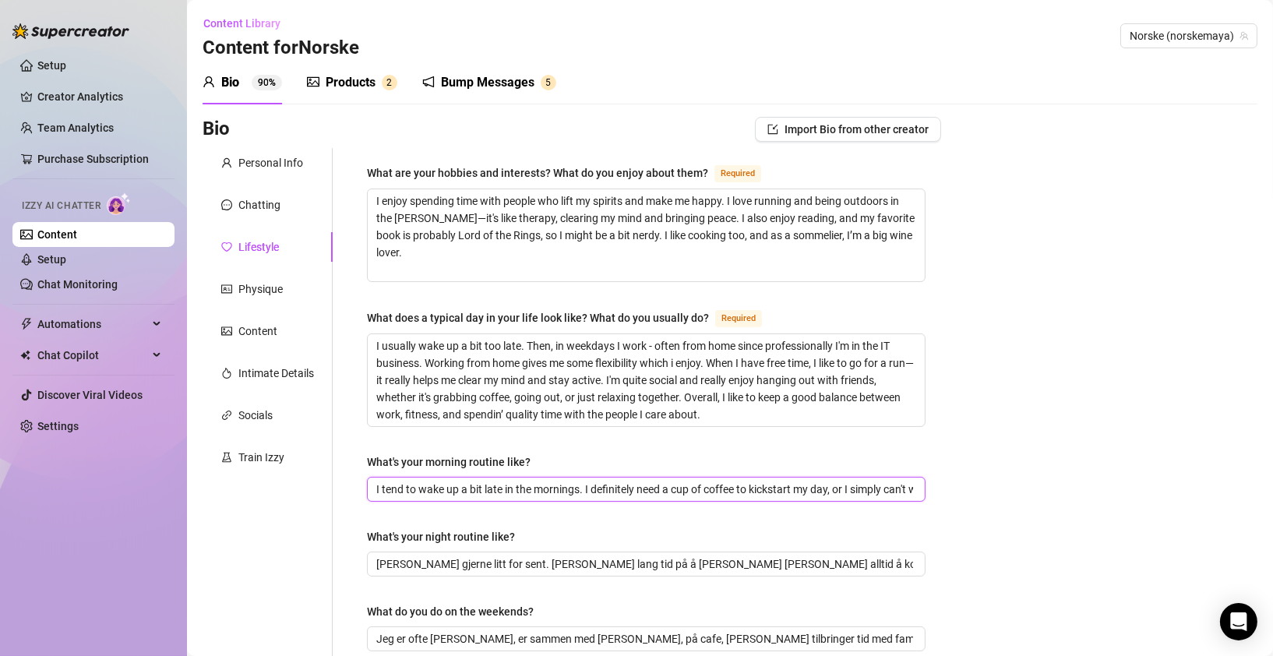
scroll to position [0, 213]
click at [388, 488] on input "I tend to wake up a bit late in the mornings. I definitely need a cup of coffee…" at bounding box center [621, 489] width 490 height 17
drag, startPoint x: 383, startPoint y: 487, endPoint x: 351, endPoint y: 489, distance: 32.0
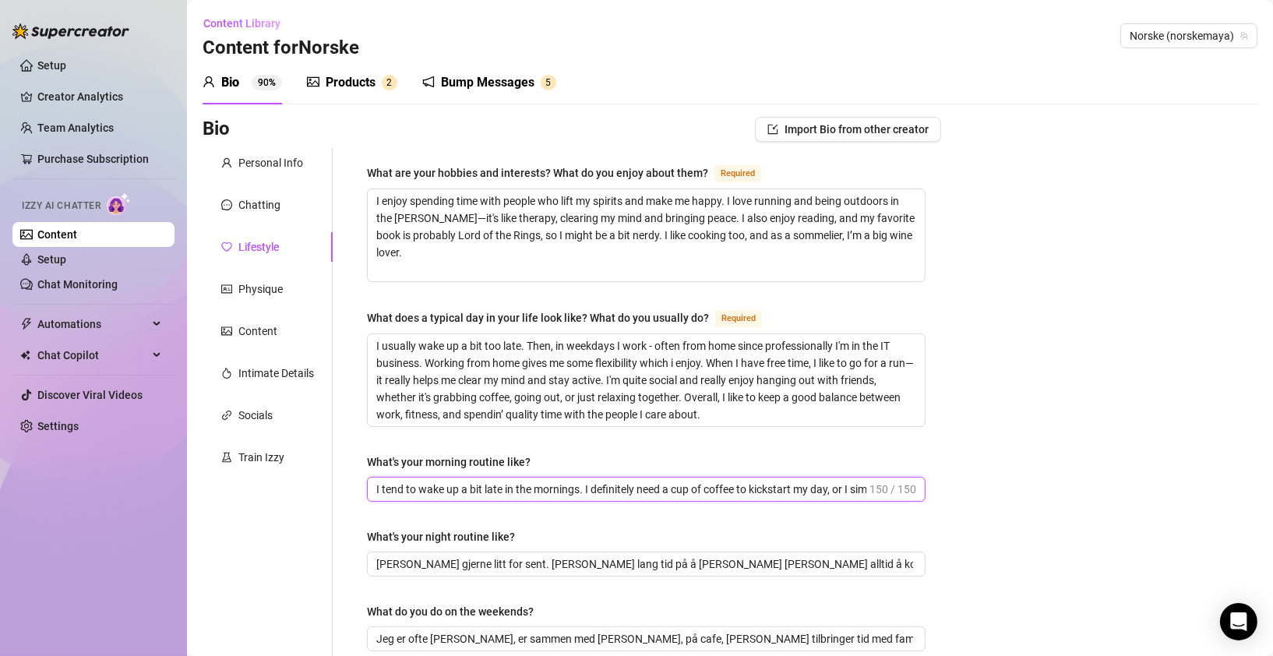
click at [511, 489] on input "I tend to wake up a bit late in the mornings. I definitely need a cup of coffee…" at bounding box center [621, 489] width 490 height 17
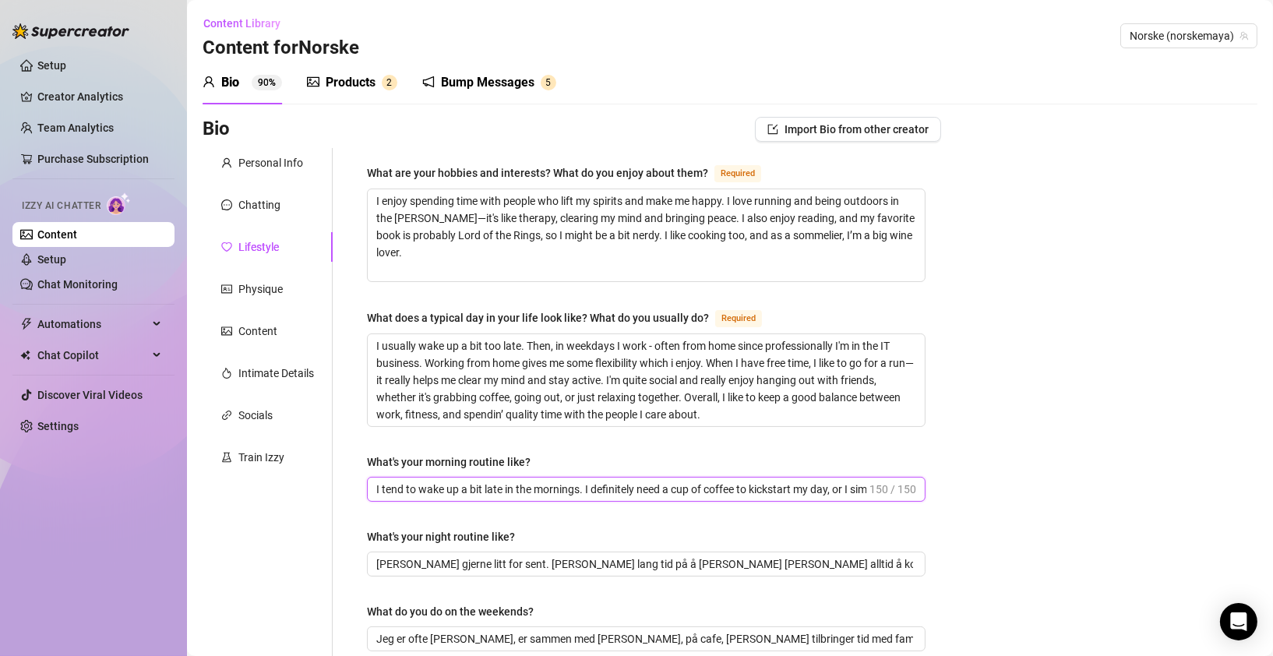
click at [511, 489] on input "I tend to wake up a bit late in the mornings. I definitely need a cup of coffee…" at bounding box center [621, 489] width 490 height 17
paste input "I wake up late, need coffee to start my day, and a quick shower helps me feel r…"
drag, startPoint x: 884, startPoint y: 484, endPoint x: 917, endPoint y: 483, distance: 32.7
click at [917, 483] on span "I wake up late, need coffee to start my day, and a quick shower helps me feel r…" at bounding box center [646, 489] width 559 height 25
click at [492, 497] on div "I wake up late, need coffee to start my day, and a quick shower helps me feel r…" at bounding box center [646, 489] width 559 height 25
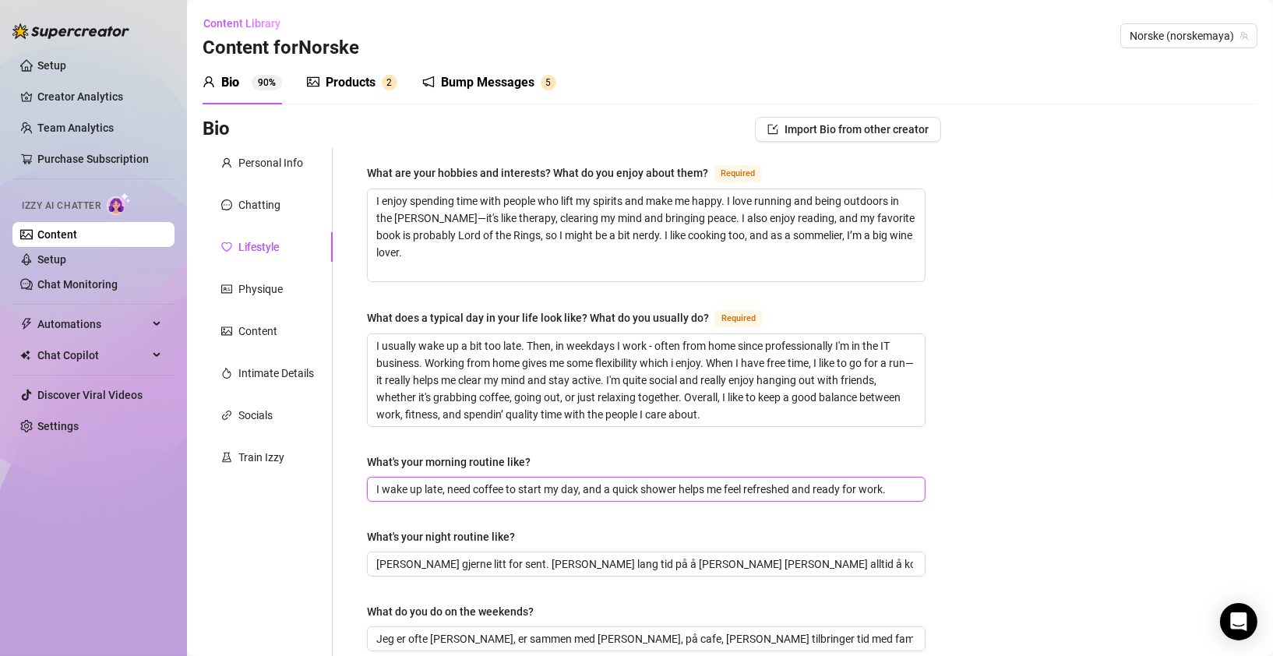
click at [467, 489] on input "I wake up late, need coffee to start my day, and a quick shower helps me feel r…" at bounding box center [644, 489] width 537 height 17
click at [888, 482] on input "I wake up late, need coffee to start my day, and a quick shower helps me feel r…" at bounding box center [644, 489] width 537 height 17
click at [898, 486] on input "I wake up late, need coffee to start my day, and a quick shower helps me feel r…" at bounding box center [644, 489] width 537 height 17
drag, startPoint x: 859, startPoint y: 487, endPoint x: 773, endPoint y: 489, distance: 85.8
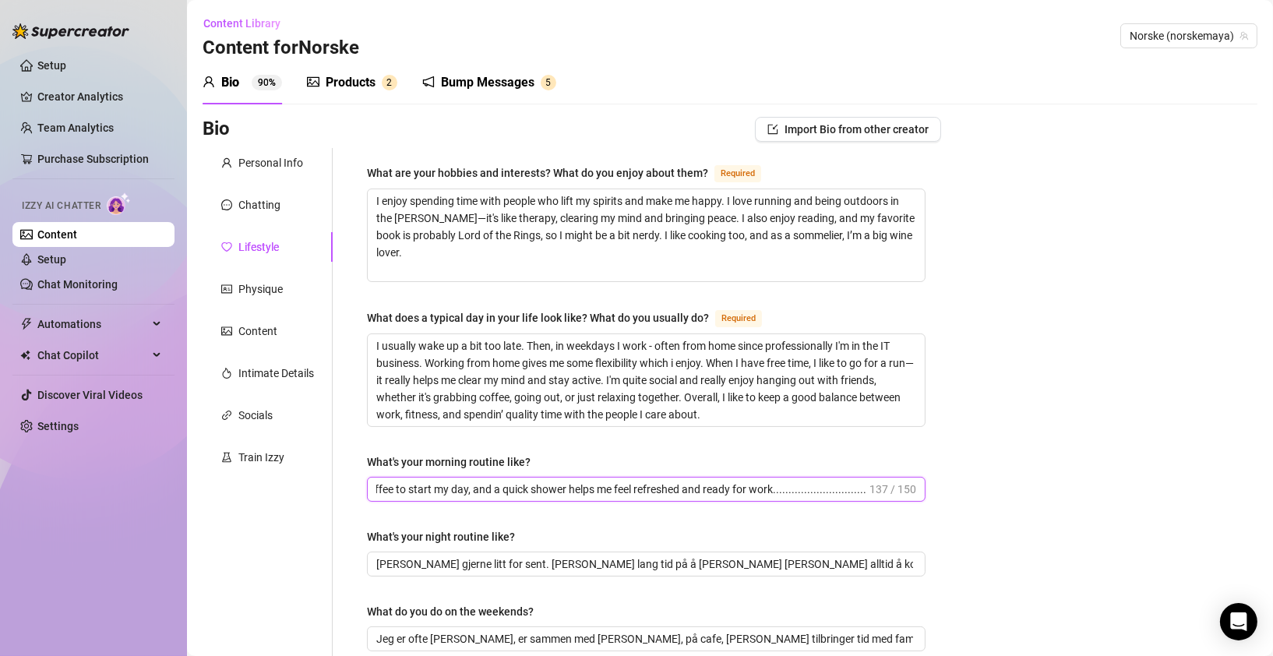
click at [773, 489] on input "I wake up late, need coffee to start my day, and a quick shower helps me feel r…" at bounding box center [621, 489] width 490 height 17
click at [385, 484] on input "I wake up late, need coffee to start my day, and a quick shower helps me feel r…" at bounding box center [644, 489] width 537 height 17
click at [482, 488] on input "I tend to wake up late, need coffee to start my day, and a quick shower helps m…" at bounding box center [644, 489] width 537 height 17
drag, startPoint x: 698, startPoint y: 485, endPoint x: 560, endPoint y: 486, distance: 138.0
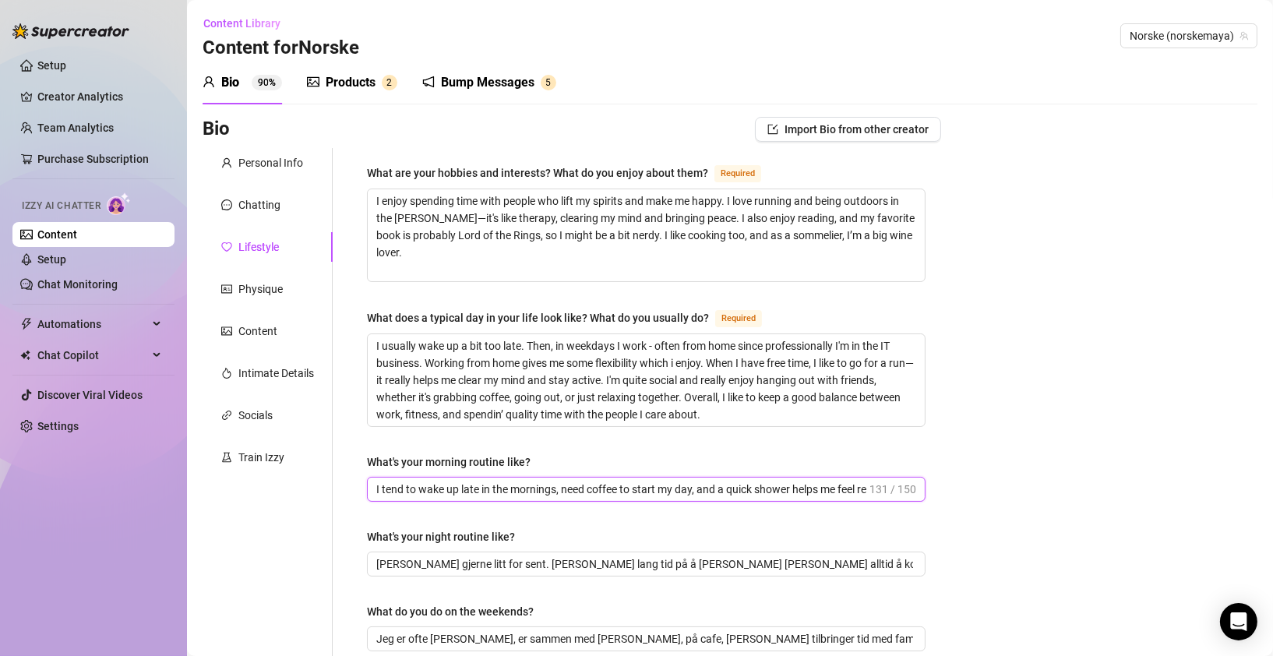
click at [560, 486] on input "I tend to wake up late in the mornings, need coffee to start my day, and a quic…" at bounding box center [621, 489] width 490 height 17
click at [567, 485] on input "I tend to wake up late in the mornings. I , and a quick shower helps me feel re…" at bounding box center [644, 489] width 537 height 17
paste input "I definitely need a cup of coffee to kickst"
drag, startPoint x: 572, startPoint y: 484, endPoint x: 590, endPoint y: 508, distance: 30.1
click at [572, 484] on input "I tend to wake up late in the mornings. I I definitely need a cup of coffee to …" at bounding box center [621, 489] width 490 height 17
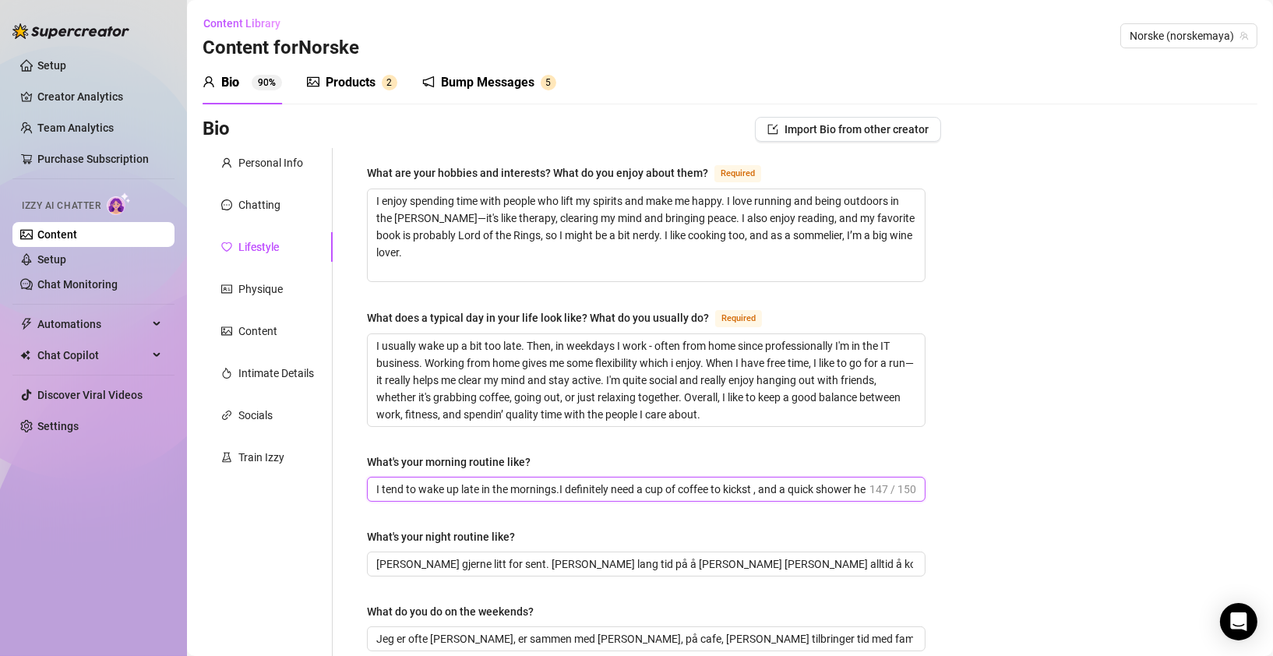
drag, startPoint x: 760, startPoint y: 488, endPoint x: 716, endPoint y: 486, distance: 43.7
click at [716, 486] on input "I tend to wake up late in the mornings.I definitely need a cup of coffee to kic…" at bounding box center [621, 489] width 490 height 17
drag, startPoint x: 851, startPoint y: 486, endPoint x: 882, endPoint y: 486, distance: 31.2
click at [882, 486] on span "I tend to wake up late in the mornings.I definitely need a cup of coffee, and a…" at bounding box center [646, 489] width 559 height 25
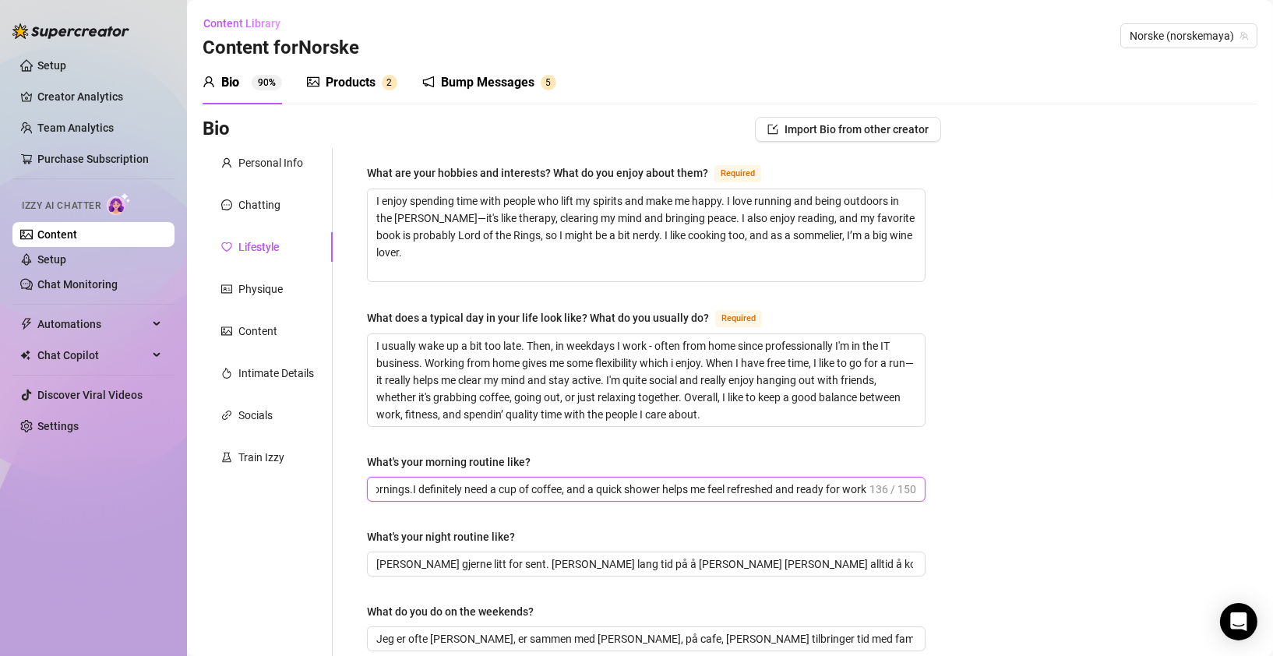
click at [837, 489] on input "I tend to wake up late in the mornings.I definitely need a cup of coffee, and a…" at bounding box center [621, 489] width 490 height 17
click at [860, 485] on span "I tend to wake up late in the mornings.I definitely need a cup of coffee, and a…" at bounding box center [646, 489] width 559 height 25
drag, startPoint x: 857, startPoint y: 489, endPoint x: 889, endPoint y: 486, distance: 32.9
click at [889, 486] on span "I tend to wake up late in the mornings.I definitely need a cup of coffee, and a…" at bounding box center [646, 489] width 559 height 25
click at [825, 487] on input "I tend to wake up late in the mornings.I definitely need a cup of coffee, and a…" at bounding box center [621, 489] width 490 height 17
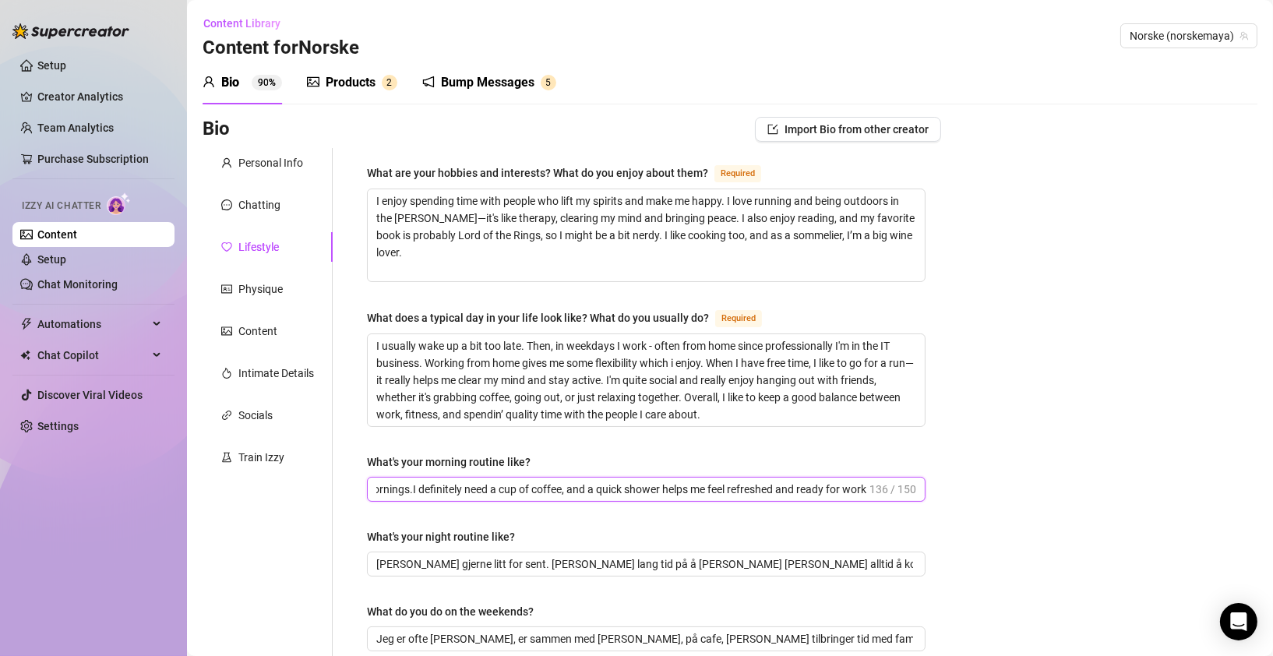
click at [825, 487] on input "I tend to wake up late in the mornings.I definitely need a cup of coffee, and a…" at bounding box center [621, 489] width 490 height 17
click at [689, 488] on input "I tend to wake up late in the mornings.I definitely need a cup of coffee, and a…" at bounding box center [621, 489] width 490 height 17
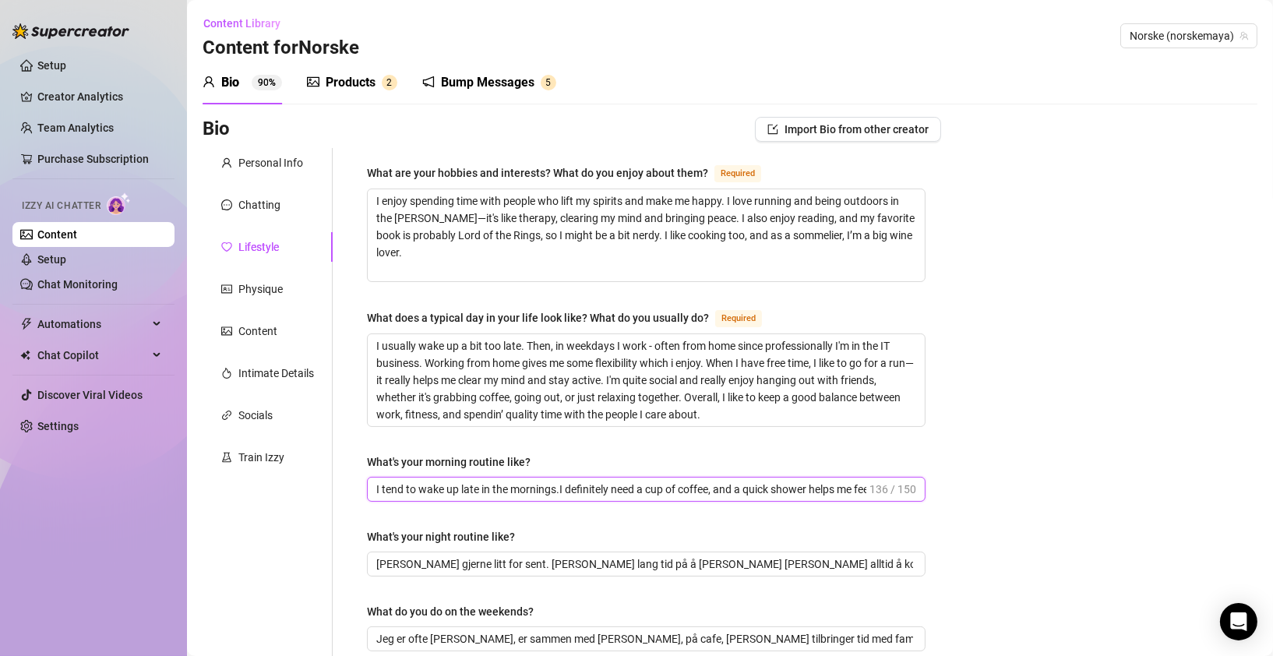
click at [689, 488] on input "I tend to wake up late in the mornings.I definitely need a cup of coffee, and a…" at bounding box center [621, 489] width 490 height 17
paste input "I tend to wake up late in the mornings. I definitely need a cup of coffee, and …"
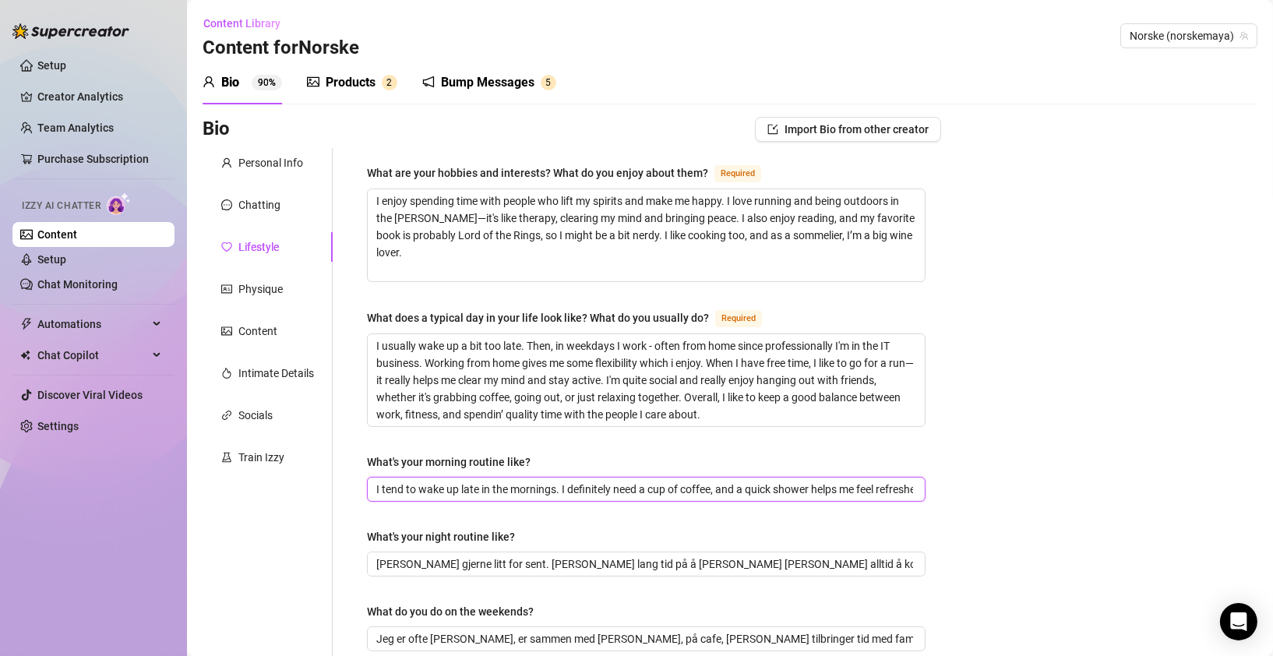
scroll to position [0, 165]
click at [547, 486] on input "I tend to wake up late in the mornings. I definitely need a cup of coffee, and …" at bounding box center [621, 489] width 490 height 17
click at [728, 558] on input "[PERSON_NAME] gjerne litt for sent. [PERSON_NAME] lang tid på å [PERSON_NAME] […" at bounding box center [644, 564] width 537 height 17
click at [694, 560] on input "[PERSON_NAME] gjerne litt for sent. [PERSON_NAME] lang tid på å [PERSON_NAME] […" at bounding box center [644, 564] width 537 height 17
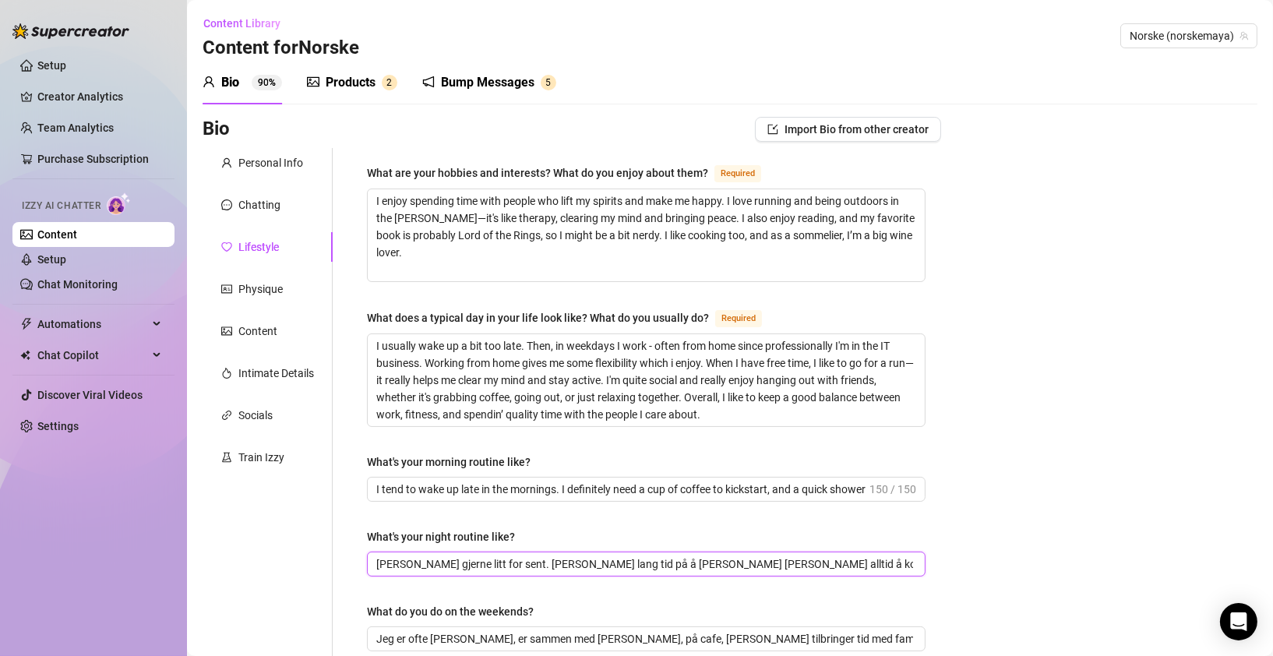
click at [694, 560] on input "[PERSON_NAME] gjerne litt for sent. [PERSON_NAME] lang tid på å [PERSON_NAME] […" at bounding box center [644, 564] width 537 height 17
click at [501, 558] on input "[PERSON_NAME] gjerne litt for sent. [PERSON_NAME] lang tid på å [PERSON_NAME] […" at bounding box center [644, 564] width 537 height 17
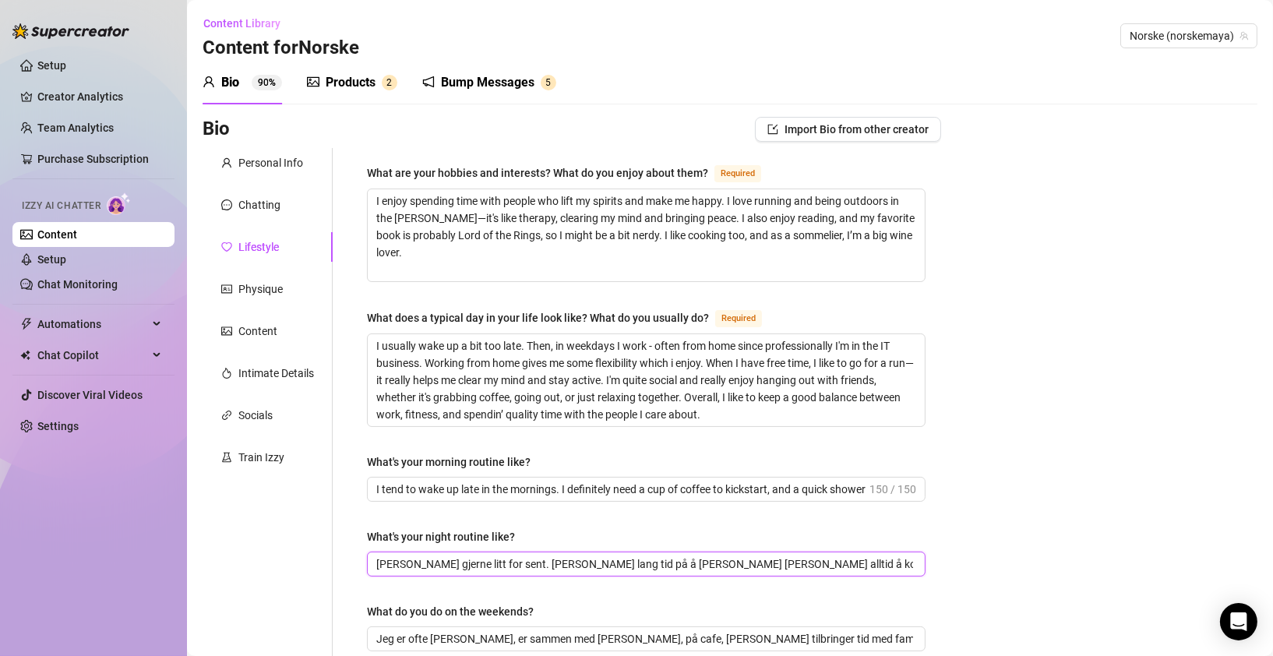
click at [501, 558] on input "[PERSON_NAME] gjerne litt for sent. [PERSON_NAME] lang tid på å [PERSON_NAME] […" at bounding box center [644, 564] width 537 height 17
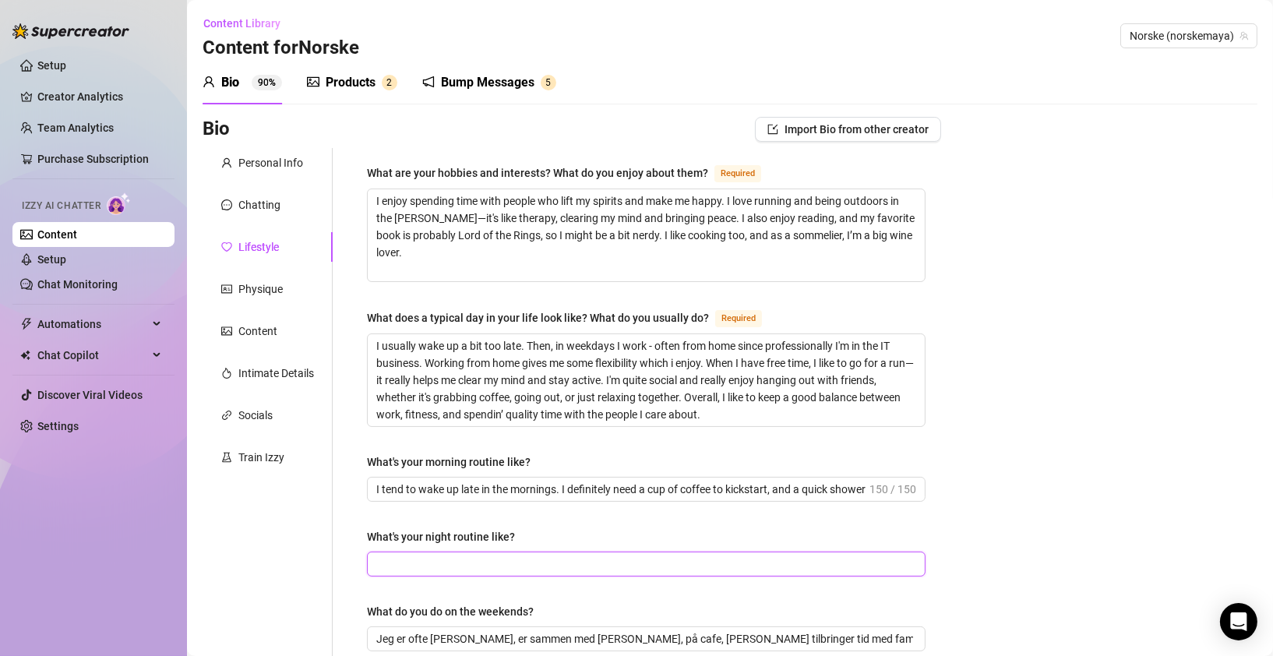
paste input "I usually stay up a little too late. I take my time getting ready, and I always…"
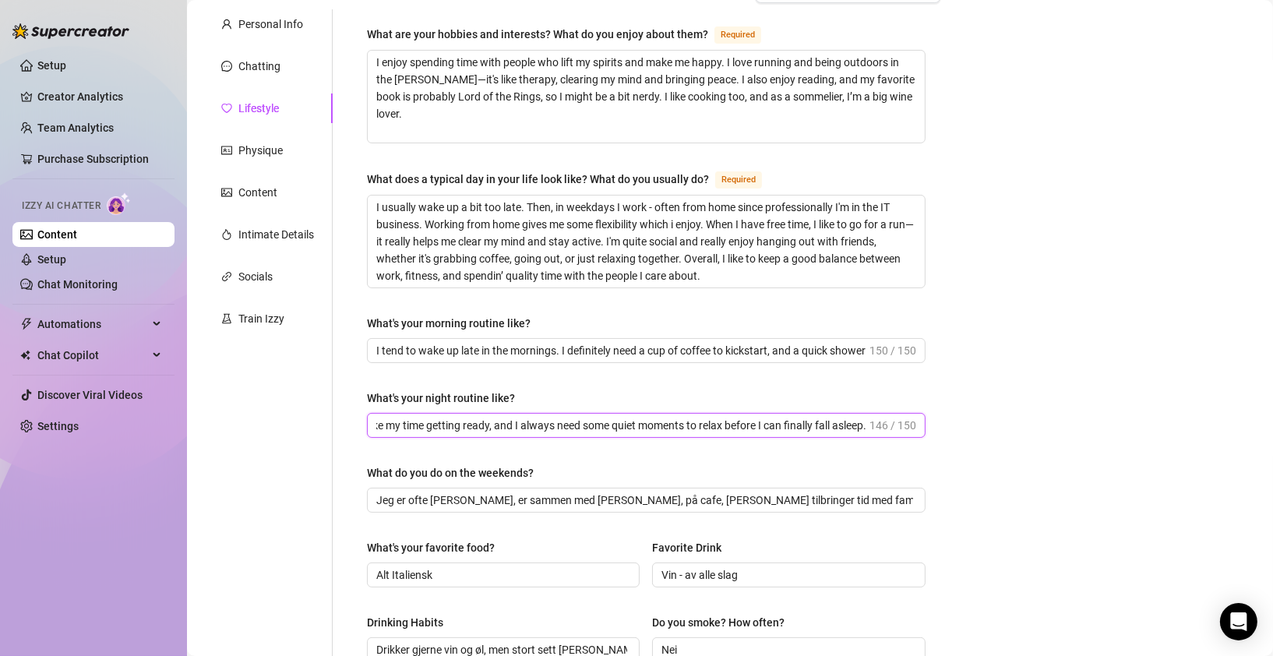
scroll to position [209, 0]
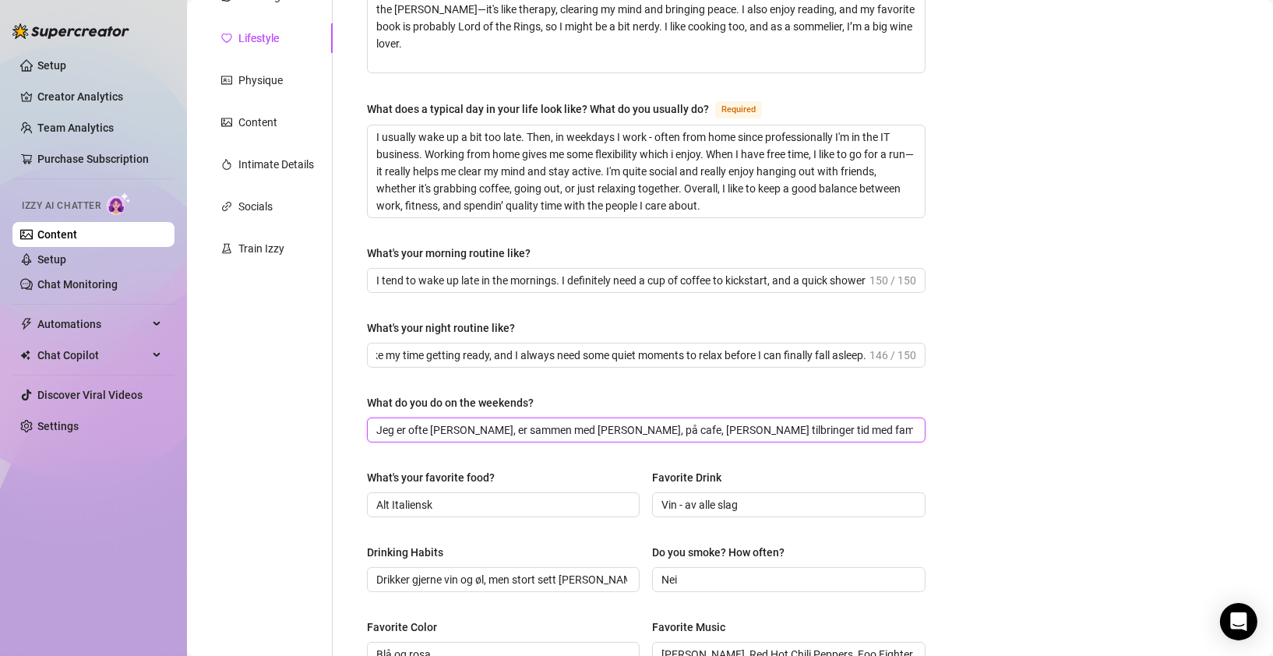
click at [627, 425] on input "Jeg er ofte [PERSON_NAME], er sammen med [PERSON_NAME], på cafe, [PERSON_NAME] …" at bounding box center [644, 430] width 537 height 17
